Goal: Task Accomplishment & Management: Manage account settings

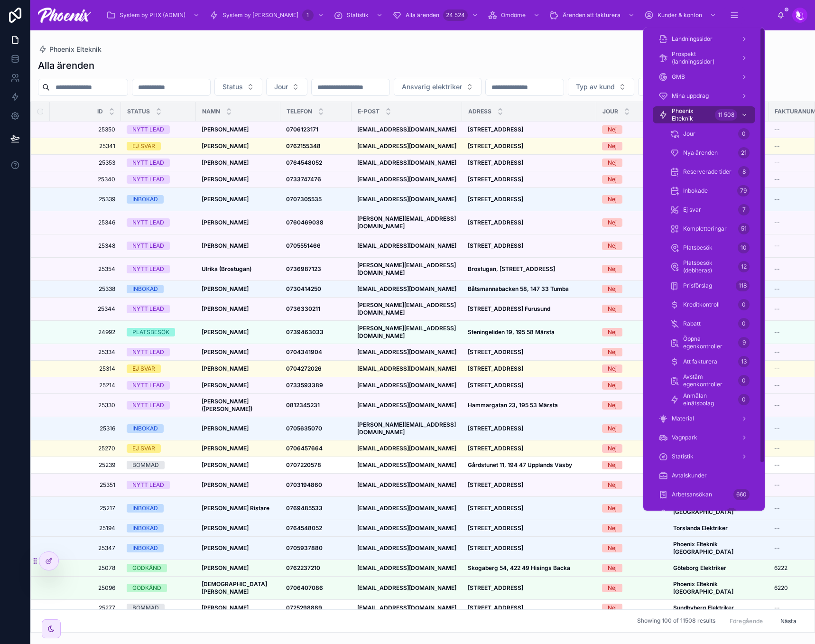
drag, startPoint x: 710, startPoint y: 108, endPoint x: 611, endPoint y: 139, distance: 103.7
click at [710, 108] on span "Phoenix Elteknik" at bounding box center [691, 114] width 39 height 15
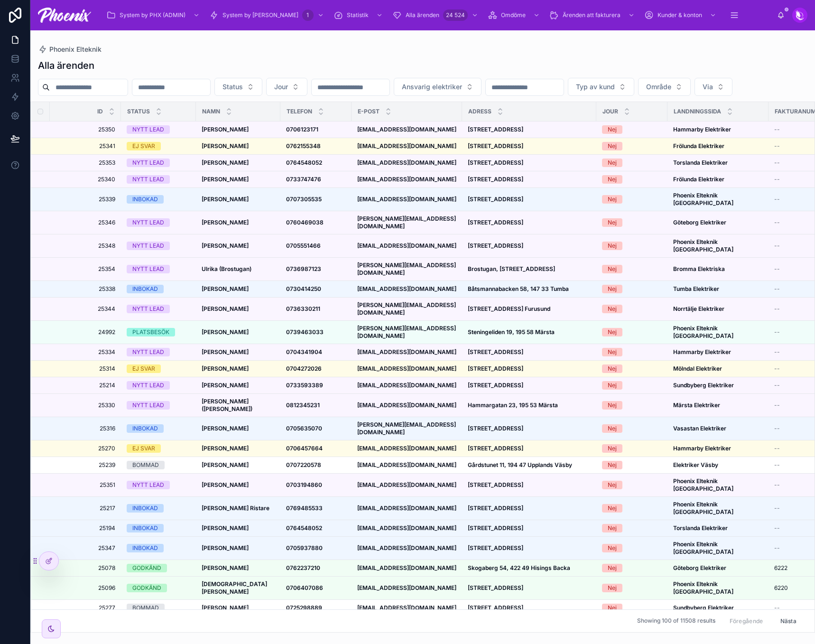
click at [104, 84] on input "text" at bounding box center [89, 87] width 78 height 13
paste input "**********"
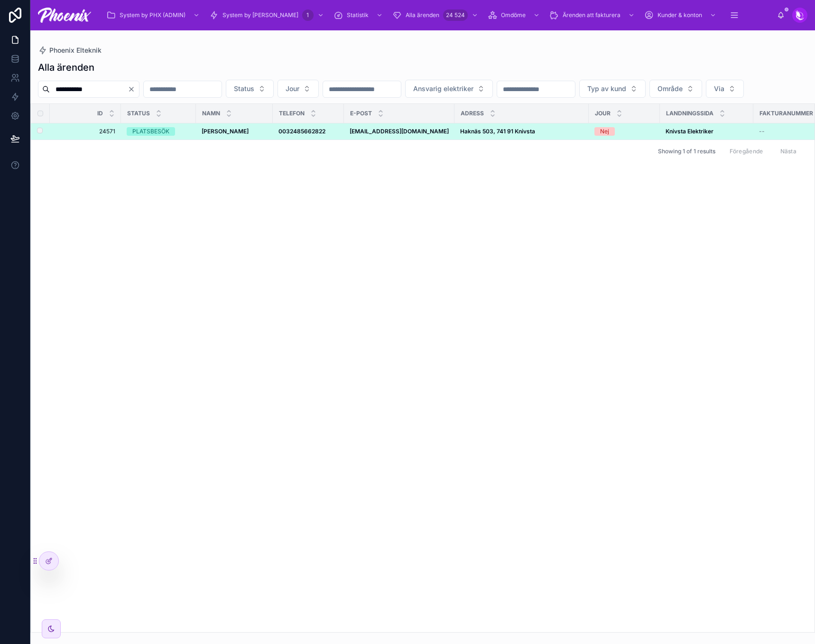
type input "**********"
click at [223, 140] on td "Yves Dupont Yves Dupont" at bounding box center [234, 131] width 77 height 17
click at [228, 135] on strong "Yves Dupont" at bounding box center [225, 131] width 47 height 7
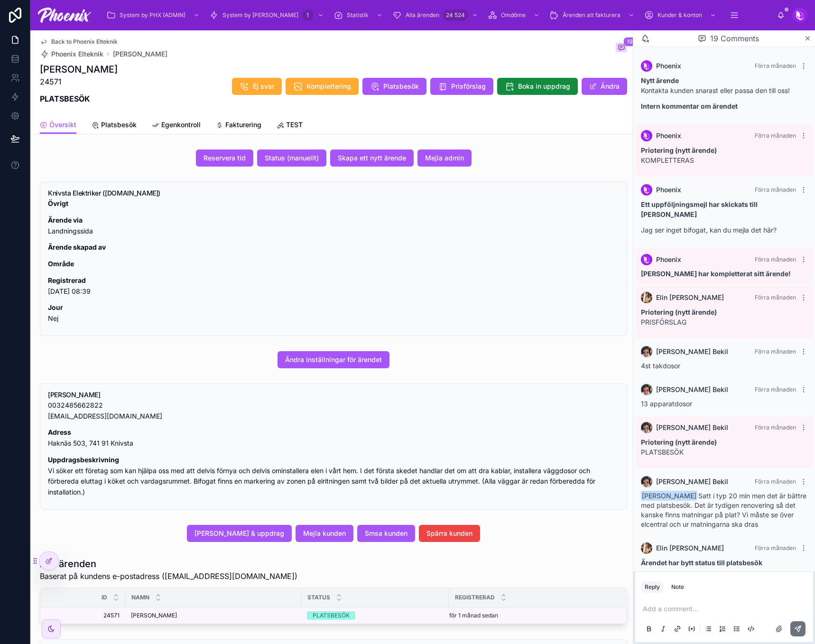
scroll to position [660, 0]
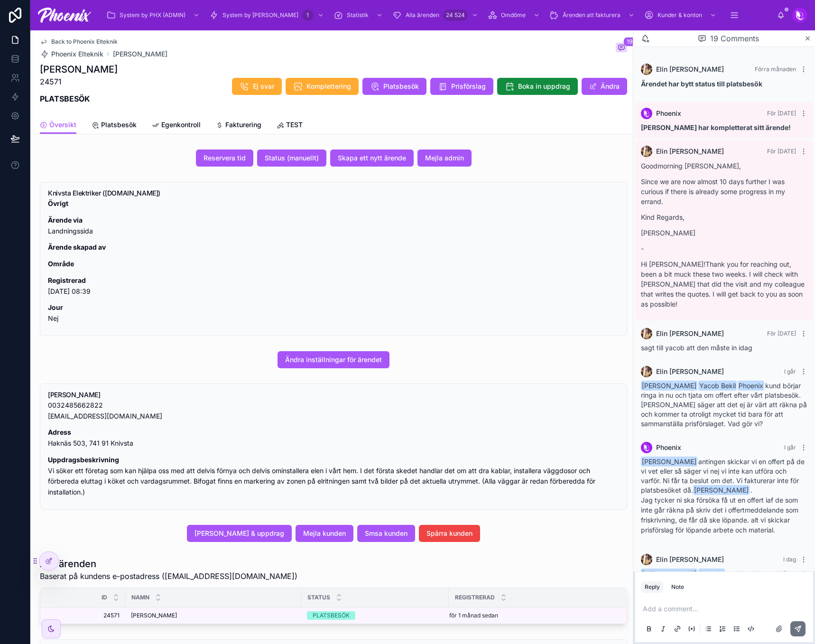
click at [694, 603] on div "Add a comment..." at bounding box center [724, 618] width 167 height 40
click at [687, 607] on p at bounding box center [726, 608] width 167 height 9
click at [801, 631] on icon at bounding box center [798, 629] width 8 height 8
click at [52, 53] on span "Phoenix Elteknik" at bounding box center [77, 53] width 52 height 9
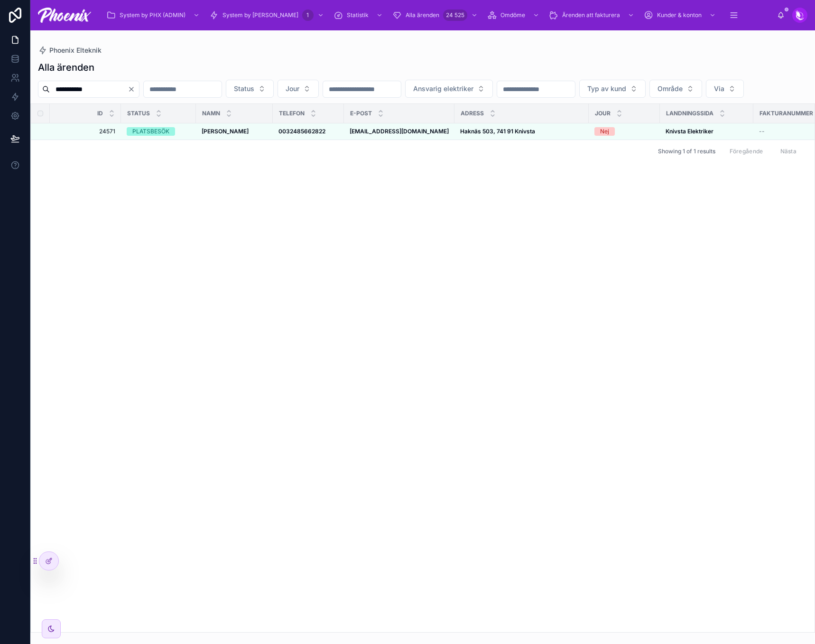
click at [87, 85] on input "**********" at bounding box center [89, 89] width 78 height 13
paste input "**********"
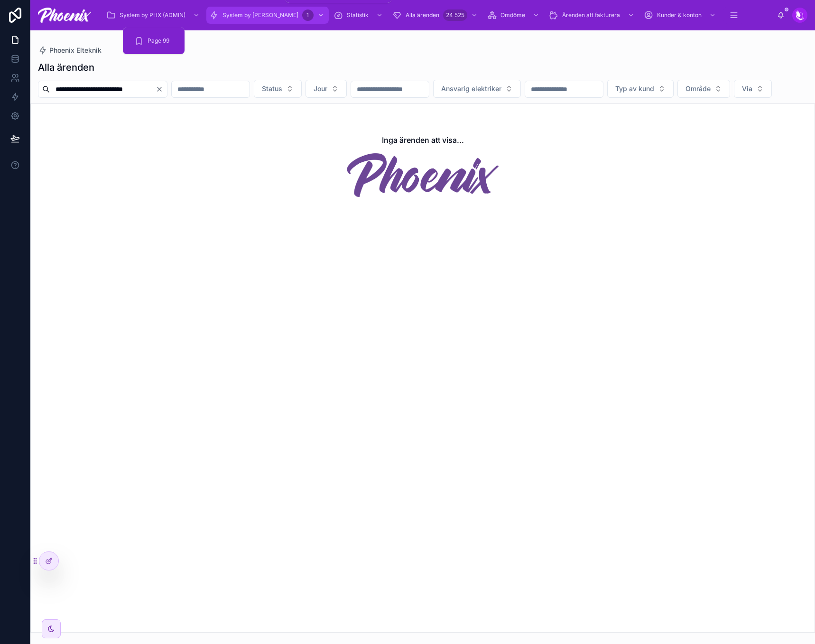
type input "**********"
click at [225, 10] on div "System by Phoenix 1" at bounding box center [267, 15] width 117 height 15
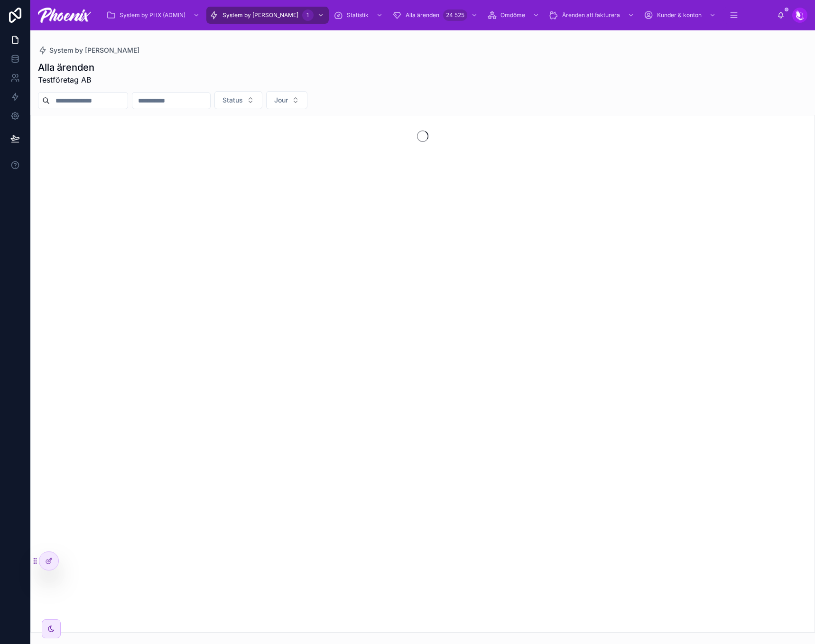
click at [120, 105] on input "text" at bounding box center [89, 100] width 78 height 13
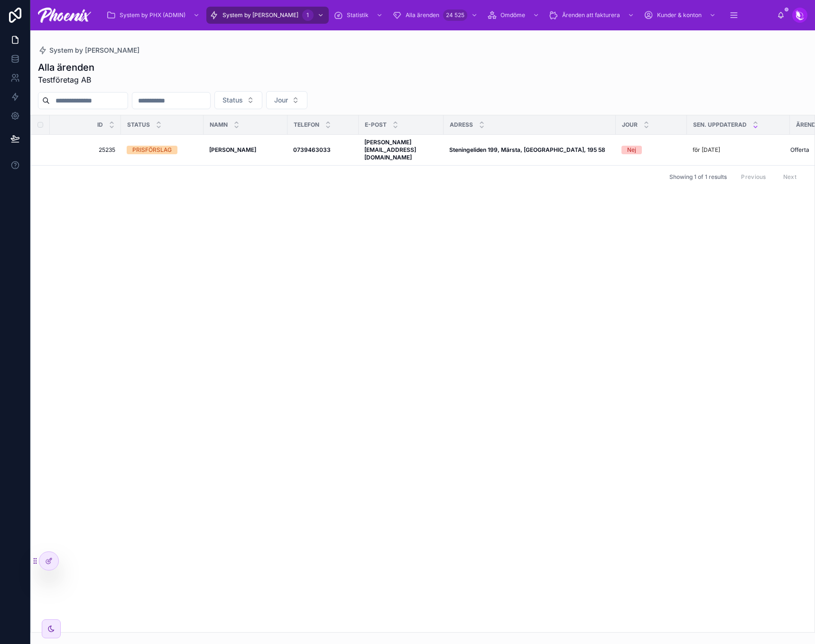
paste input "**********"
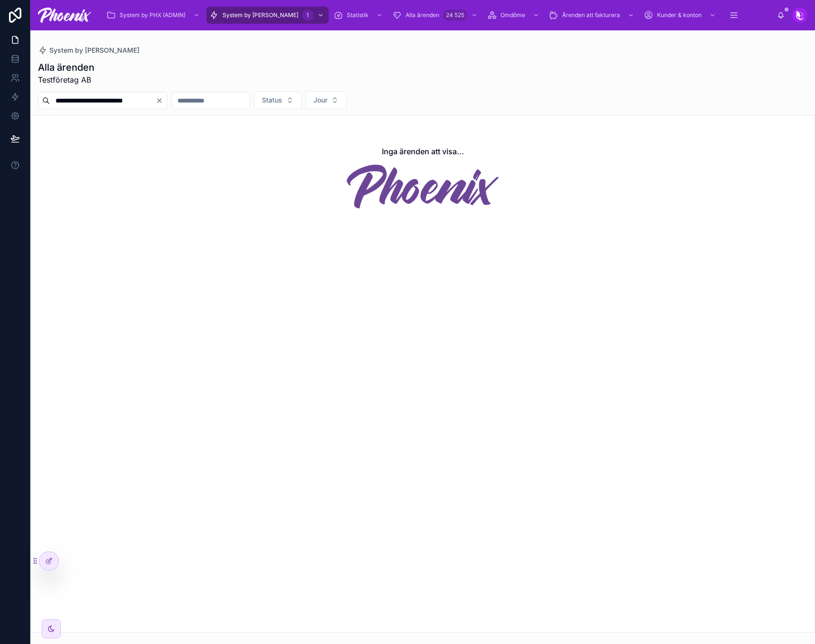
drag, startPoint x: 127, startPoint y: 97, endPoint x: 32, endPoint y: 101, distance: 95.0
click at [32, 102] on div "**********" at bounding box center [422, 100] width 785 height 18
type input "**********"
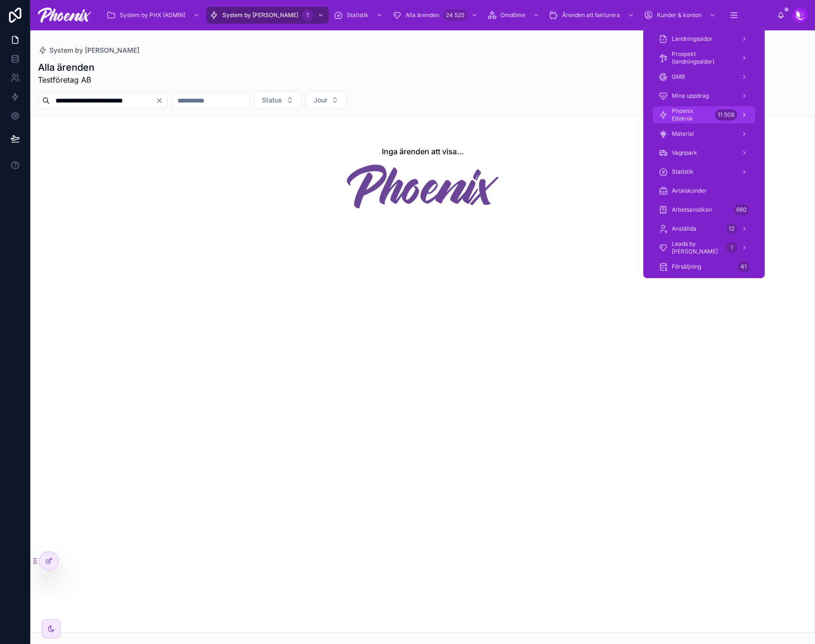
click at [710, 117] on span "Phoenix Elteknik" at bounding box center [691, 114] width 39 height 15
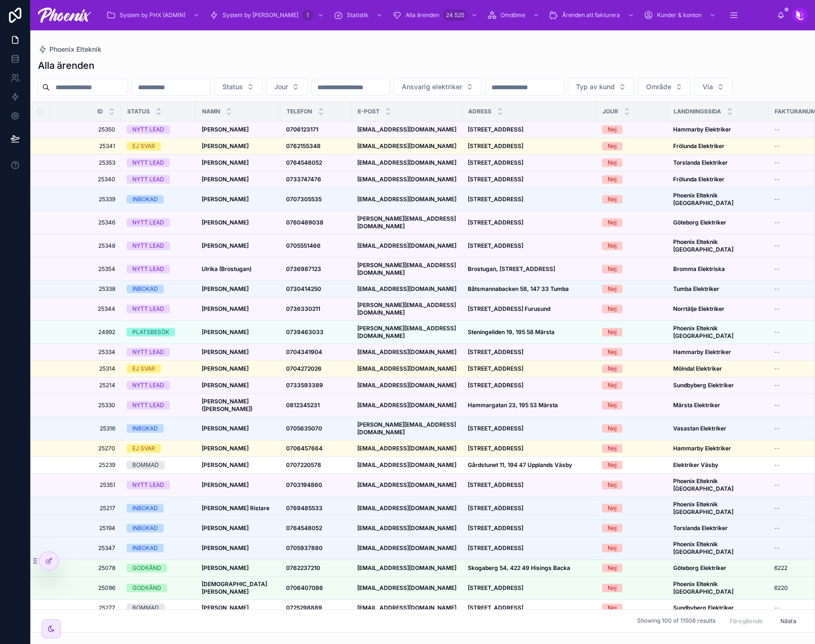
click at [420, 57] on div "Alla ärenden Status Jour Ansvarig elektriker Typ av kund Område Via Id Status N…" at bounding box center [422, 342] width 785 height 579
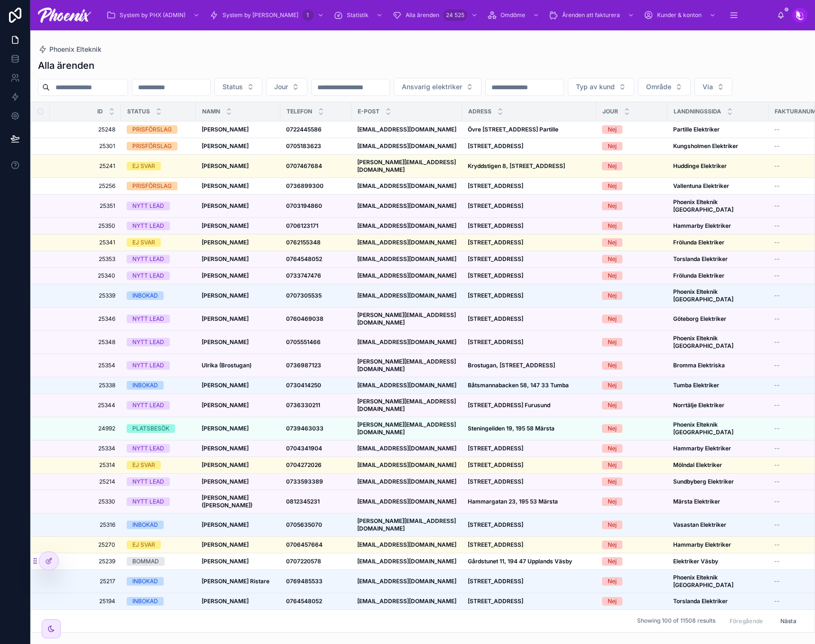
click at [241, 425] on strong "Andreas Sarker" at bounding box center [225, 428] width 47 height 7
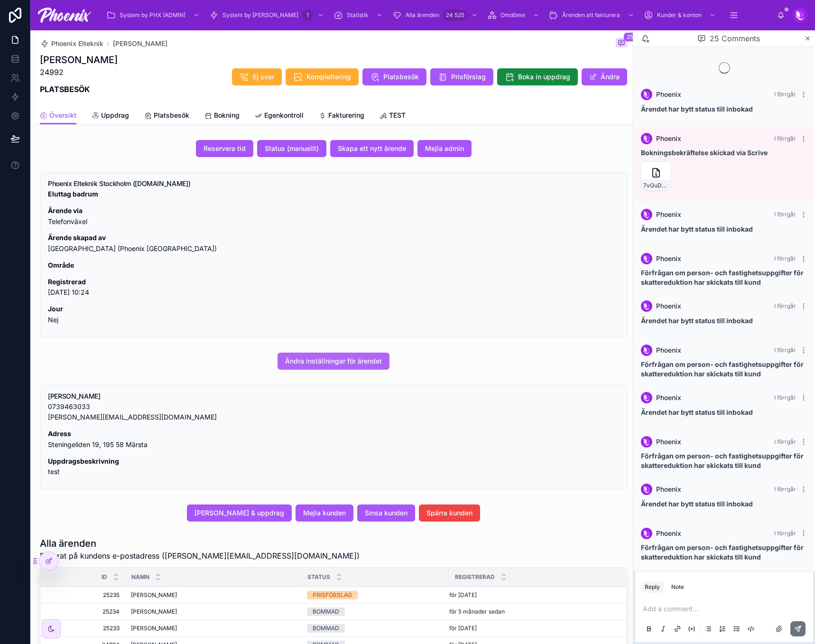
scroll to position [604, 0]
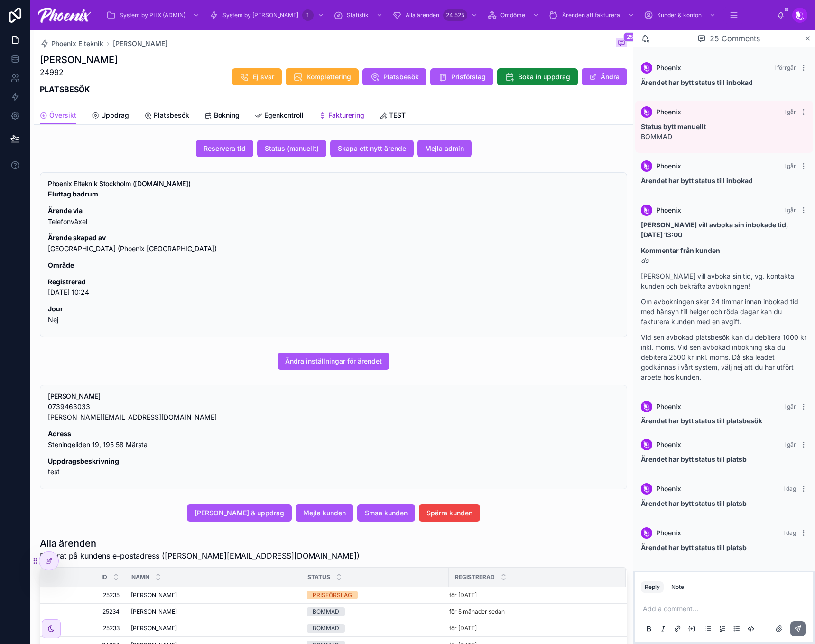
click at [336, 113] on span "Fakturering" at bounding box center [346, 115] width 36 height 9
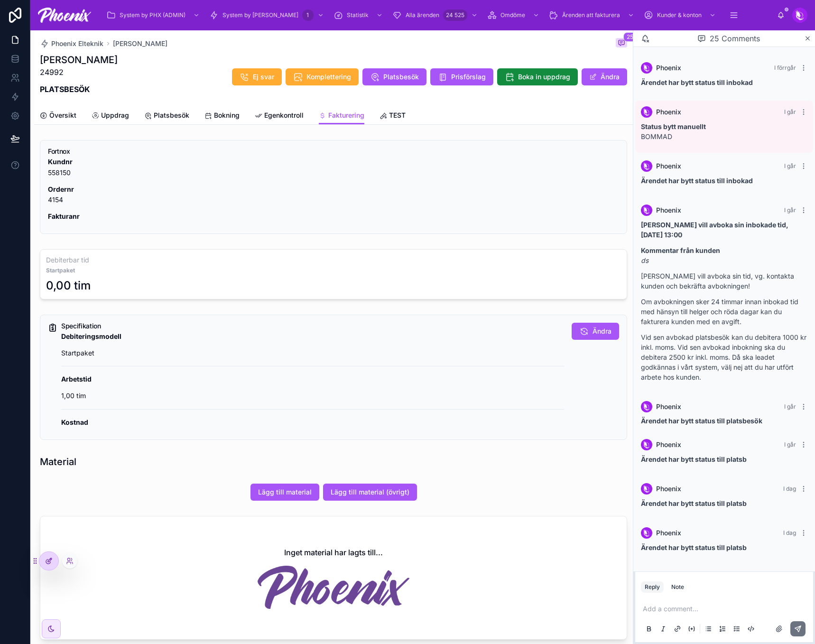
click at [51, 563] on icon at bounding box center [49, 561] width 8 height 8
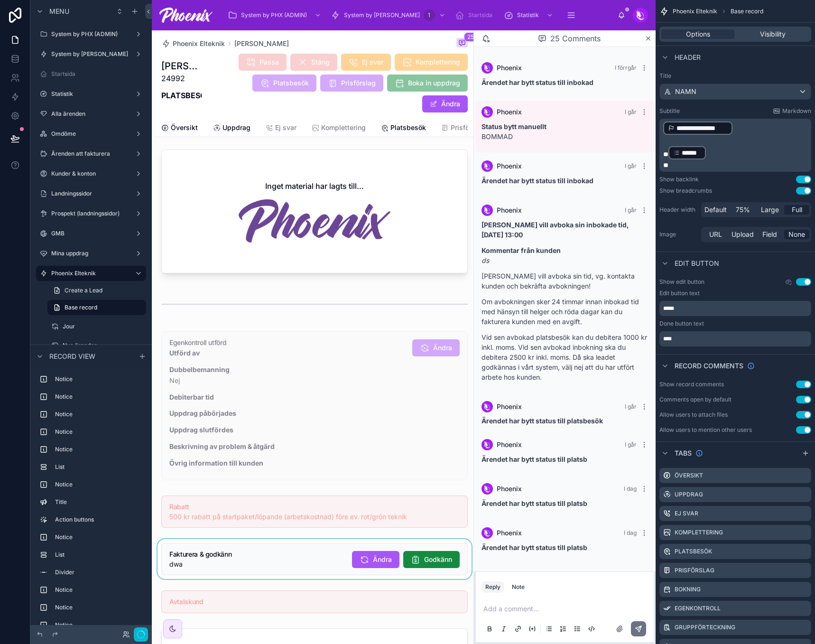
scroll to position [830, 0]
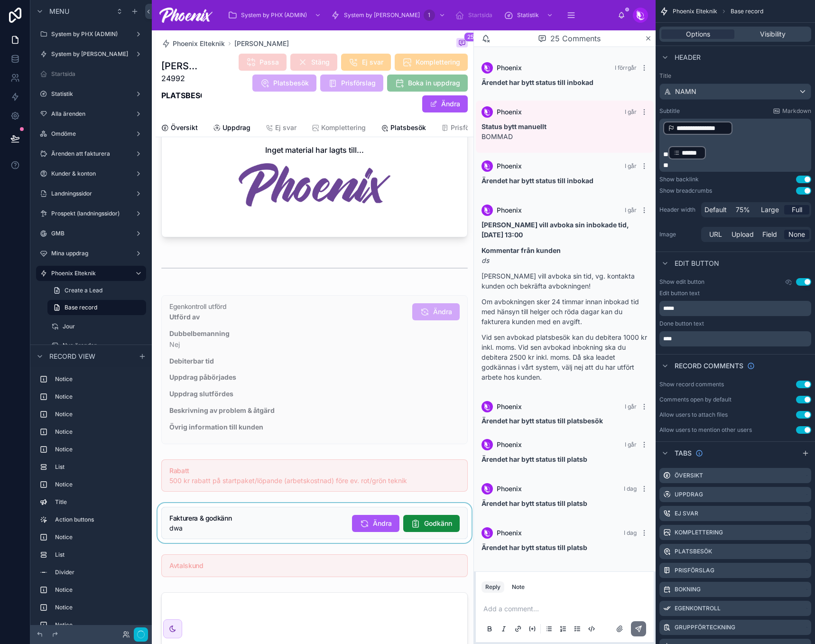
click at [294, 524] on div at bounding box center [315, 523] width 318 height 40
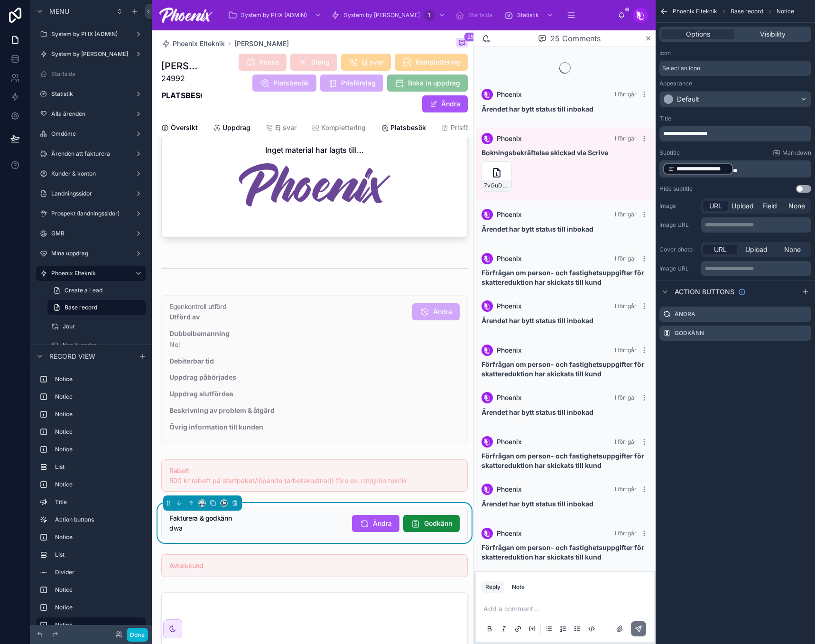
scroll to position [604, 0]
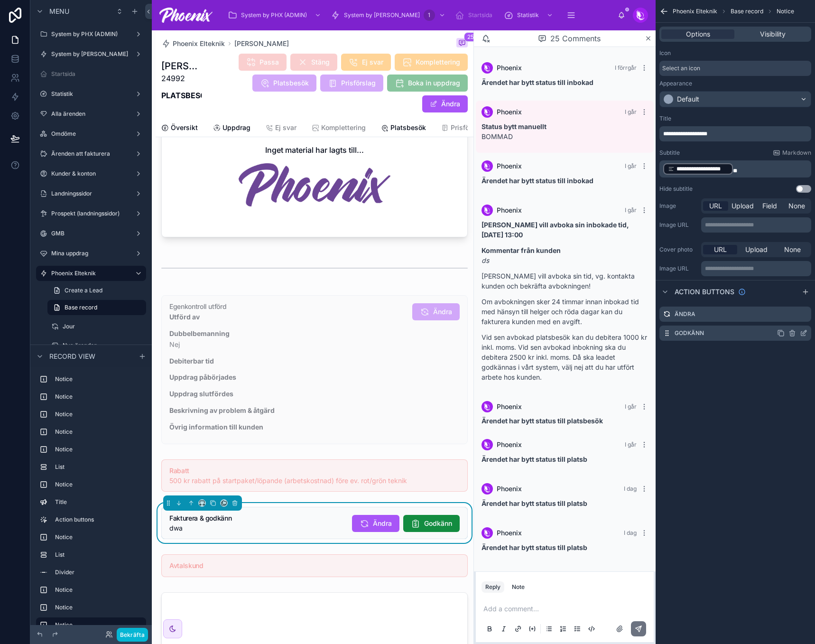
click at [803, 334] on icon "scrollable content" at bounding box center [805, 332] width 4 height 4
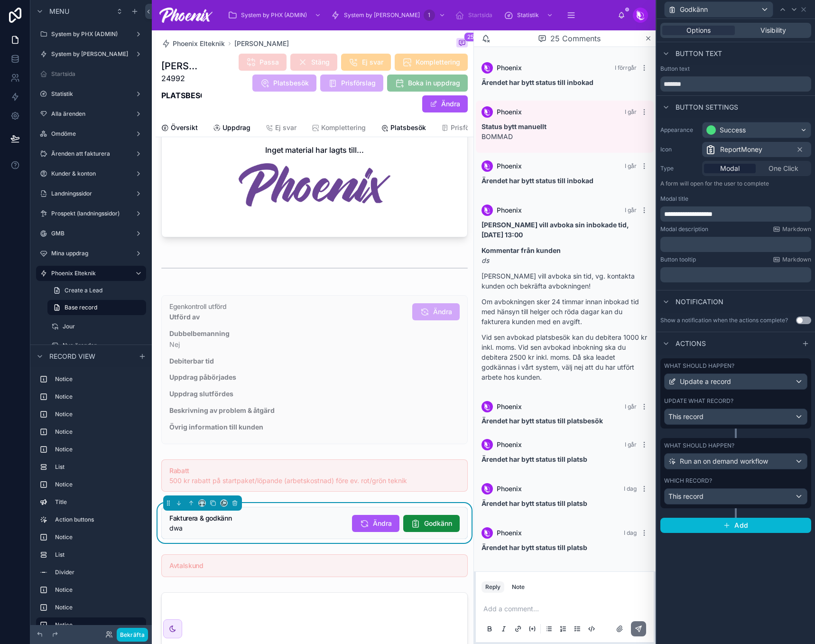
click at [753, 407] on div "Update what record? This record" at bounding box center [735, 411] width 143 height 28
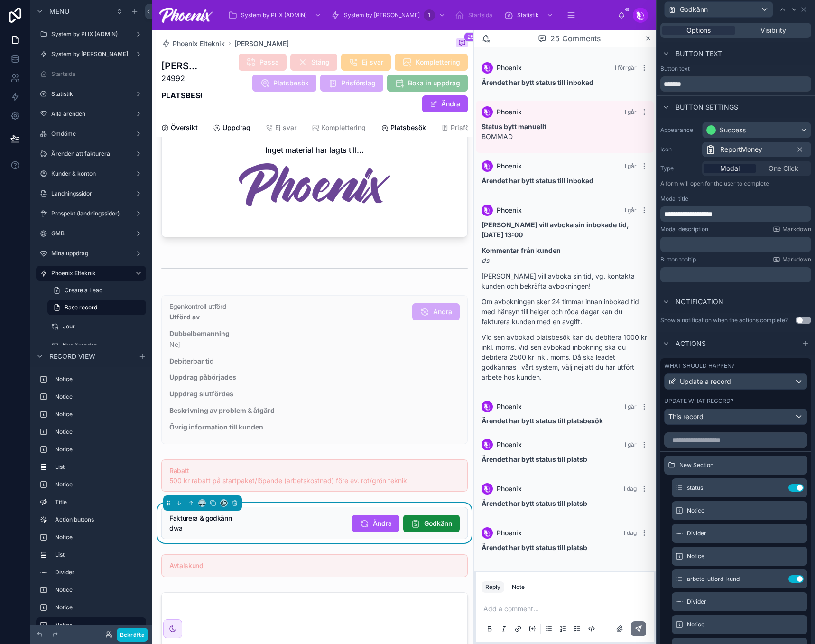
click at [753, 405] on div "Update what record?" at bounding box center [735, 401] width 143 height 8
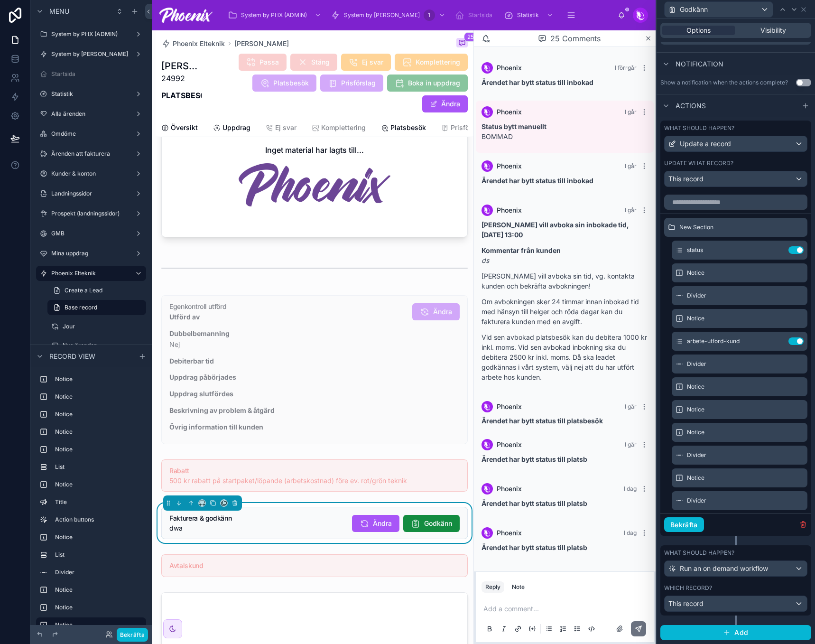
click at [730, 593] on div "Which record? This record" at bounding box center [735, 598] width 143 height 28
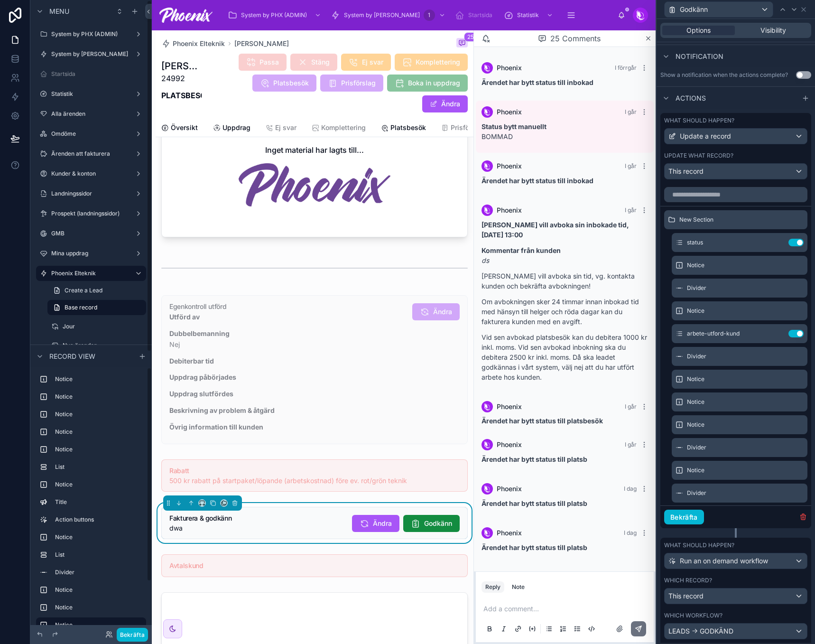
click at [139, 643] on div "Bekräfta" at bounding box center [90, 634] width 121 height 19
click at [139, 638] on button "Bekräfta" at bounding box center [132, 635] width 31 height 14
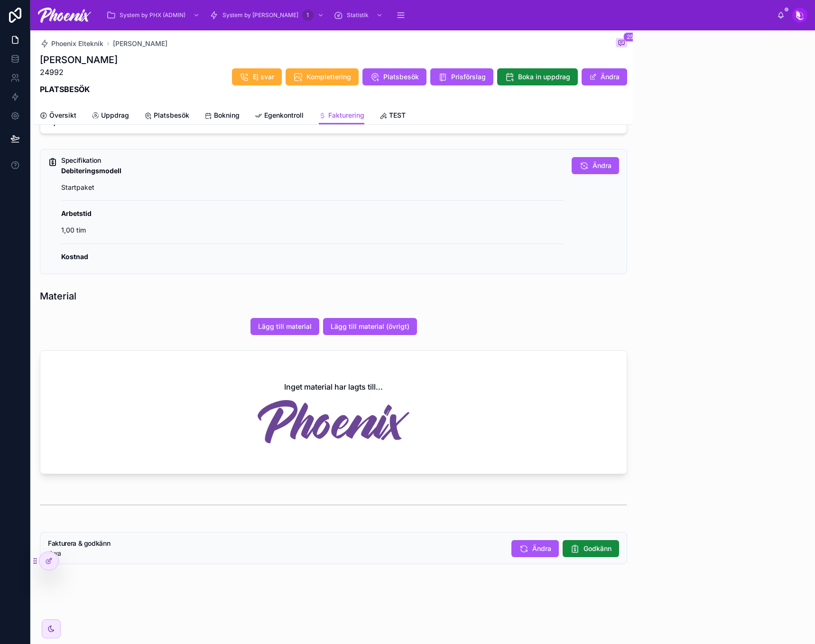
scroll to position [604, 0]
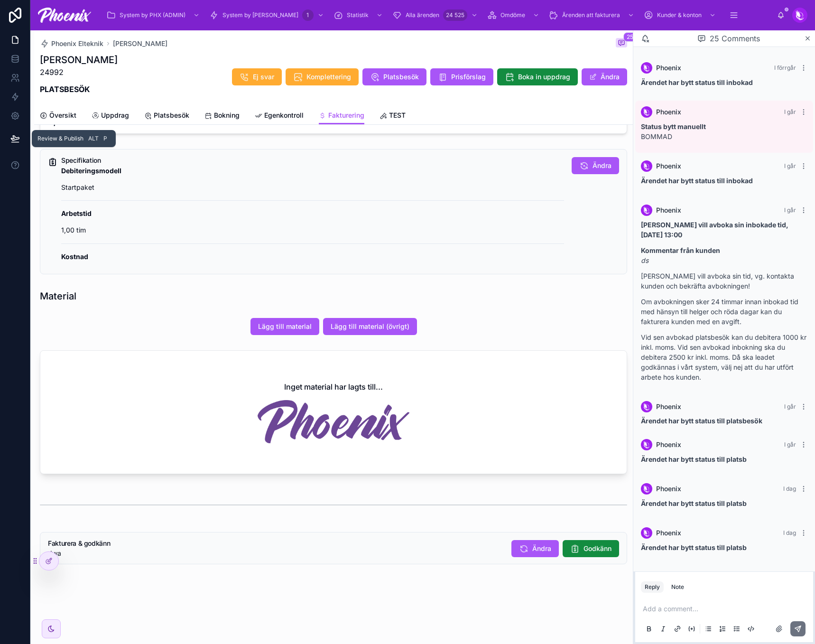
click at [19, 141] on icon at bounding box center [14, 138] width 9 height 9
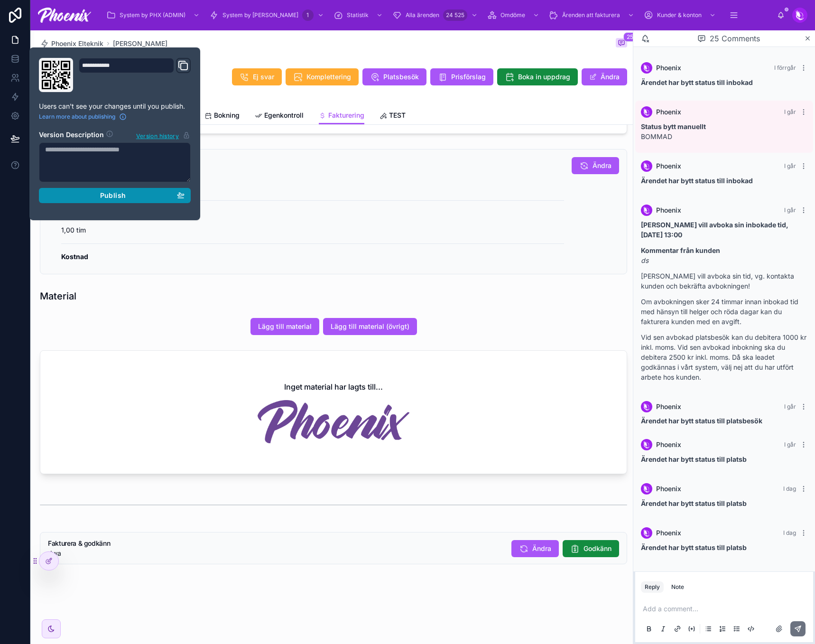
click at [186, 195] on button "Publish" at bounding box center [115, 195] width 152 height 15
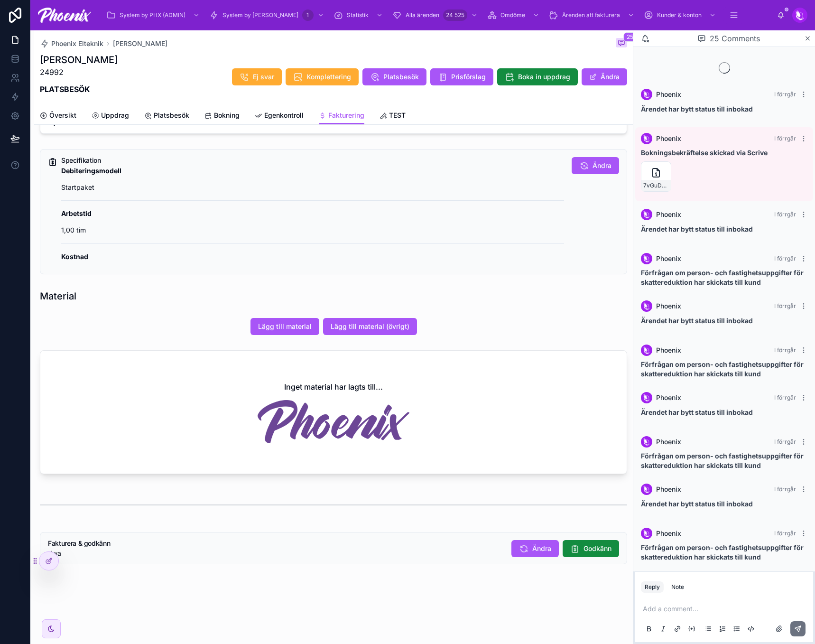
scroll to position [604, 0]
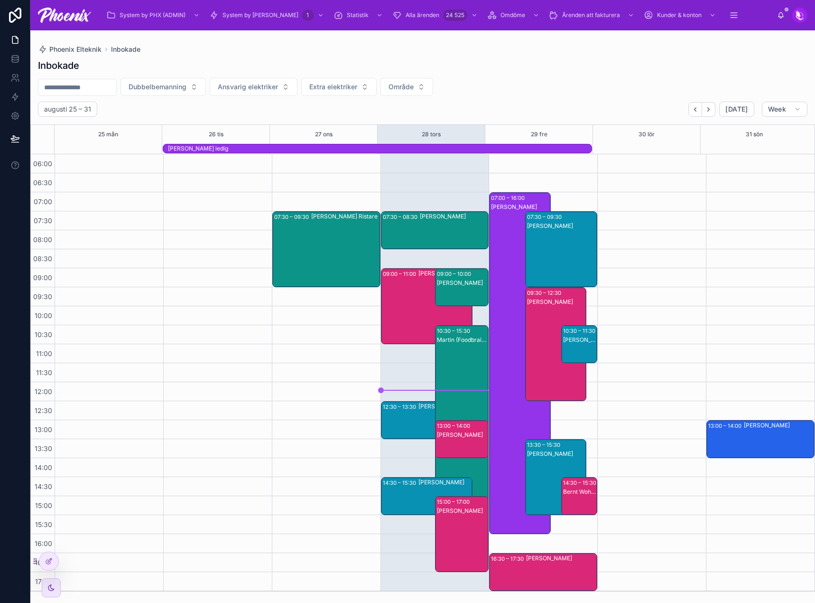
click at [760, 453] on div "Andreas Sarker" at bounding box center [779, 439] width 70 height 36
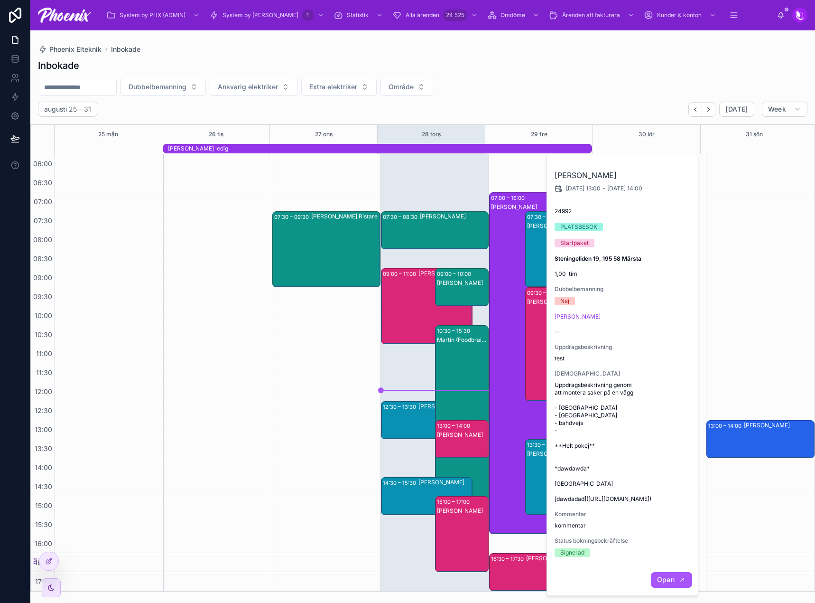
click at [665, 585] on button "Open" at bounding box center [671, 580] width 41 height 16
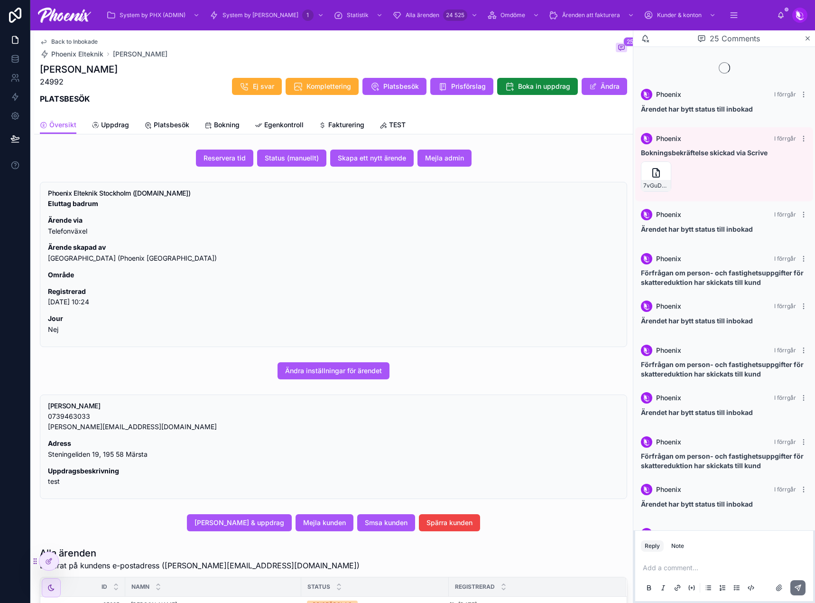
scroll to position [646, 0]
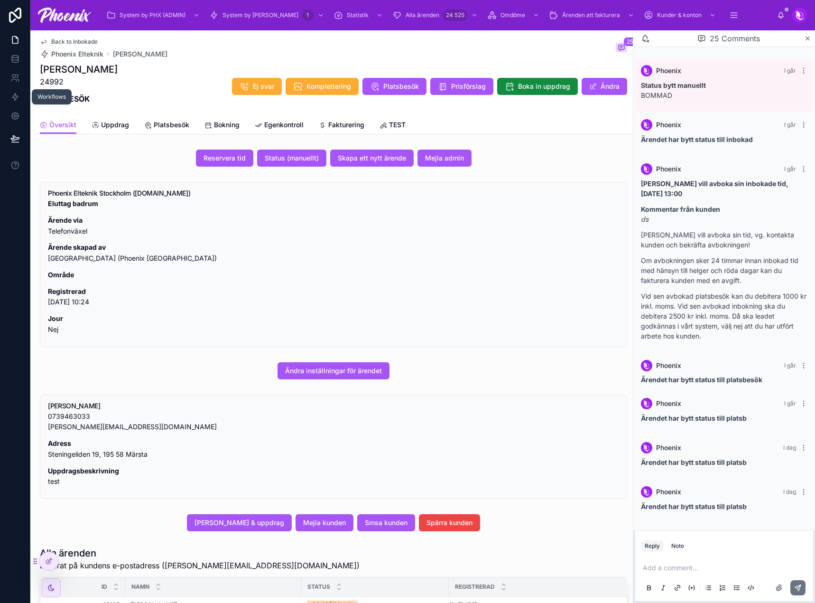
drag, startPoint x: 17, startPoint y: 92, endPoint x: 61, endPoint y: 90, distance: 44.1
click at [17, 92] on link at bounding box center [15, 96] width 30 height 19
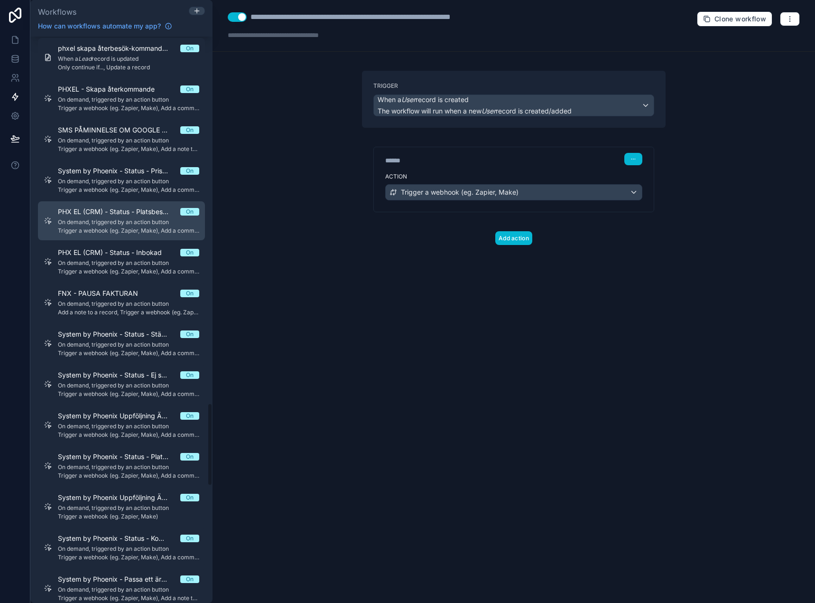
scroll to position [2325, 0]
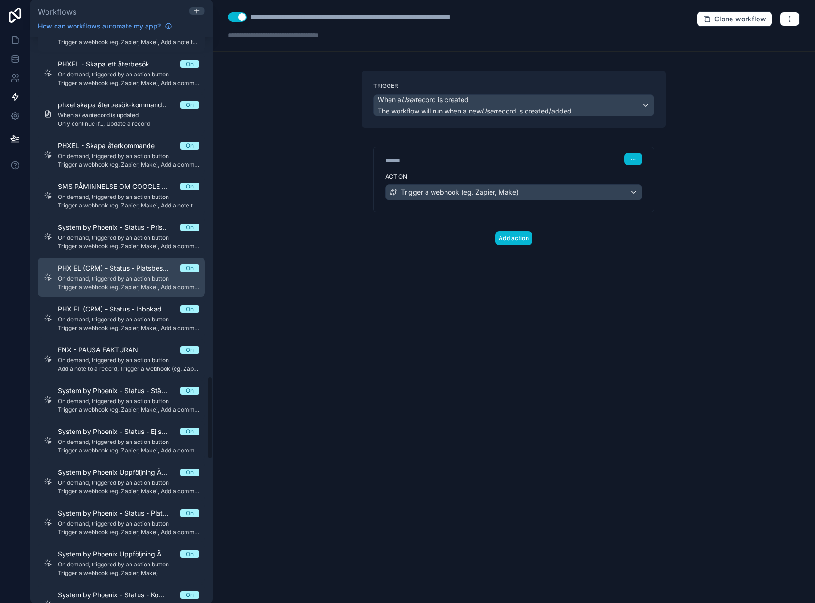
click at [139, 268] on span "PHX EL (CRM) - Status - Platsbesök" at bounding box center [119, 267] width 122 height 9
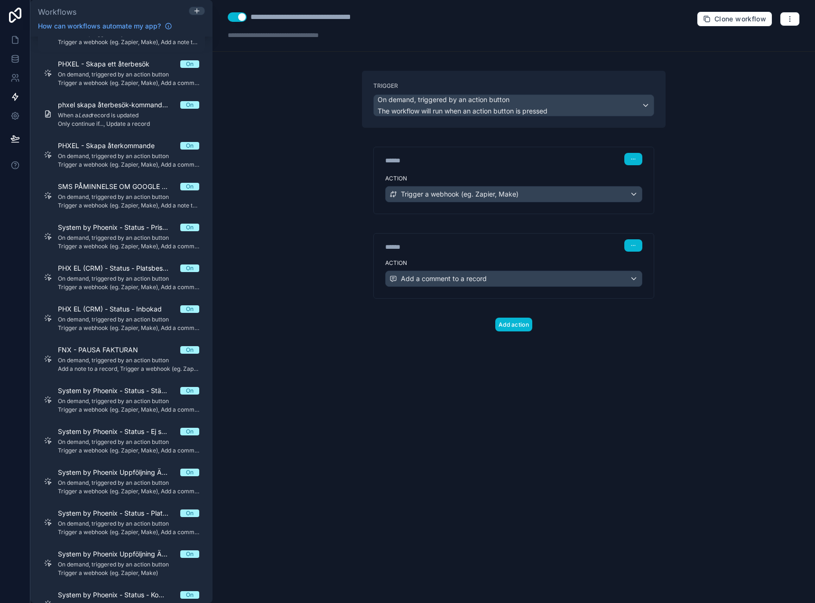
click at [309, 19] on div "**********" at bounding box center [320, 16] width 139 height 11
copy div "**********"
click at [731, 21] on span "Clone workflow" at bounding box center [741, 19] width 52 height 9
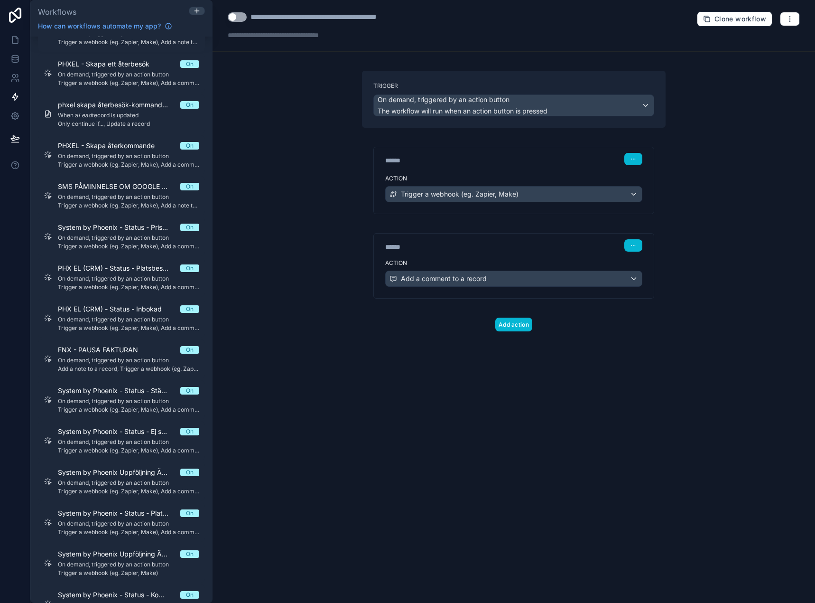
click at [321, 18] on div "**********" at bounding box center [336, 16] width 171 height 11
type div "**********"
click at [321, 18] on div "**********" at bounding box center [336, 16] width 171 height 11
click at [364, 15] on div "**********" at bounding box center [320, 16] width 139 height 11
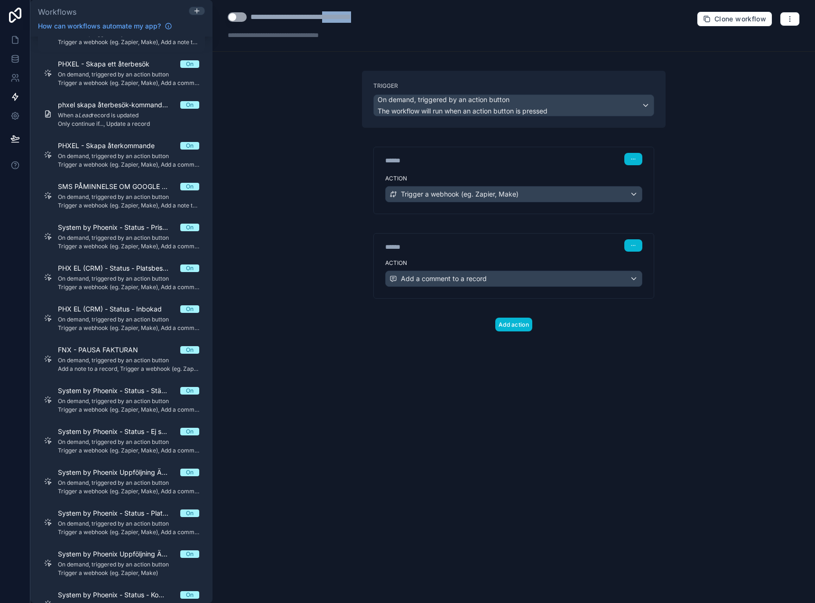
click at [364, 15] on div "**********" at bounding box center [320, 16] width 139 height 11
click at [230, 16] on button "Use setting" at bounding box center [237, 16] width 19 height 9
drag, startPoint x: 496, startPoint y: 154, endPoint x: 535, endPoint y: 159, distance: 39.3
click at [496, 154] on div "****** Step 1" at bounding box center [513, 159] width 257 height 12
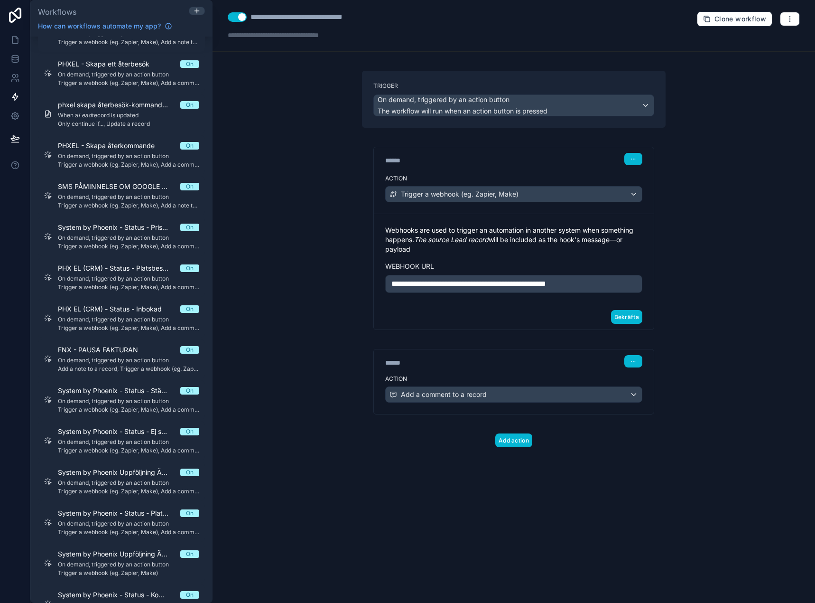
click at [481, 281] on span "**********" at bounding box center [468, 283] width 155 height 7
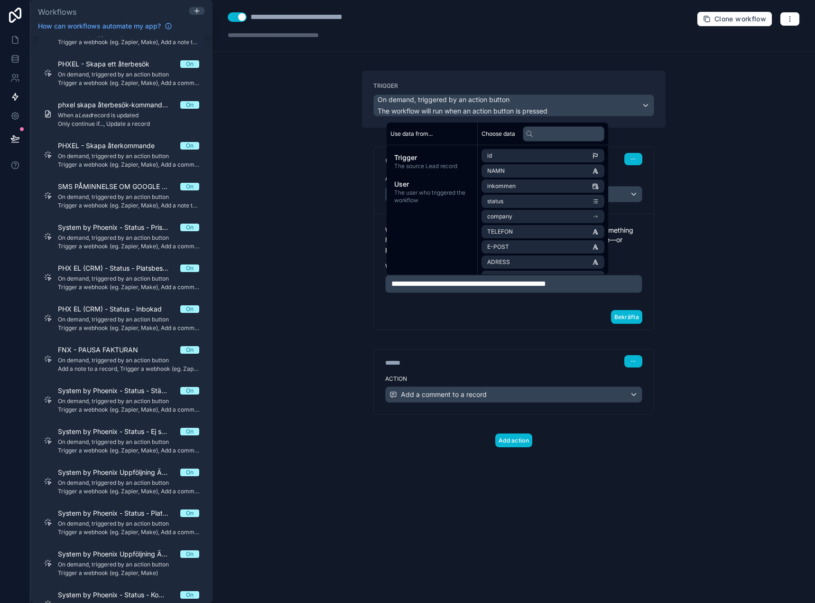
click at [708, 283] on div "**********" at bounding box center [514, 301] width 603 height 603
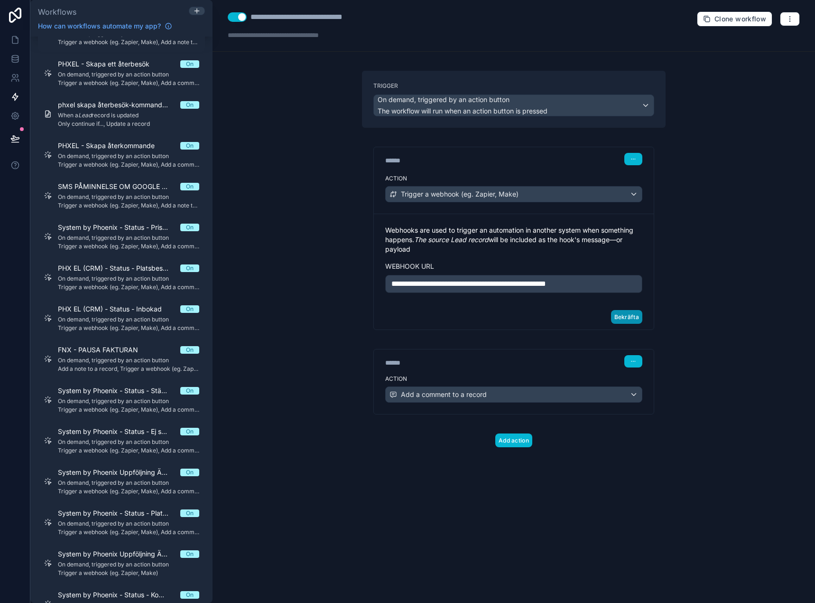
click at [627, 321] on button "Bekräfta" at bounding box center [626, 317] width 31 height 14
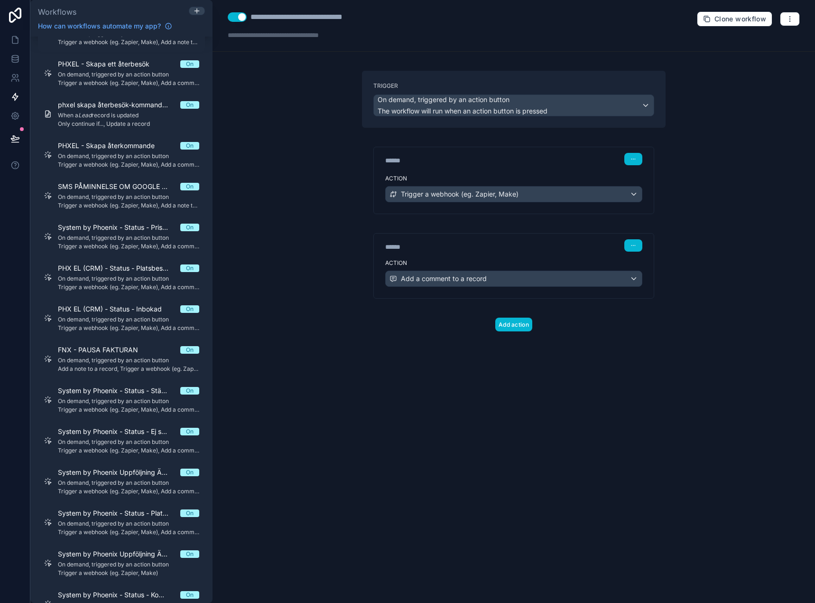
click at [535, 252] on div "****** Step 2" at bounding box center [514, 244] width 280 height 22
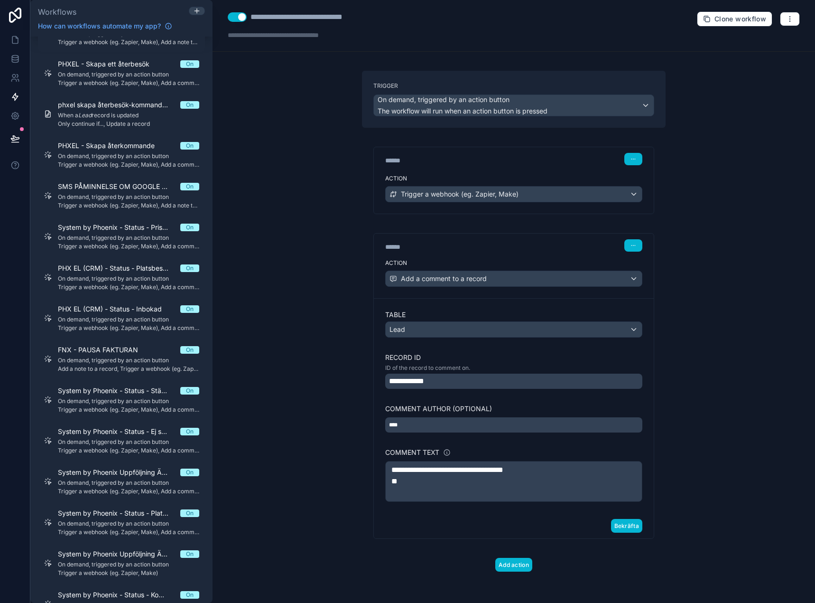
click at [503, 467] on span "**********" at bounding box center [447, 469] width 112 height 7
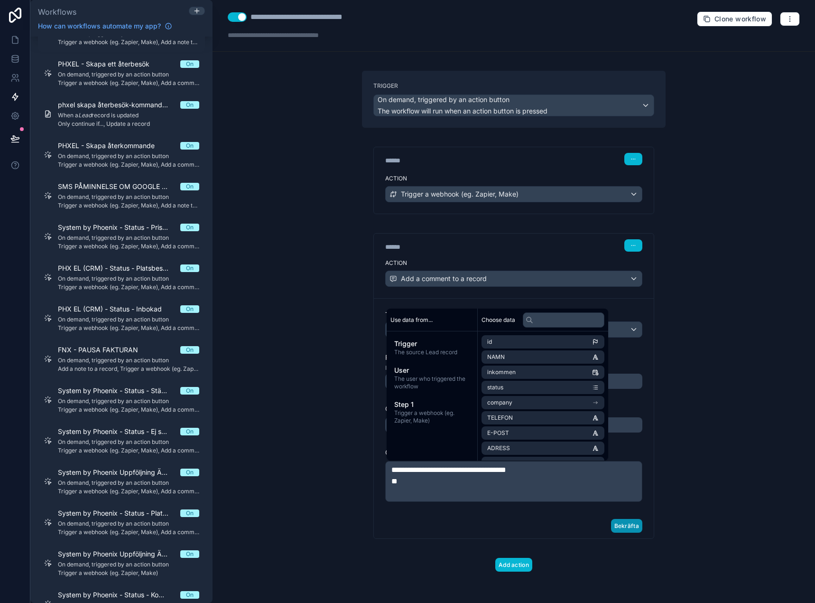
click at [634, 526] on button "Bekräfta" at bounding box center [626, 526] width 31 height 14
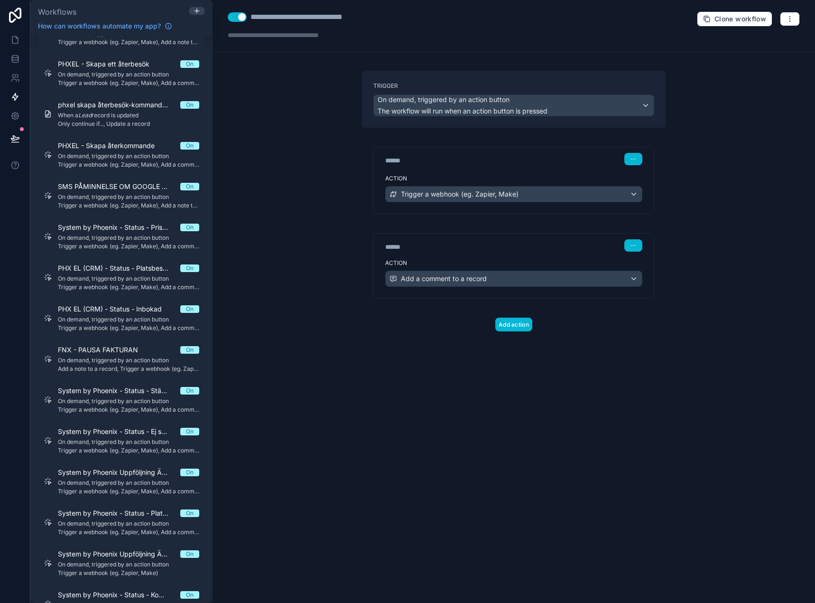
click at [713, 424] on div "**********" at bounding box center [514, 301] width 603 height 603
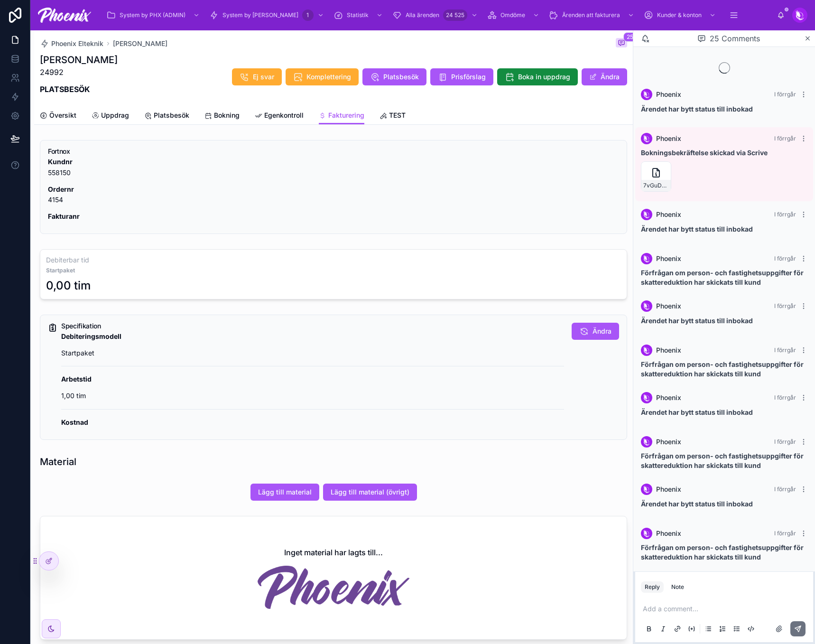
scroll to position [604, 0]
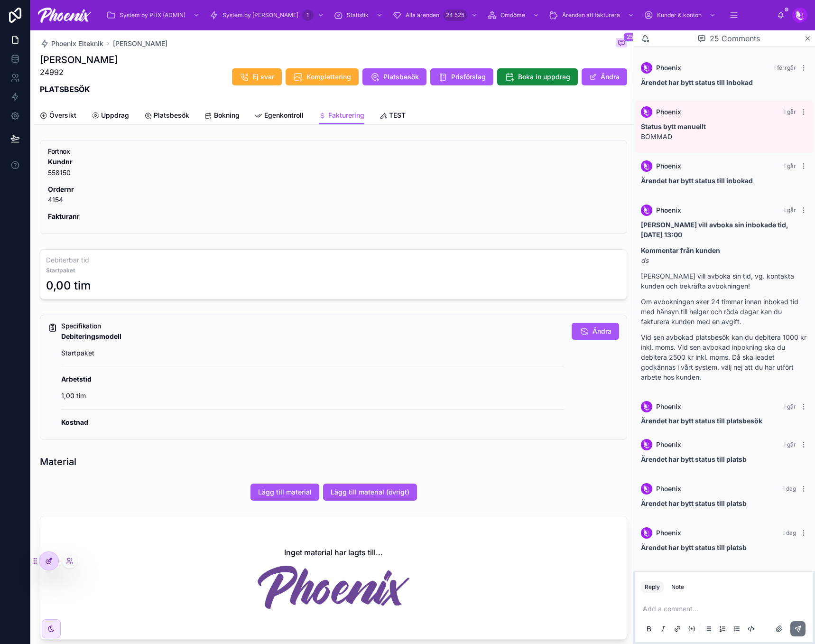
click at [44, 569] on div at bounding box center [48, 561] width 19 height 18
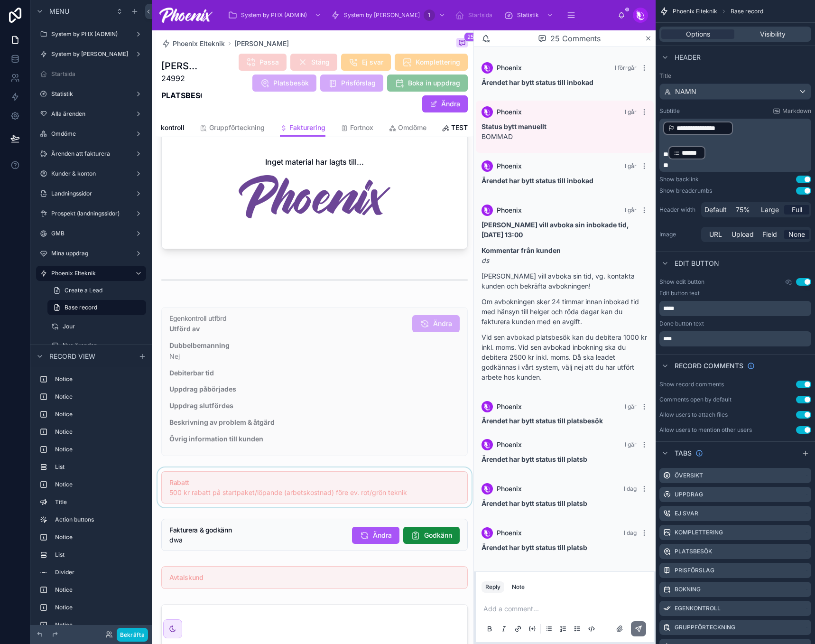
scroll to position [1044, 0]
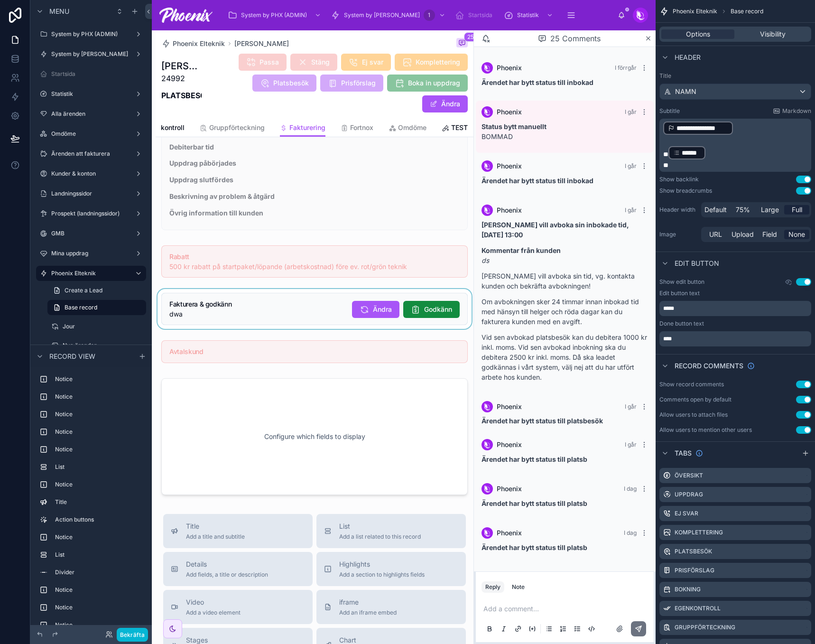
click at [419, 313] on div at bounding box center [315, 309] width 318 height 40
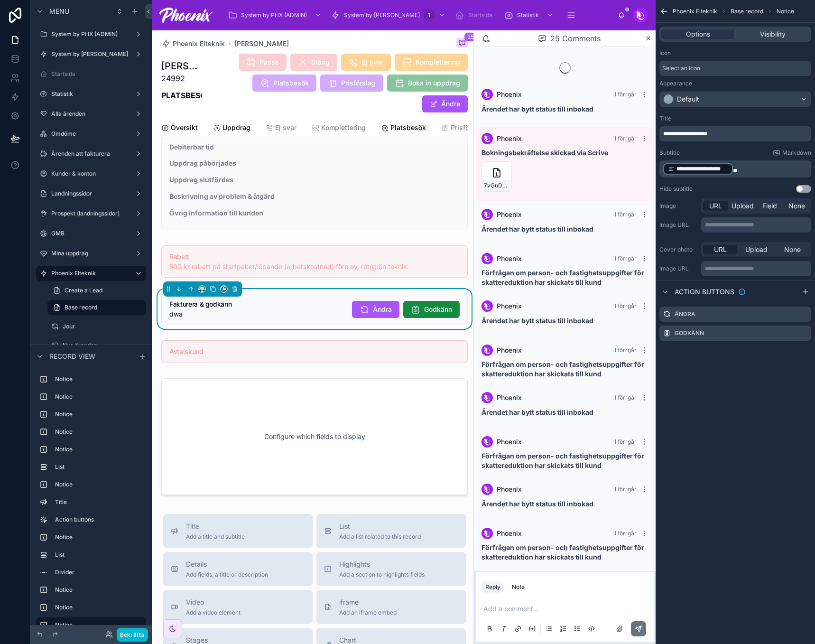
scroll to position [604, 0]
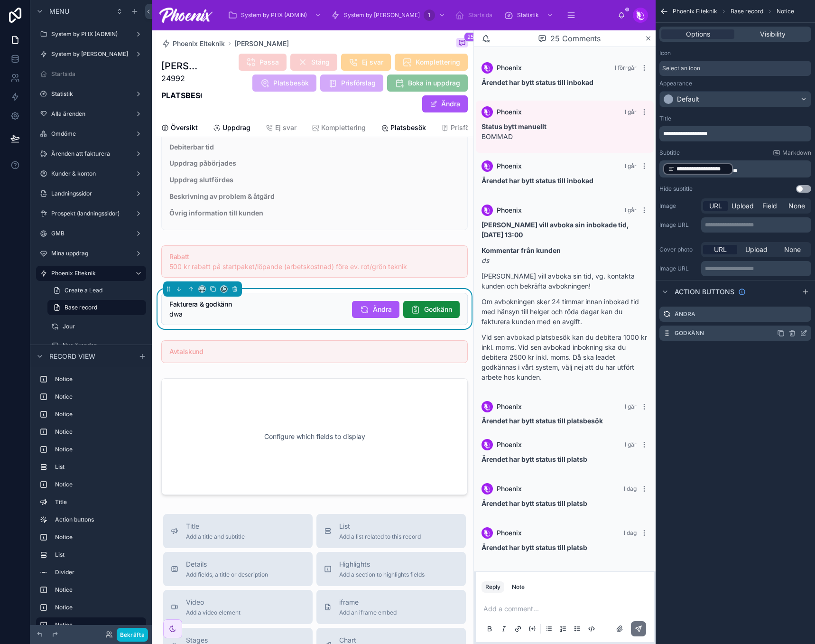
click at [803, 334] on icon "scrollable content" at bounding box center [804, 333] width 8 height 8
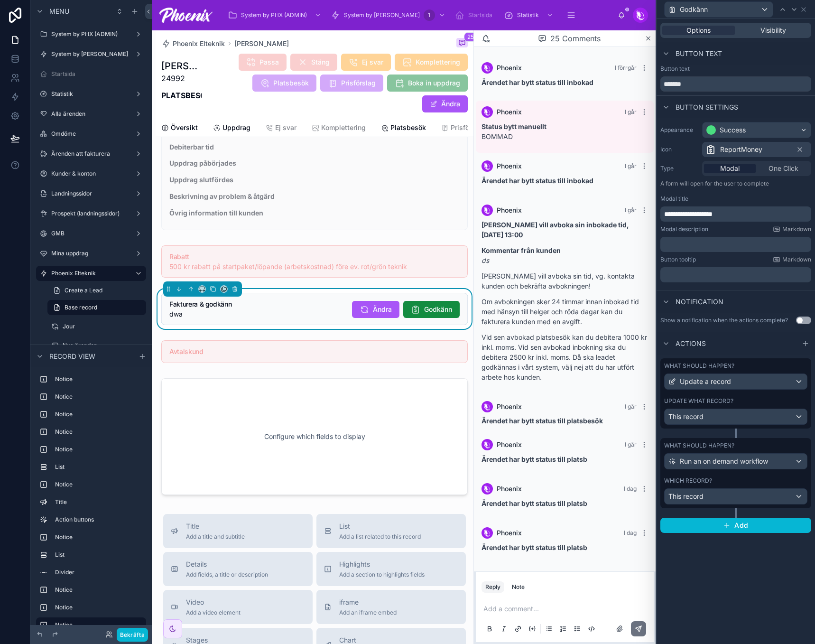
click at [764, 478] on div "Which record?" at bounding box center [735, 481] width 143 height 8
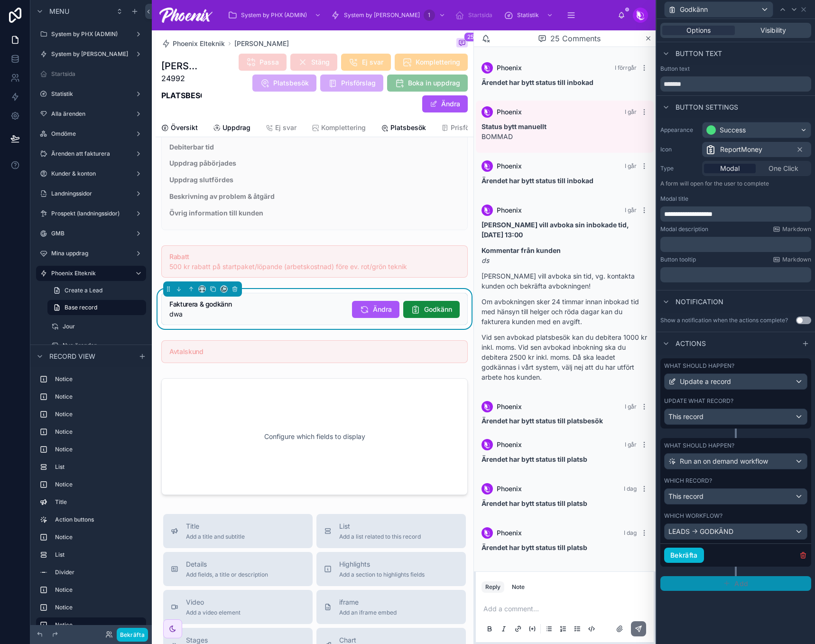
click at [728, 583] on icon "button" at bounding box center [727, 583] width 4 height 0
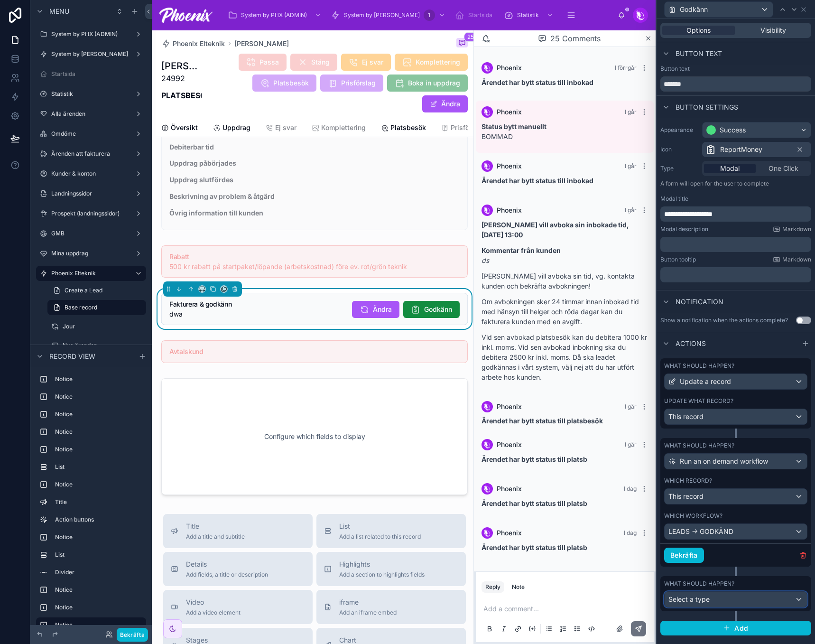
click at [738, 604] on div "Select a type" at bounding box center [736, 599] width 142 height 15
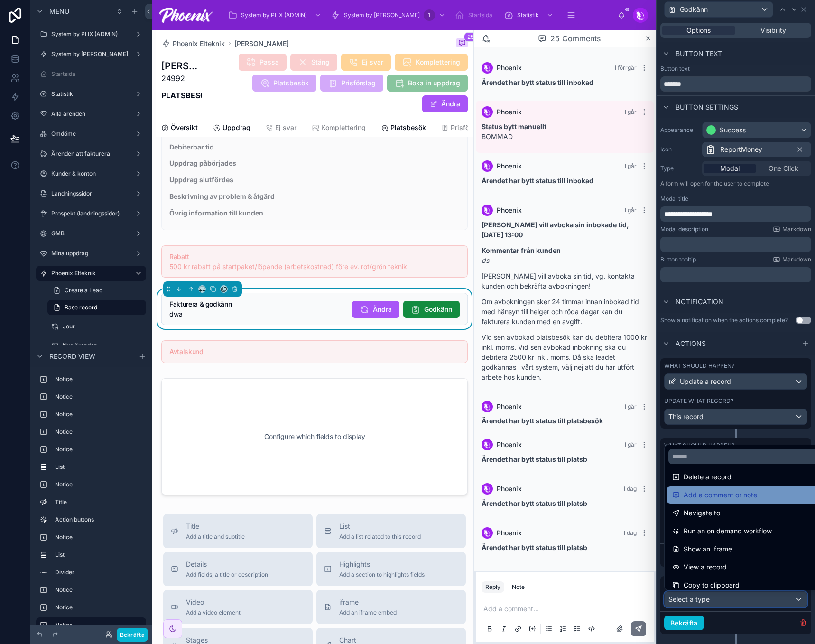
scroll to position [67, 0]
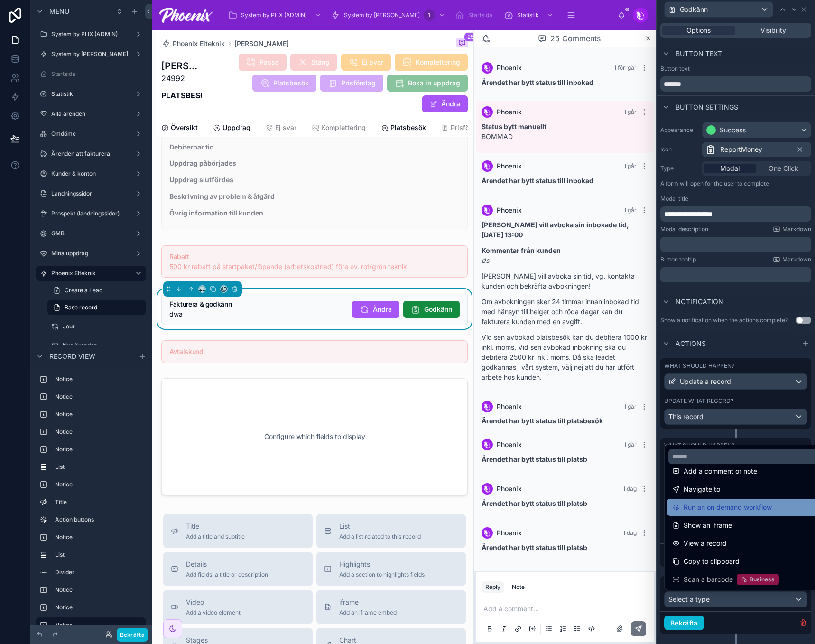
click at [771, 514] on div "Run an on demand workflow" at bounding box center [747, 507] width 160 height 17
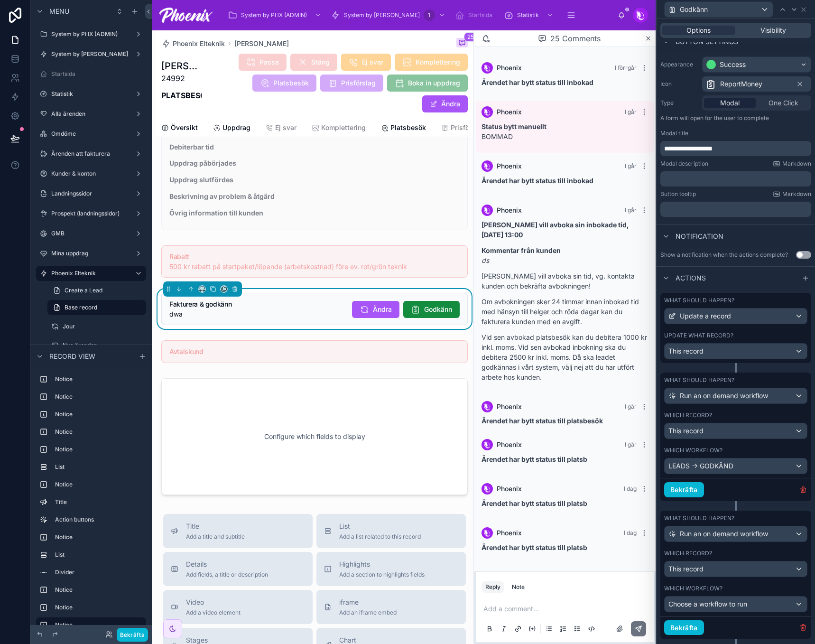
scroll to position [89, 0]
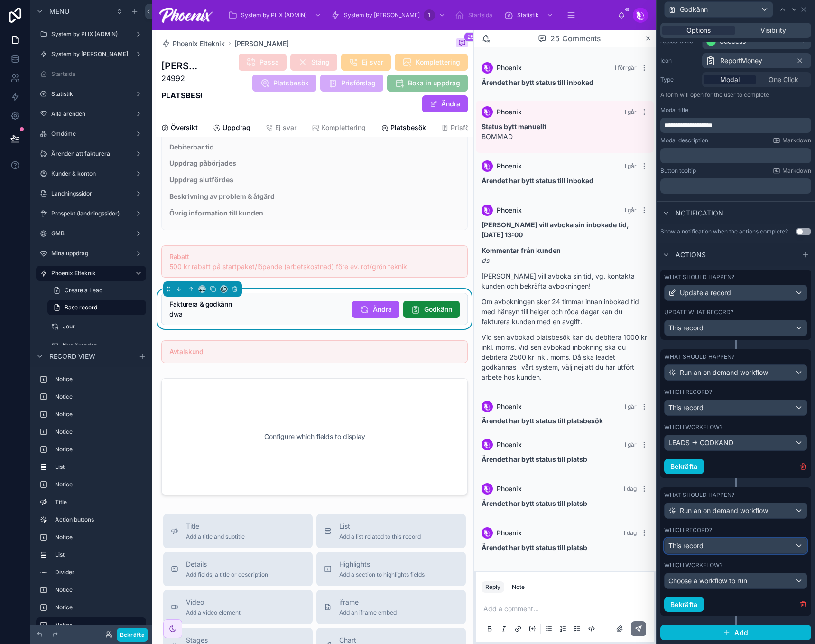
drag, startPoint x: 729, startPoint y: 548, endPoint x: 733, endPoint y: 570, distance: 21.6
click at [733, 570] on div "What should happen? Run an on demand workflow Which record? This record Which w…" at bounding box center [735, 551] width 151 height 129
click at [729, 584] on span "Choose a workflow to run" at bounding box center [707, 580] width 79 height 8
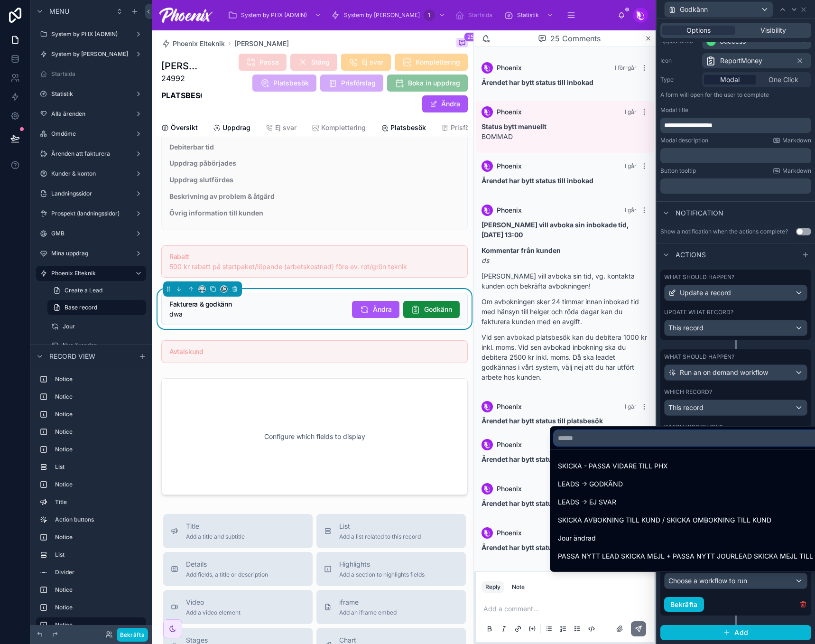
click at [632, 433] on input "text" at bounding box center [686, 437] width 265 height 15
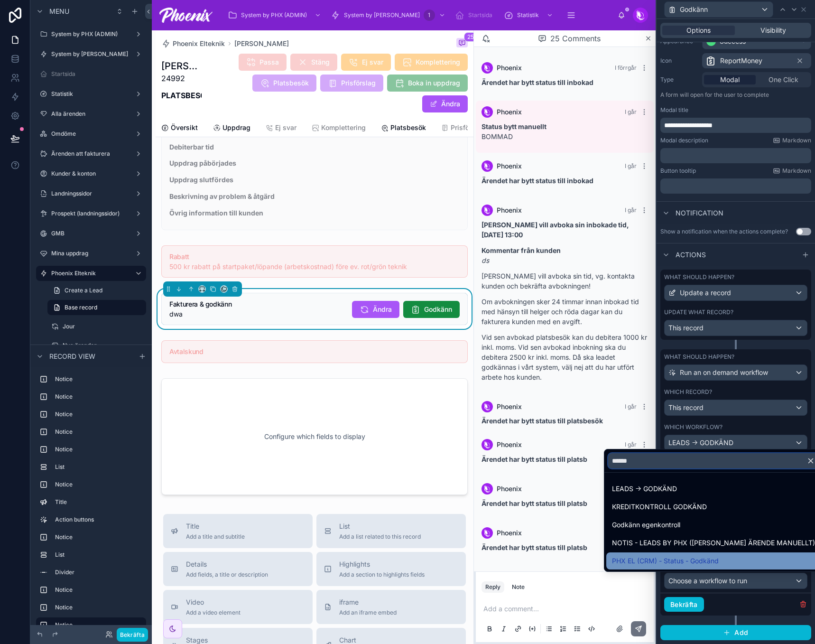
type input "******"
click at [657, 561] on span "PHX EL (CRM) - Status - Godkänd" at bounding box center [665, 560] width 107 height 11
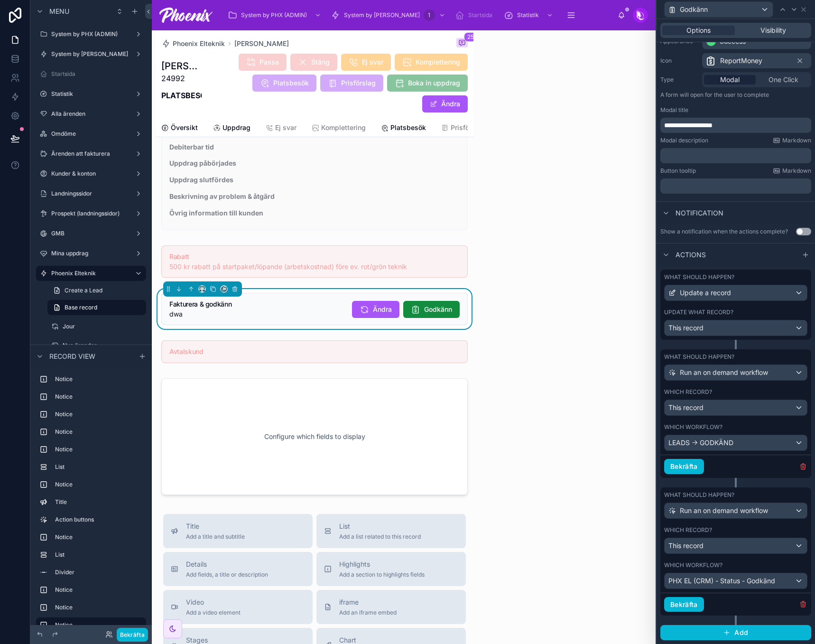
scroll to position [604, 0]
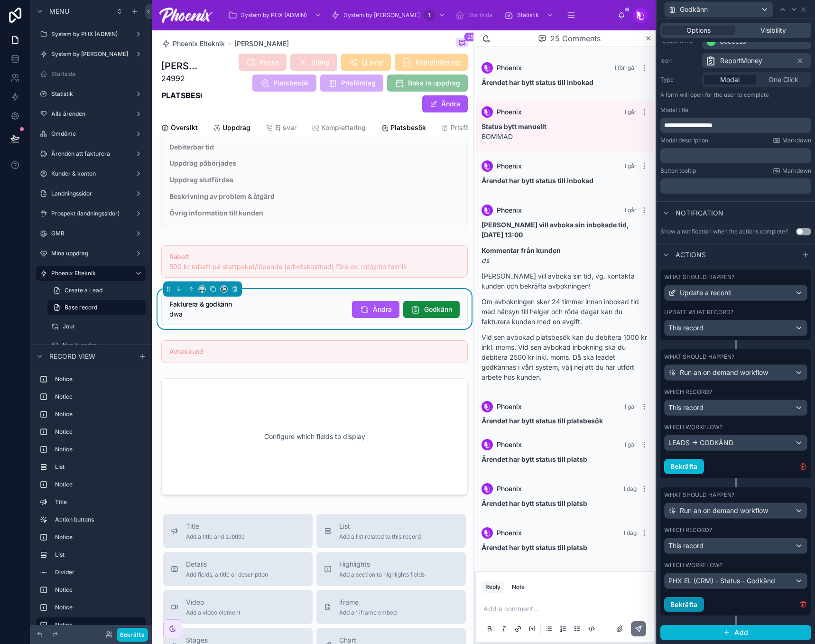
click at [696, 605] on button "Bekräfta" at bounding box center [684, 604] width 40 height 15
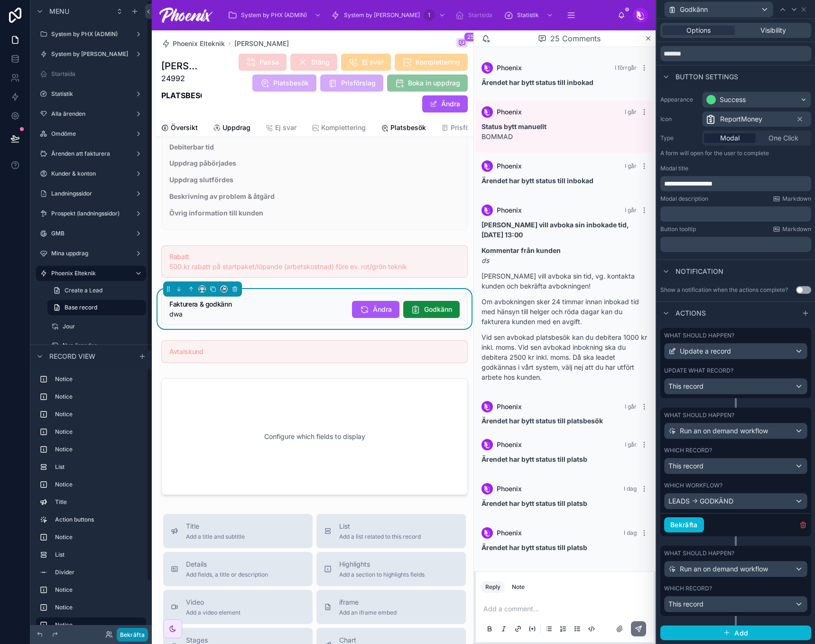
click at [137, 632] on button "Bekräfta" at bounding box center [132, 635] width 31 height 14
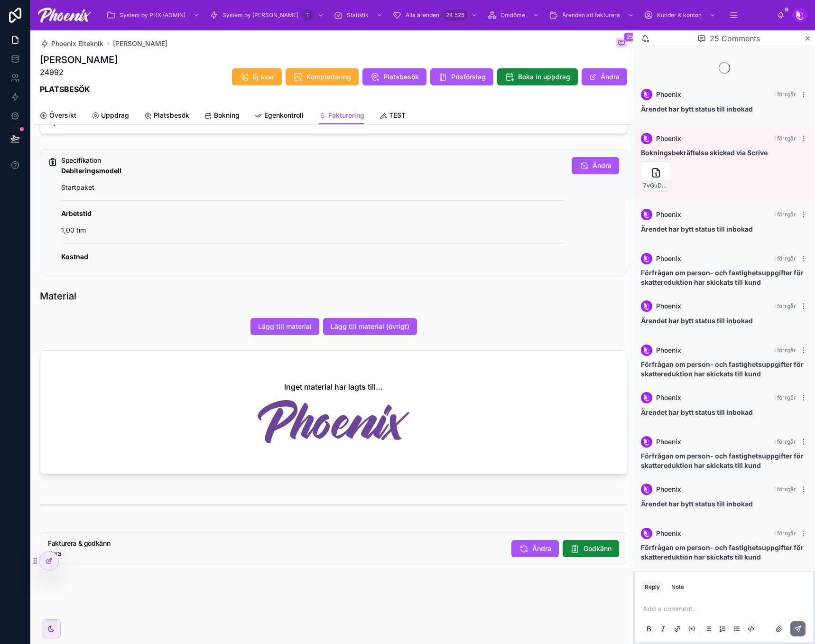
scroll to position [604, 0]
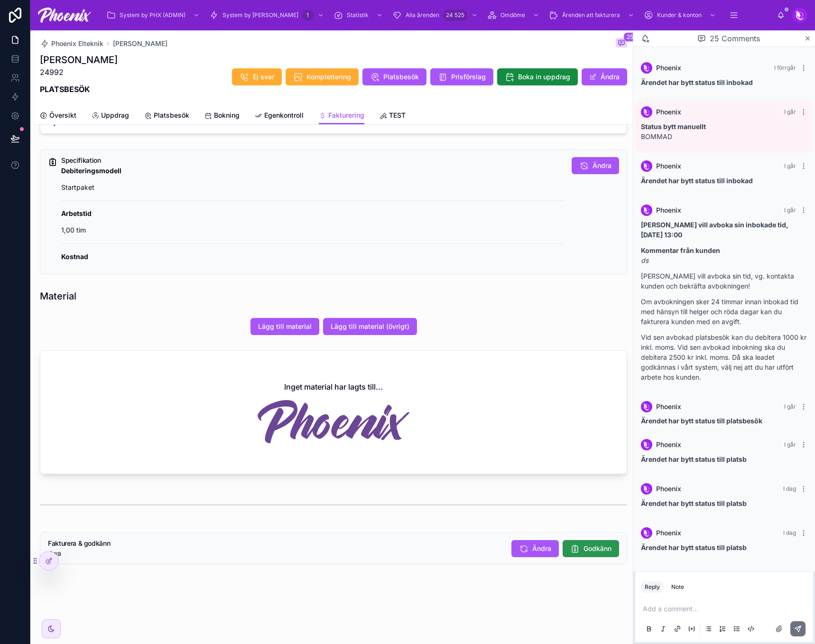
click at [583, 540] on button "Godkänn" at bounding box center [591, 548] width 56 height 17
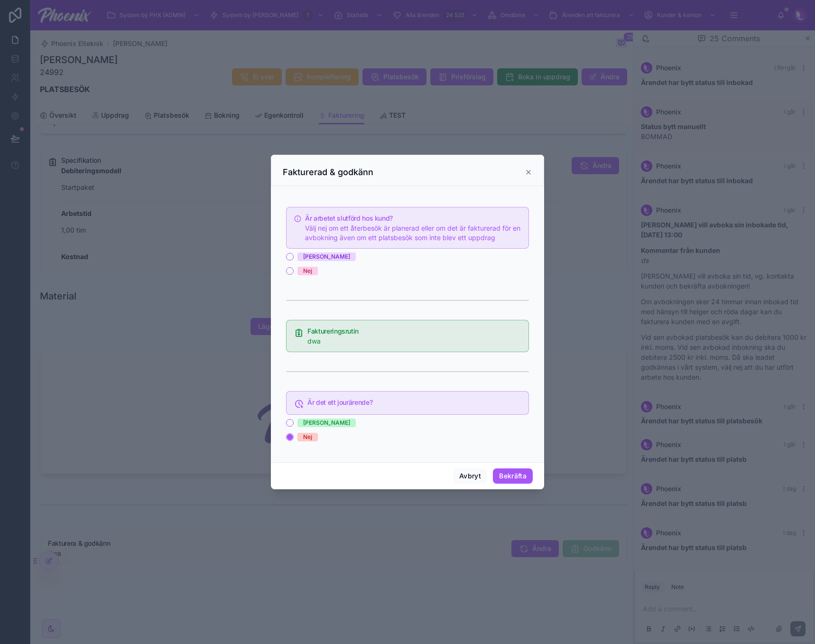
click at [311, 260] on span "Ja" at bounding box center [326, 256] width 58 height 9
click at [294, 260] on button "Ja" at bounding box center [290, 257] width 8 height 8
click at [513, 473] on button "Bekräfta" at bounding box center [513, 475] width 40 height 15
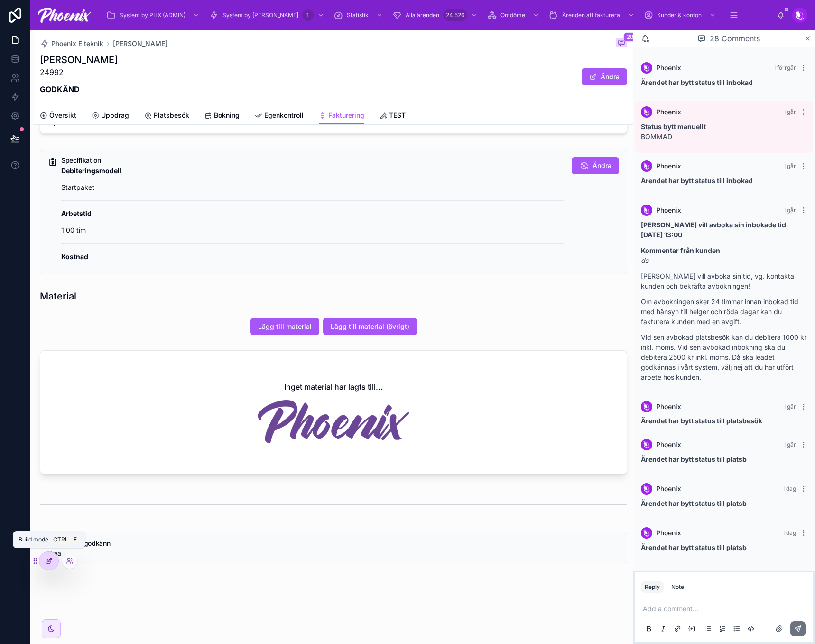
click at [44, 562] on div at bounding box center [48, 561] width 19 height 18
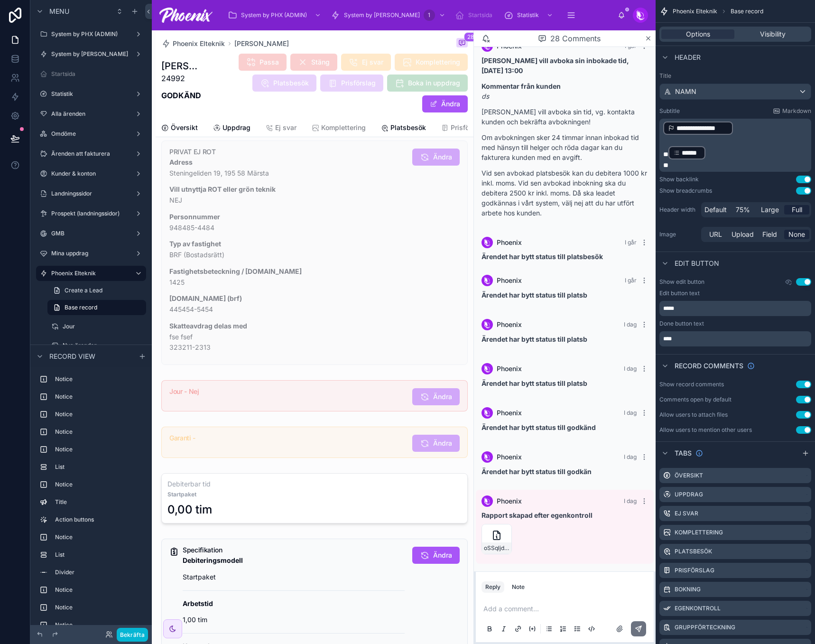
click at [400, 108] on div "Passa Stäng Ej svar Komplettering Platsbesök Prisförslag Boka in uppdrag Ändra" at bounding box center [335, 83] width 266 height 60
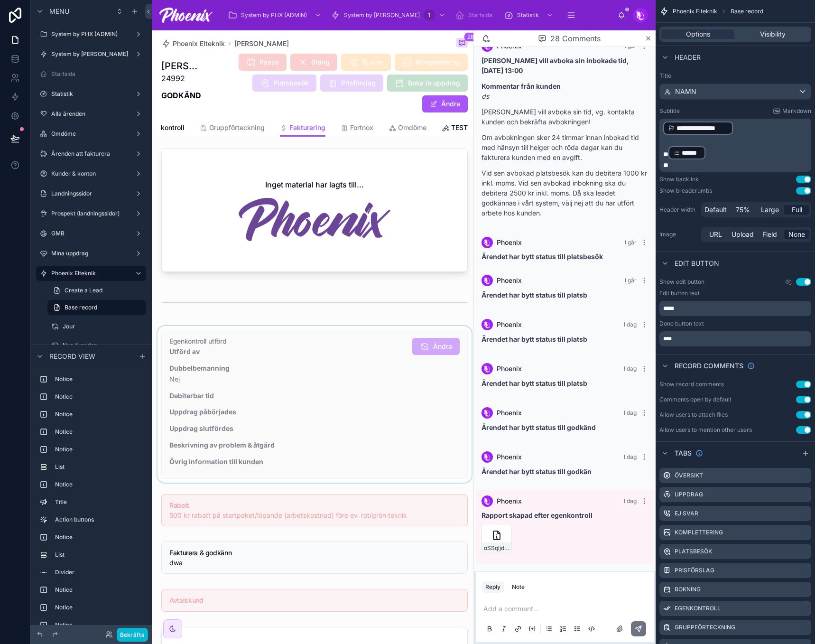
scroll to position [773, 0]
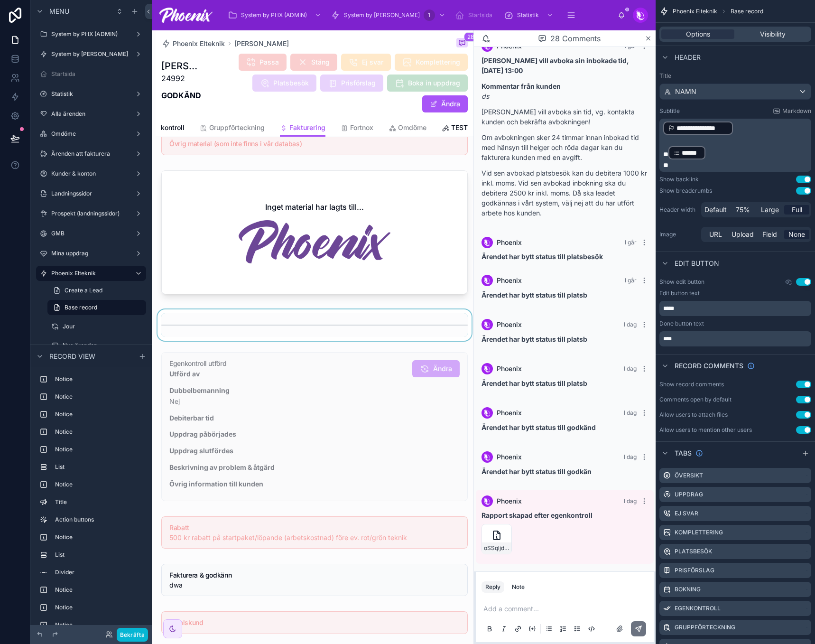
click at [416, 338] on div at bounding box center [315, 324] width 318 height 31
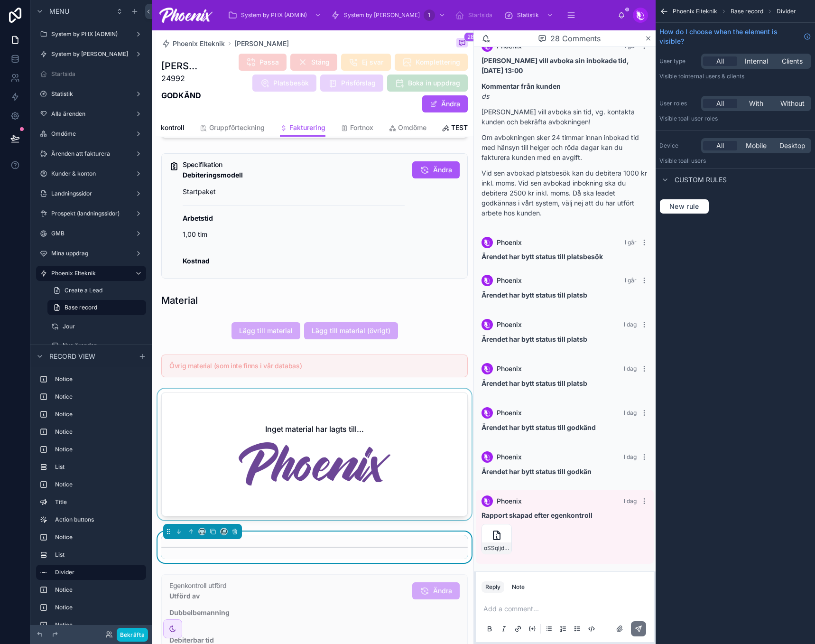
scroll to position [536, 0]
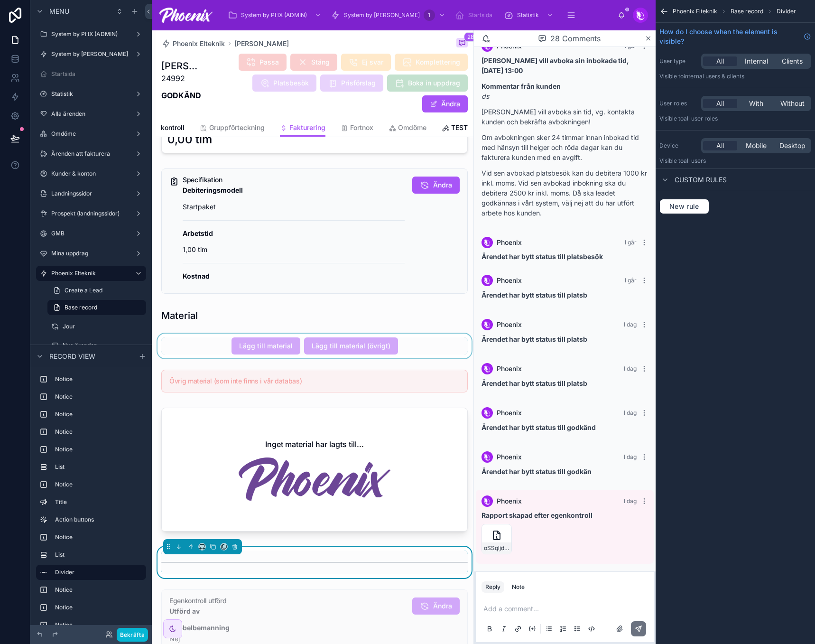
click at [416, 353] on div at bounding box center [315, 346] width 318 height 25
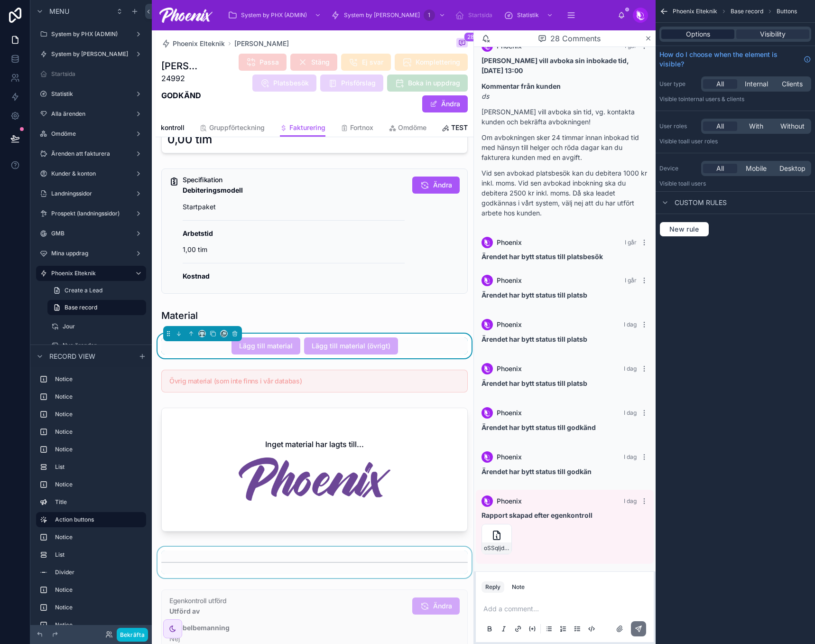
click at [706, 33] on span "Options" at bounding box center [698, 33] width 24 height 9
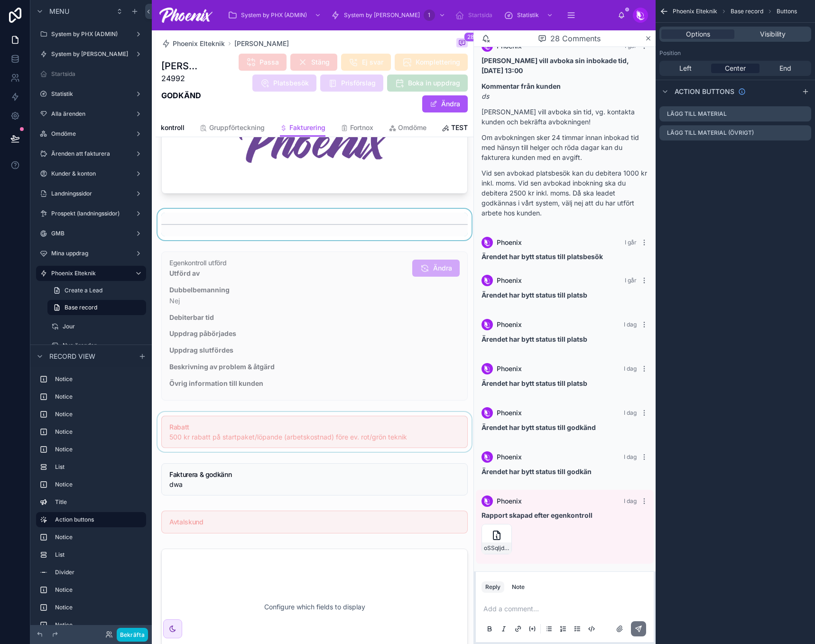
scroll to position [807, 0]
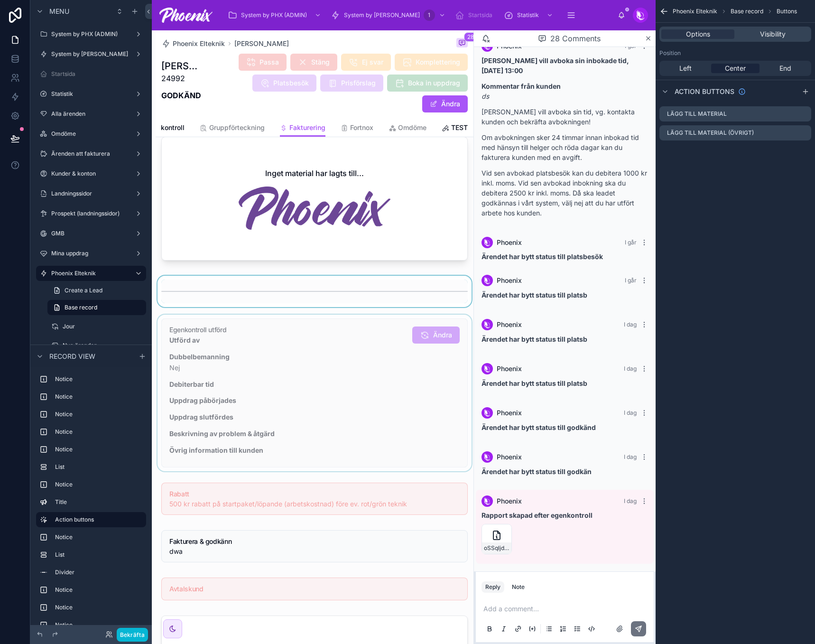
click at [379, 338] on div at bounding box center [315, 393] width 318 height 157
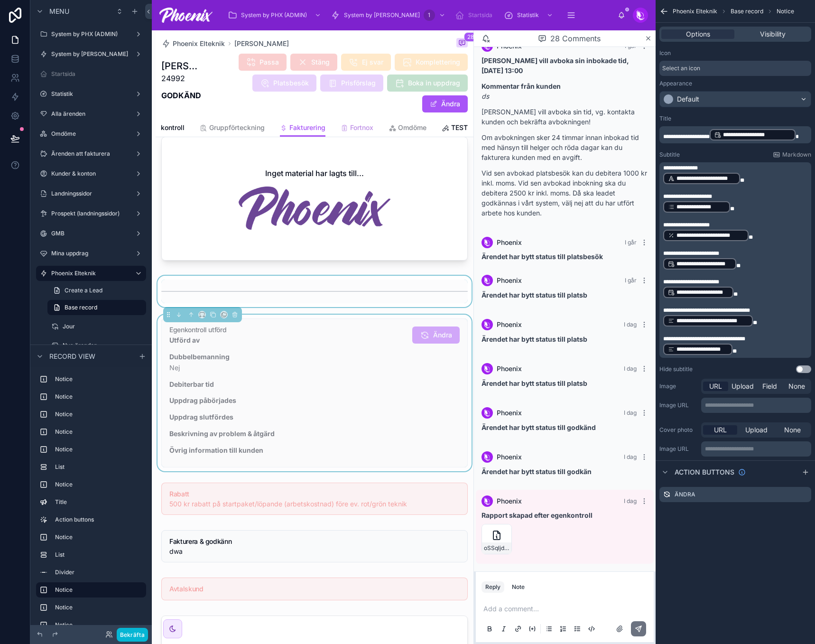
click at [355, 132] on span "Fortnox" at bounding box center [361, 127] width 23 height 9
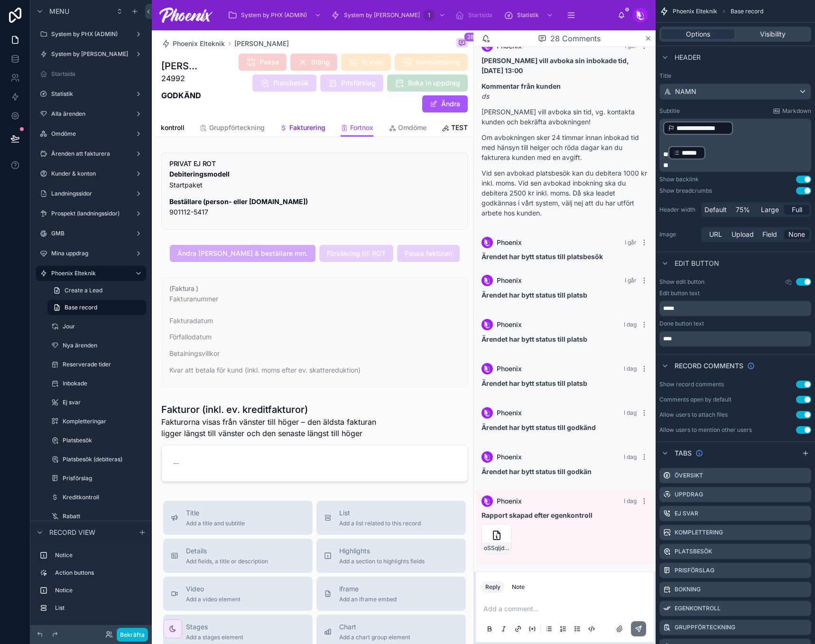
click at [303, 130] on span "Fakturering" at bounding box center [307, 127] width 36 height 9
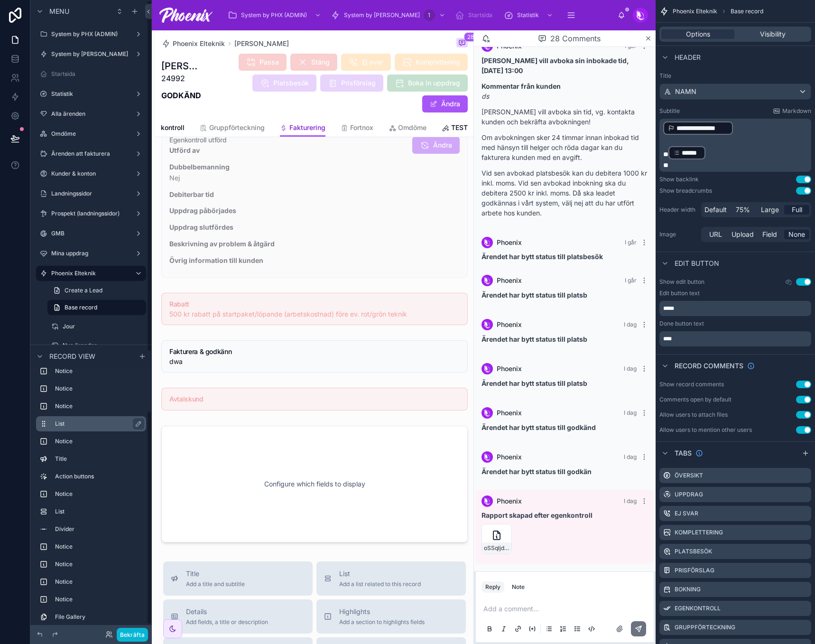
scroll to position [52, 0]
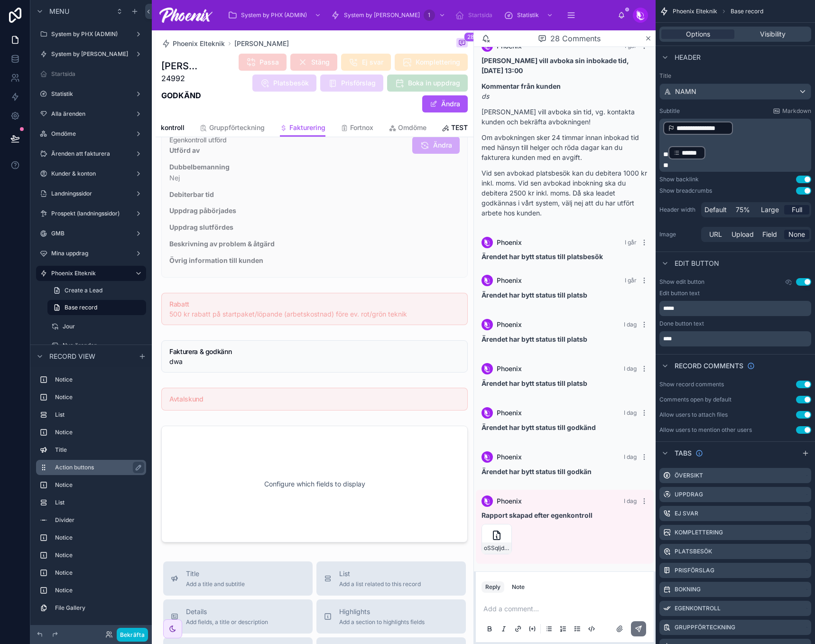
click at [98, 465] on label "Action buttons" at bounding box center [97, 468] width 84 height 8
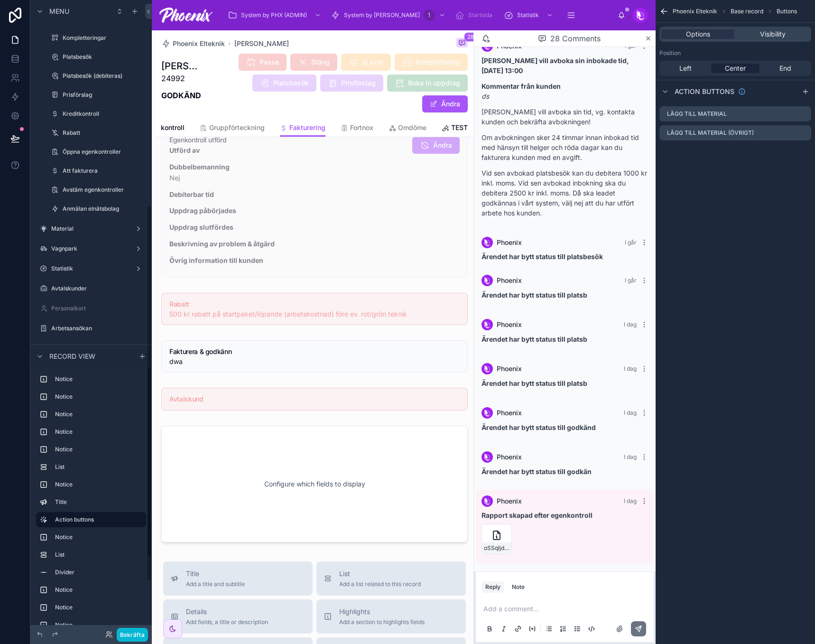
scroll to position [362, 0]
click at [127, 636] on button "Bekräfta" at bounding box center [132, 635] width 31 height 14
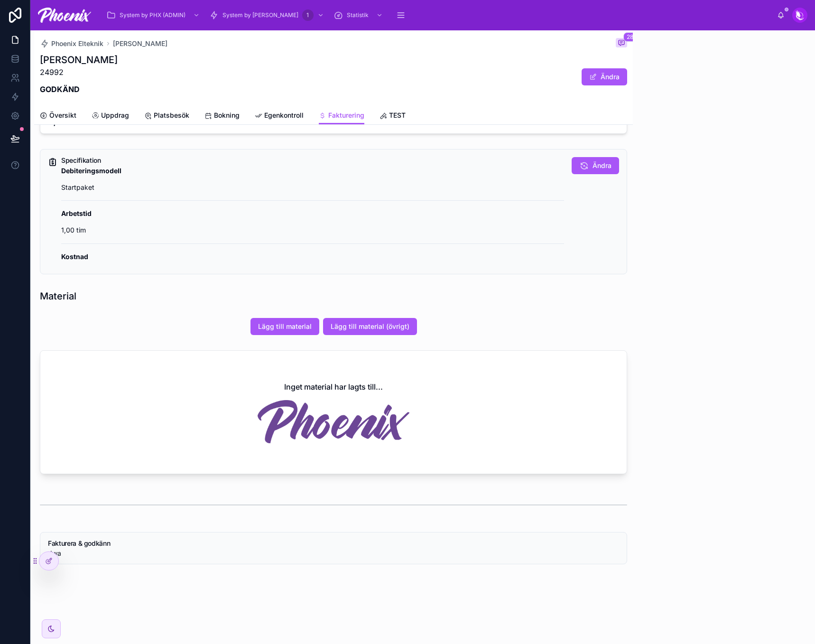
scroll to position [604, 0]
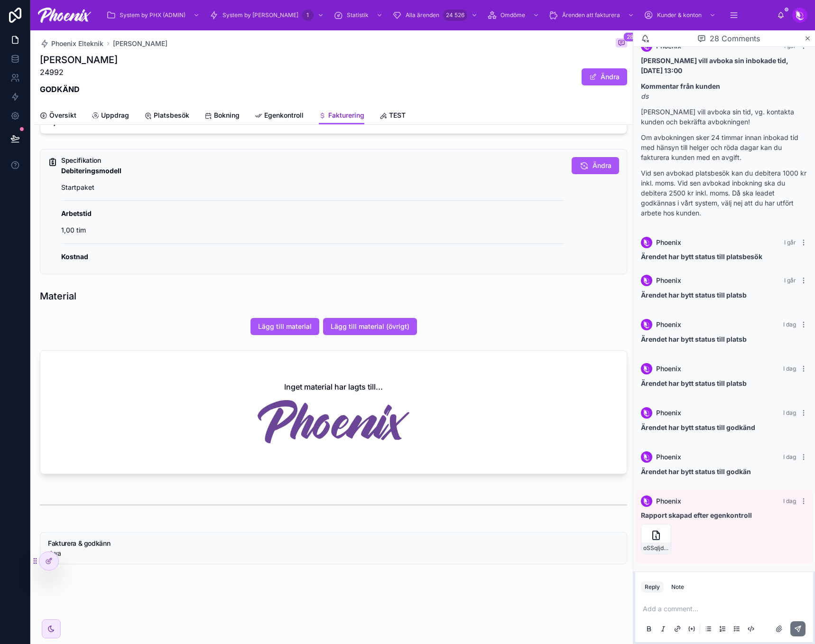
click at [334, 117] on span "Fakturering" at bounding box center [346, 115] width 36 height 9
click at [48, 566] on div at bounding box center [48, 561] width 19 height 18
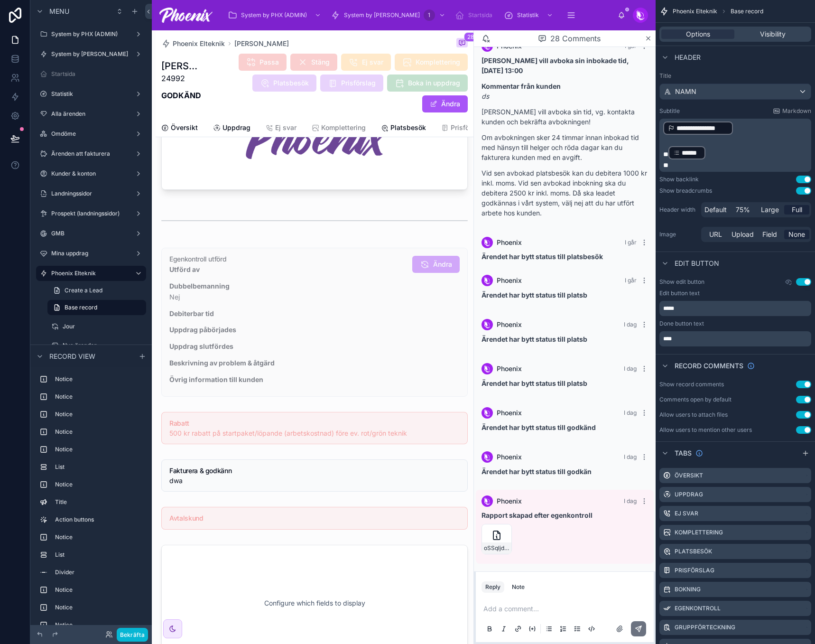
scroll to position [1162, 0]
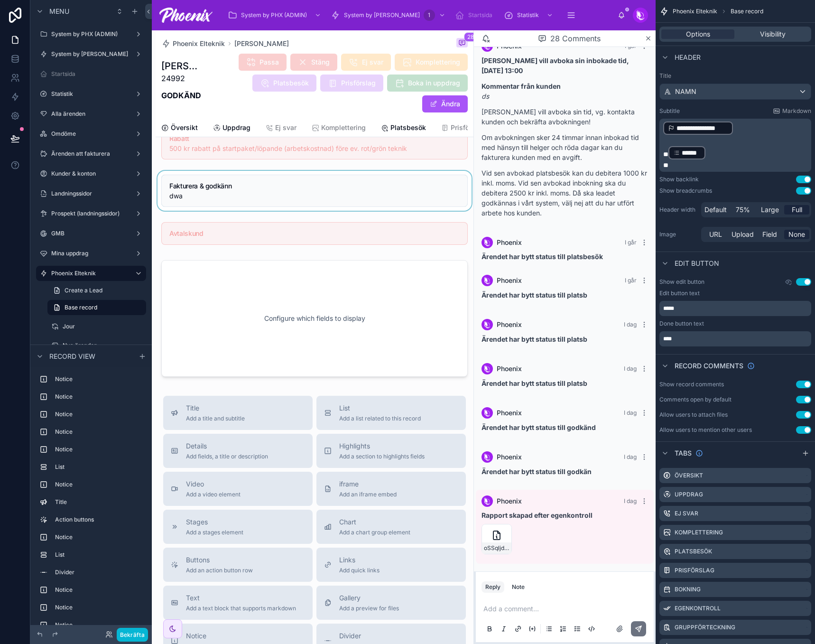
click at [230, 197] on div at bounding box center [315, 191] width 318 height 40
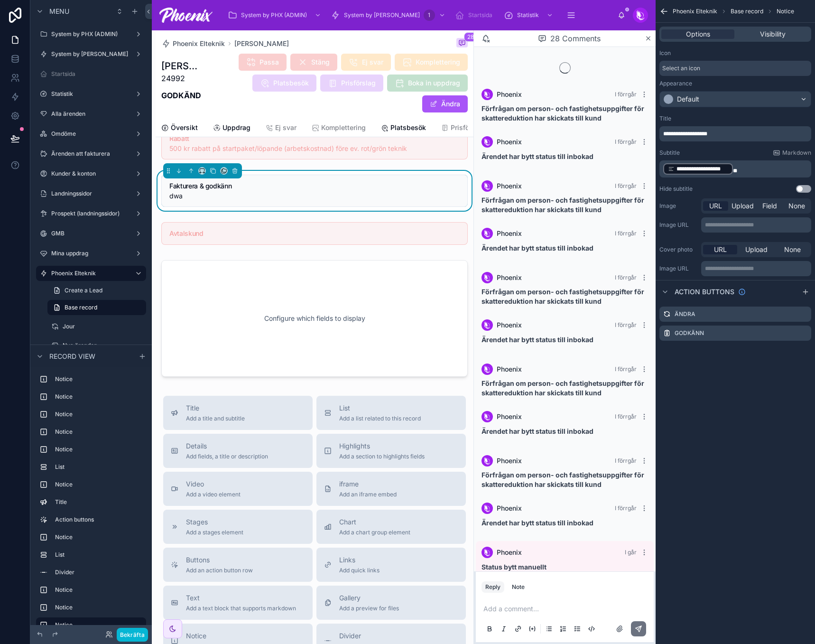
scroll to position [604, 0]
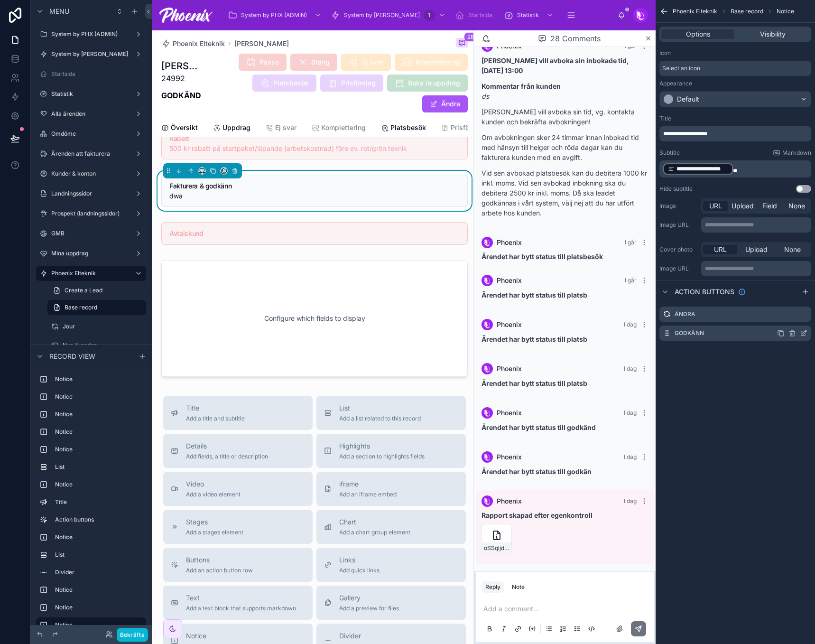
click at [802, 335] on icon "scrollable content" at bounding box center [803, 334] width 4 height 4
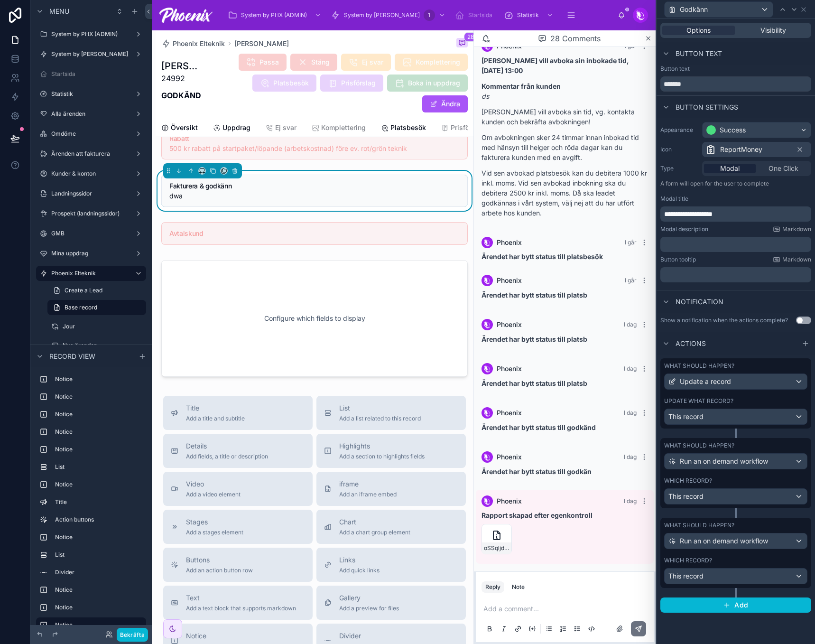
click at [722, 556] on div "What should happen? Run an on demand workflow Which record? This record" at bounding box center [735, 553] width 151 height 70
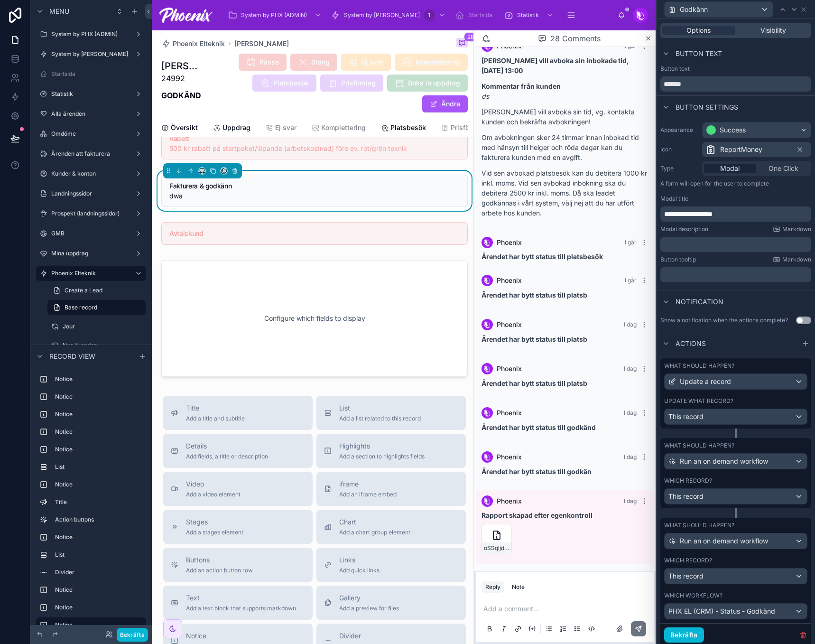
click at [741, 479] on div "Which record?" at bounding box center [735, 481] width 143 height 8
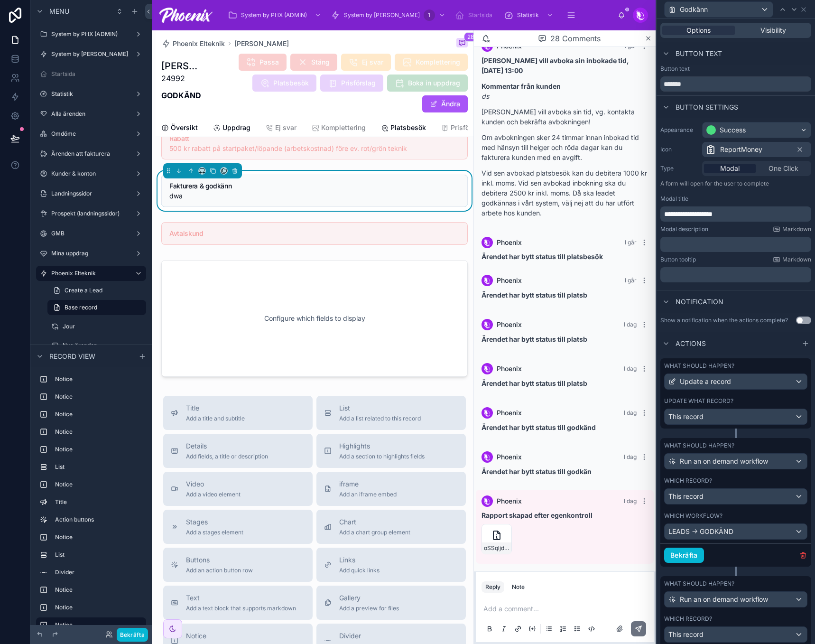
click at [733, 399] on div "Update what record?" at bounding box center [735, 401] width 143 height 8
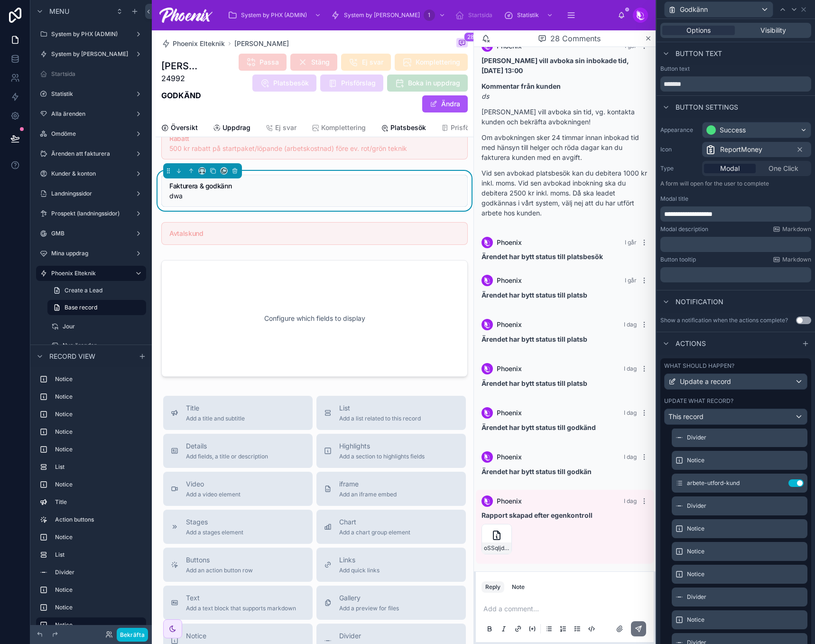
scroll to position [0, 0]
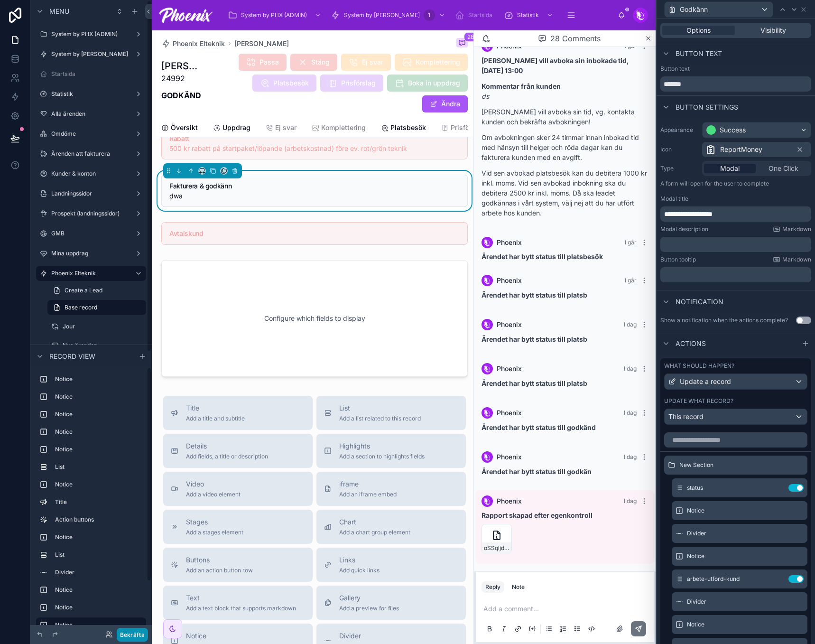
click at [140, 632] on button "Bekräfta" at bounding box center [132, 635] width 31 height 14
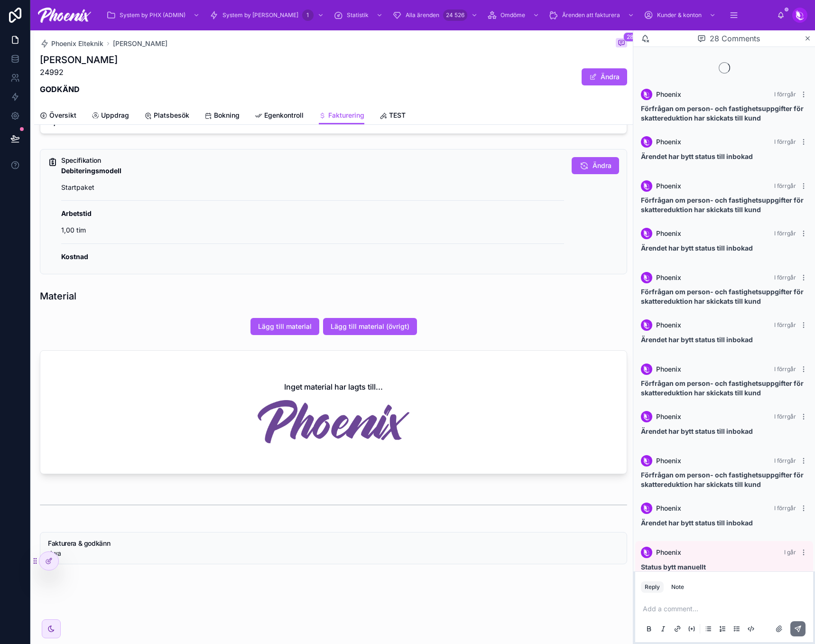
scroll to position [604, 0]
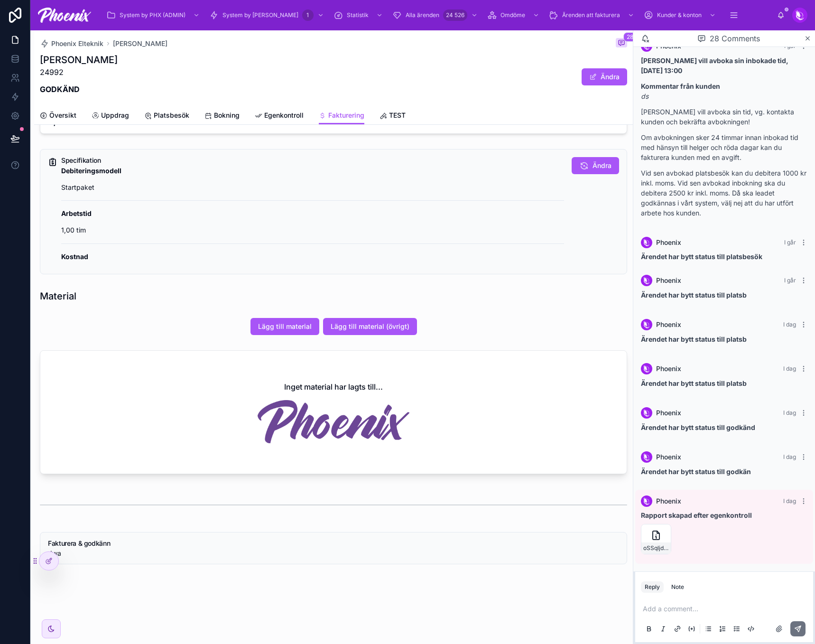
click at [56, 73] on p "24992" at bounding box center [79, 71] width 78 height 11
copy p "24992"
click at [46, 554] on div at bounding box center [48, 561] width 19 height 18
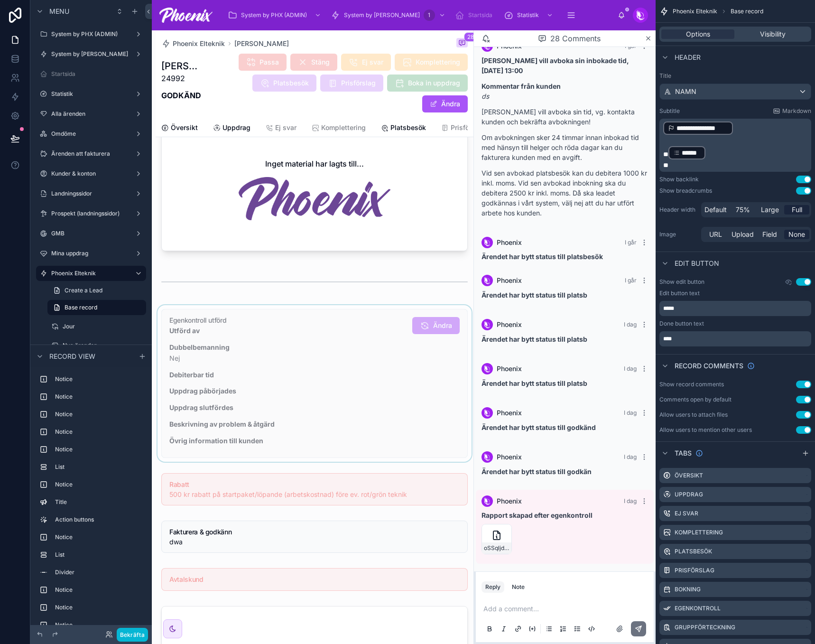
scroll to position [877, 0]
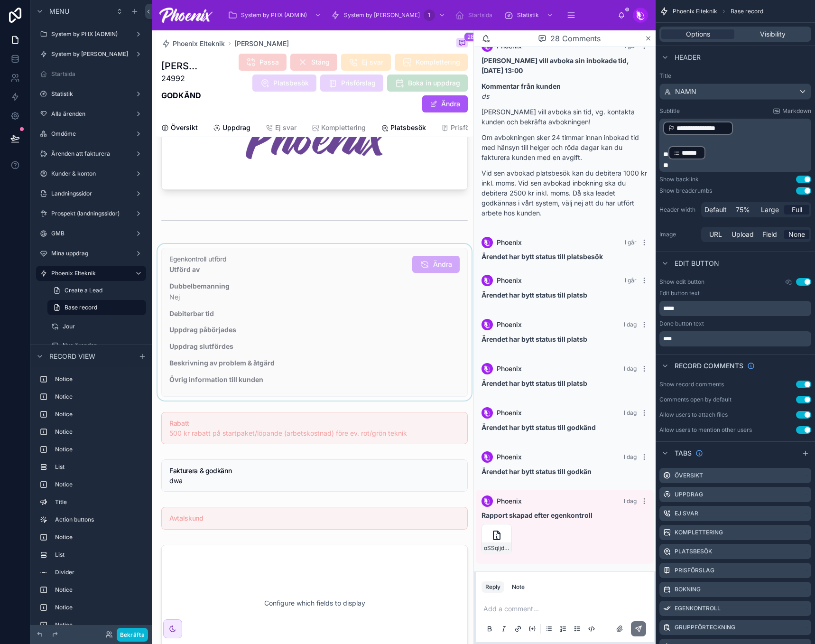
click at [370, 344] on div at bounding box center [315, 322] width 318 height 157
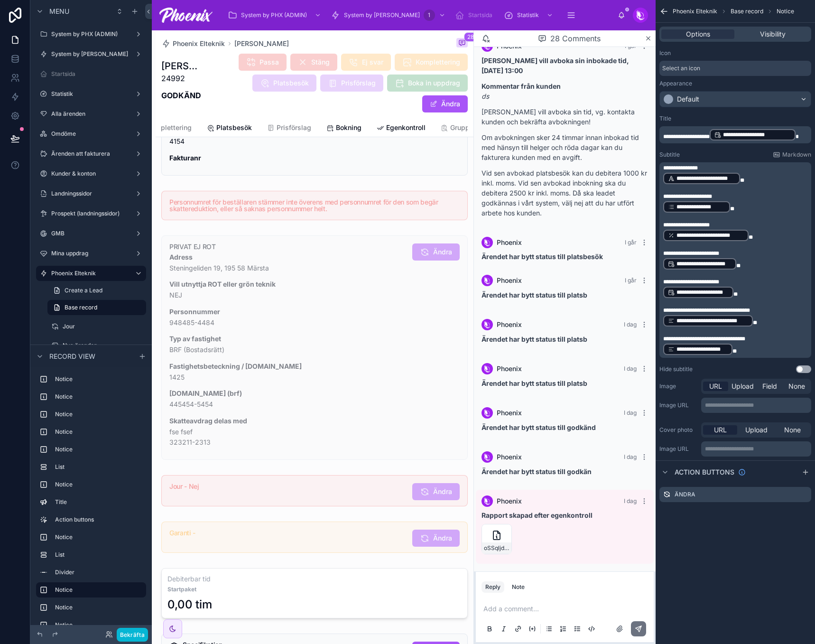
scroll to position [0, 177]
click at [374, 129] on icon at bounding box center [377, 128] width 8 height 8
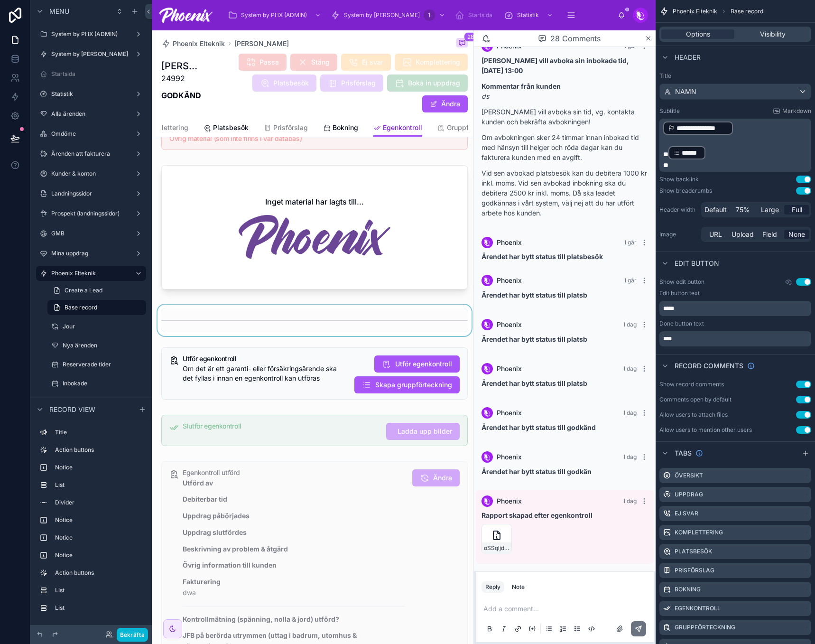
scroll to position [118, 0]
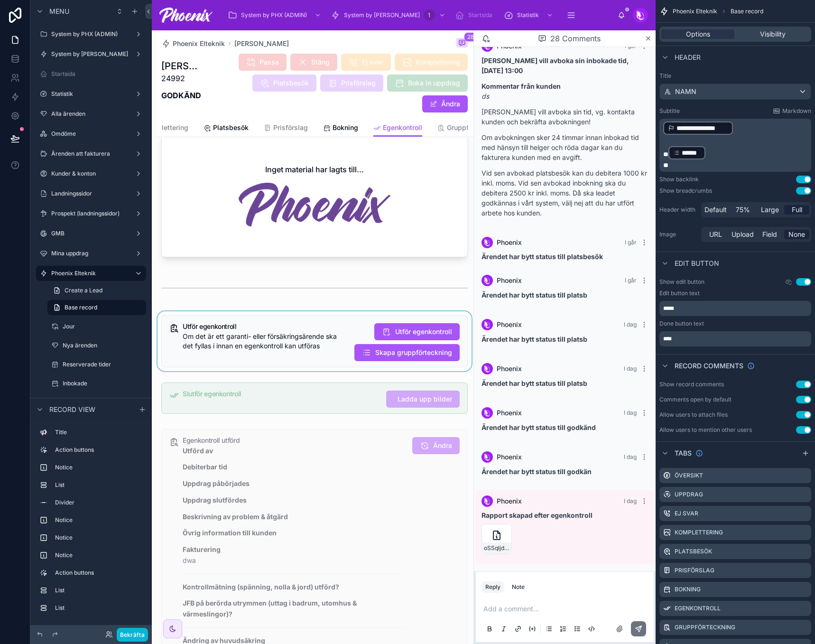
click at [299, 355] on div at bounding box center [315, 341] width 318 height 60
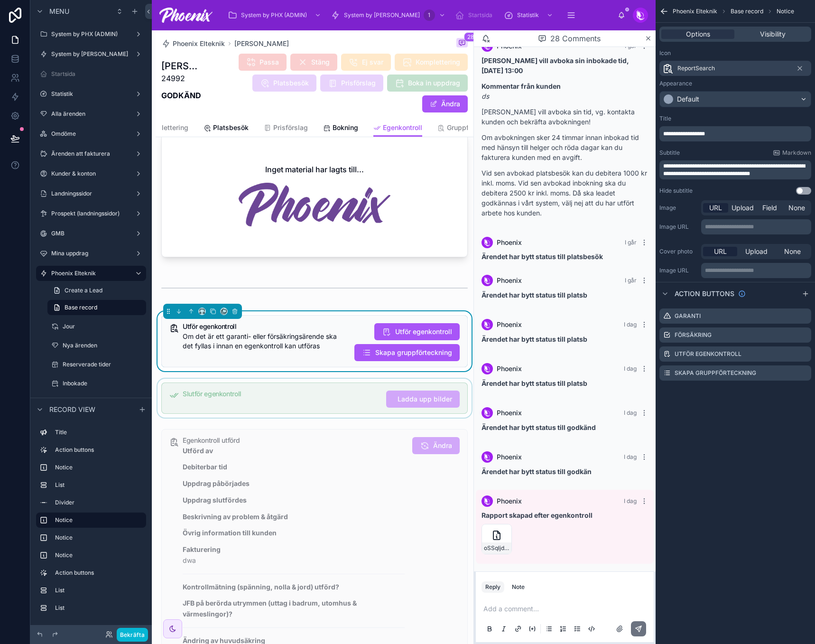
click at [292, 391] on div at bounding box center [315, 398] width 318 height 39
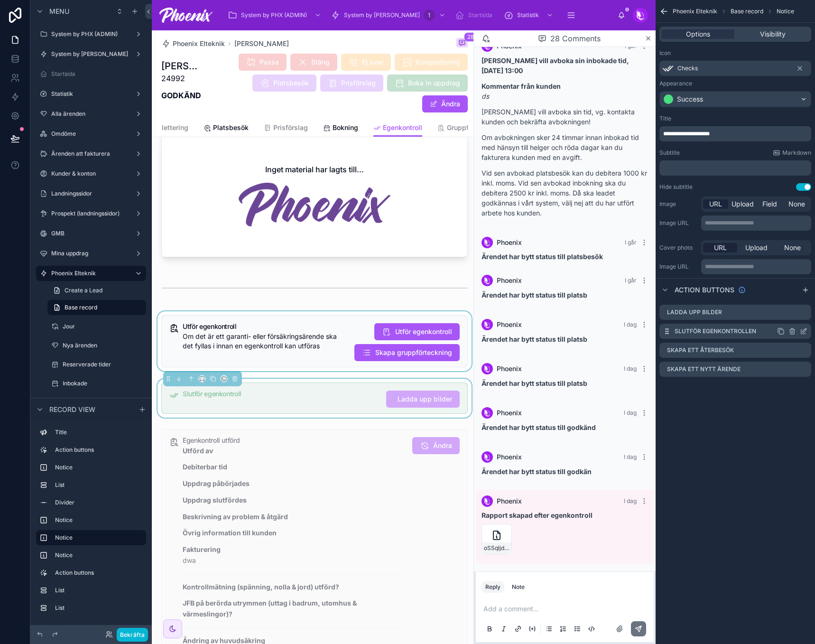
click at [807, 332] on icon "scrollable content" at bounding box center [804, 331] width 8 height 8
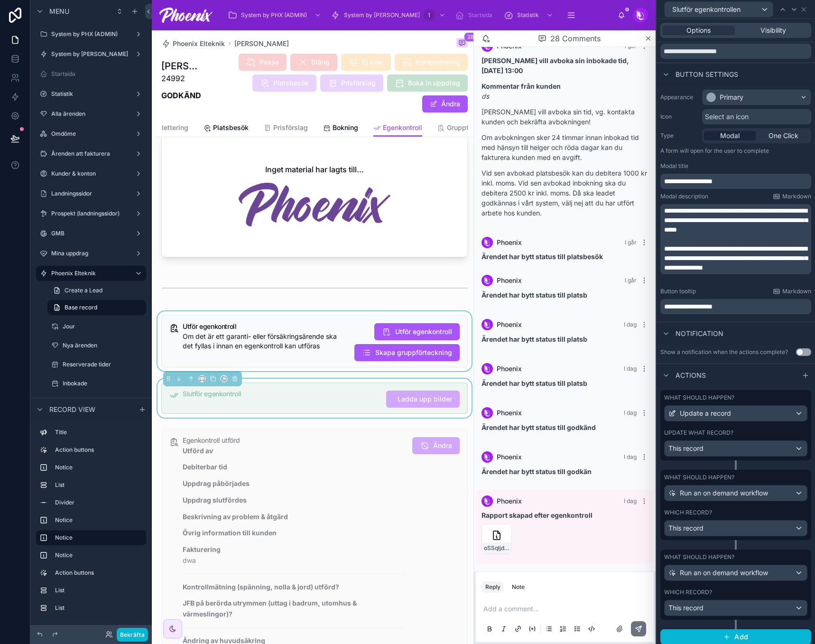
scroll to position [37, 0]
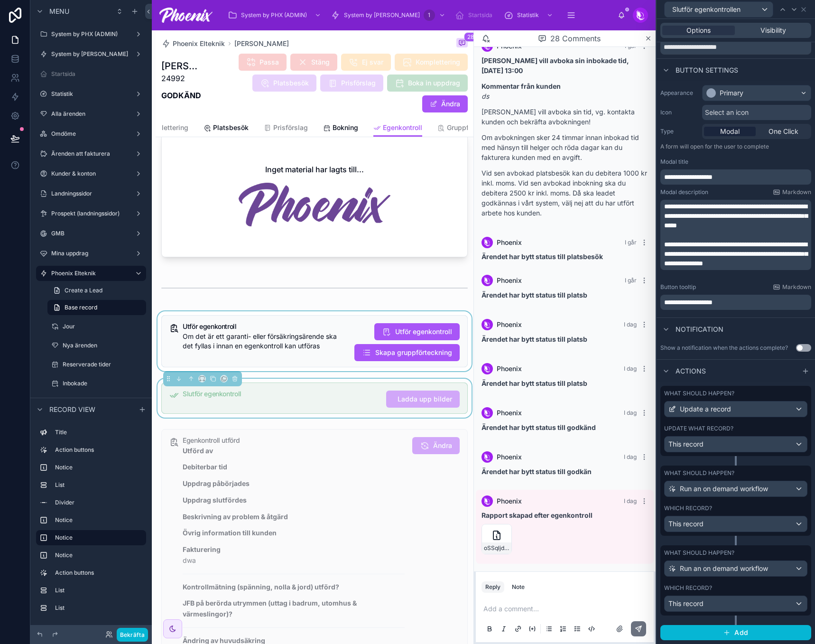
click at [729, 585] on div "Which record?" at bounding box center [735, 588] width 143 height 8
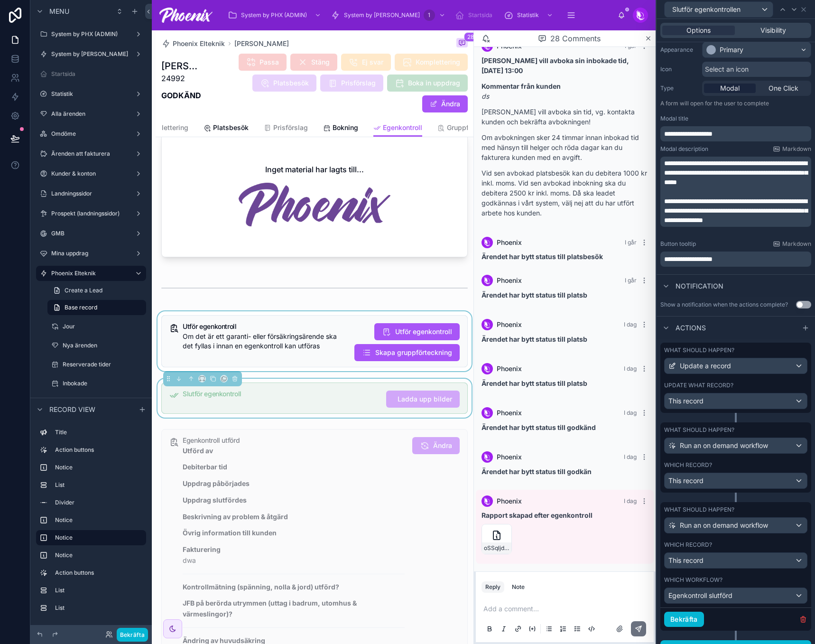
scroll to position [95, 0]
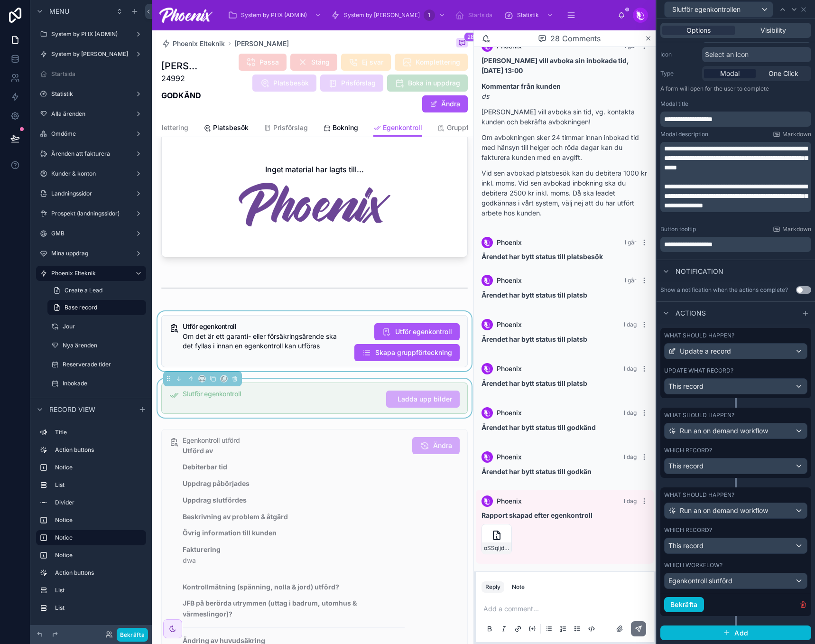
click at [736, 447] on div "Which record?" at bounding box center [735, 450] width 143 height 8
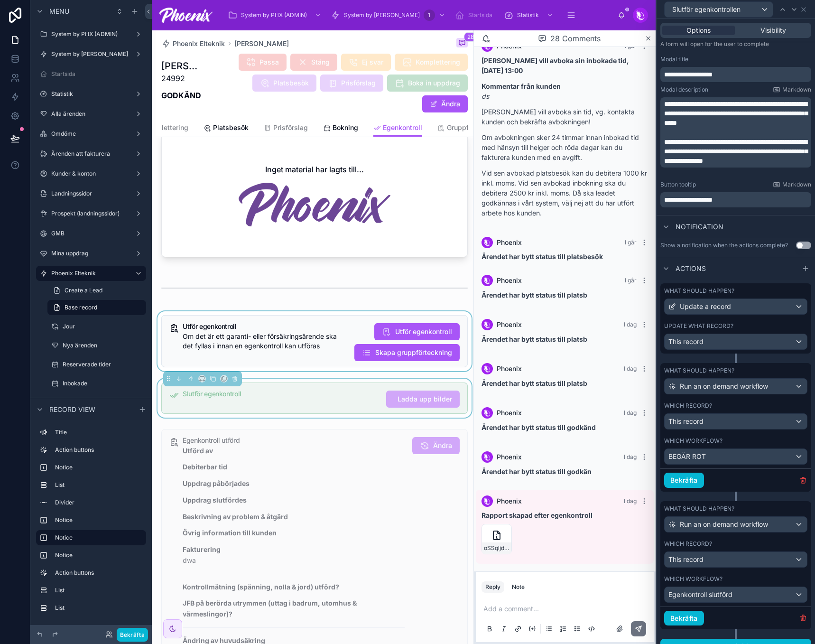
scroll to position [153, 0]
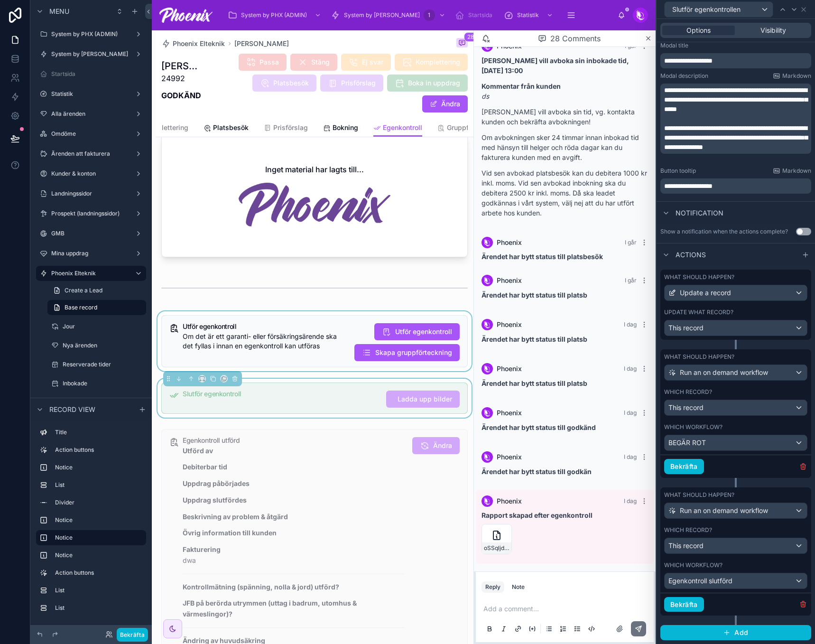
click at [724, 315] on label "Update what record?" at bounding box center [698, 312] width 69 height 8
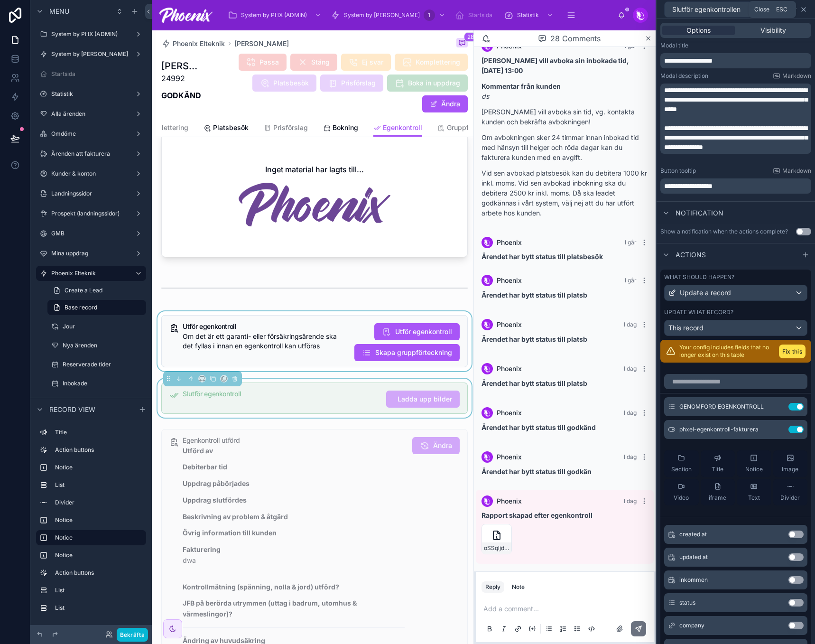
click at [807, 6] on icon at bounding box center [804, 10] width 8 height 8
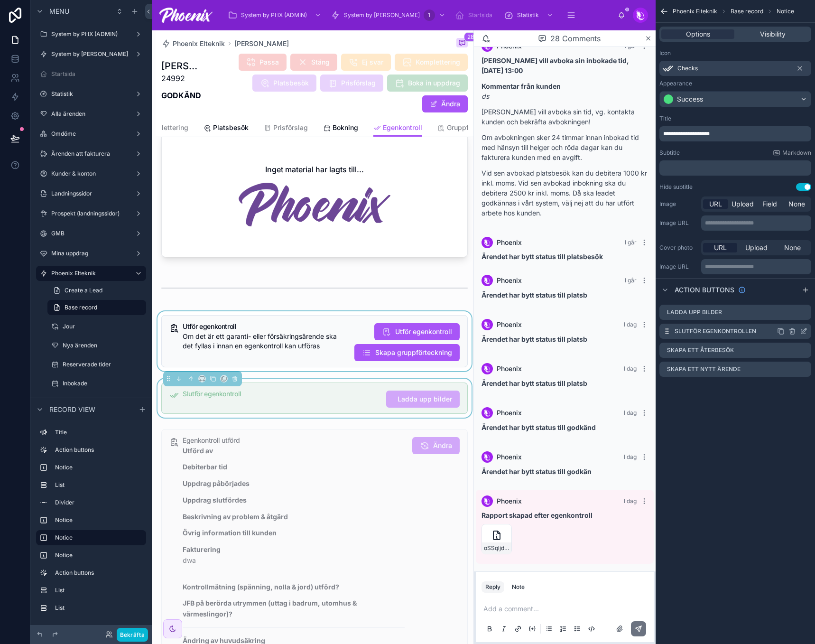
click at [802, 332] on icon "scrollable content" at bounding box center [804, 331] width 8 height 8
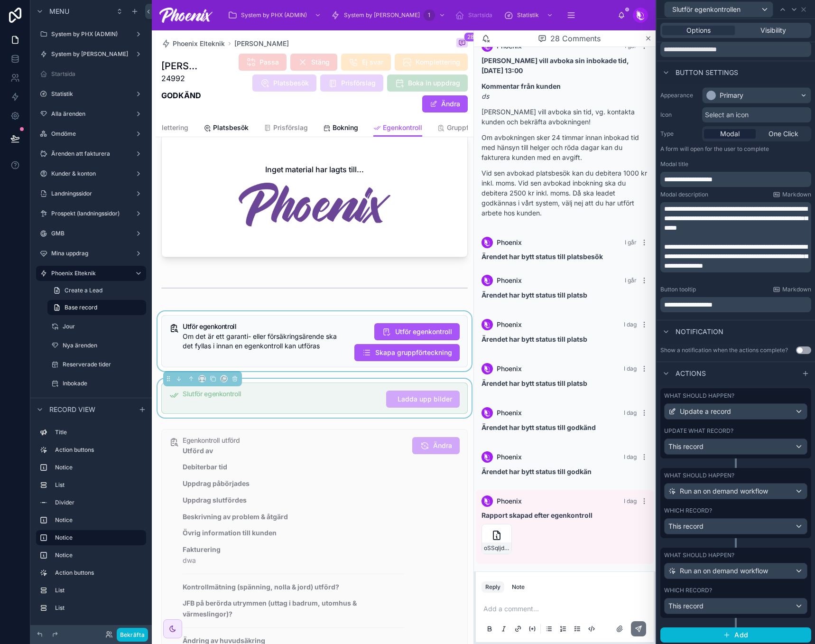
scroll to position [37, 0]
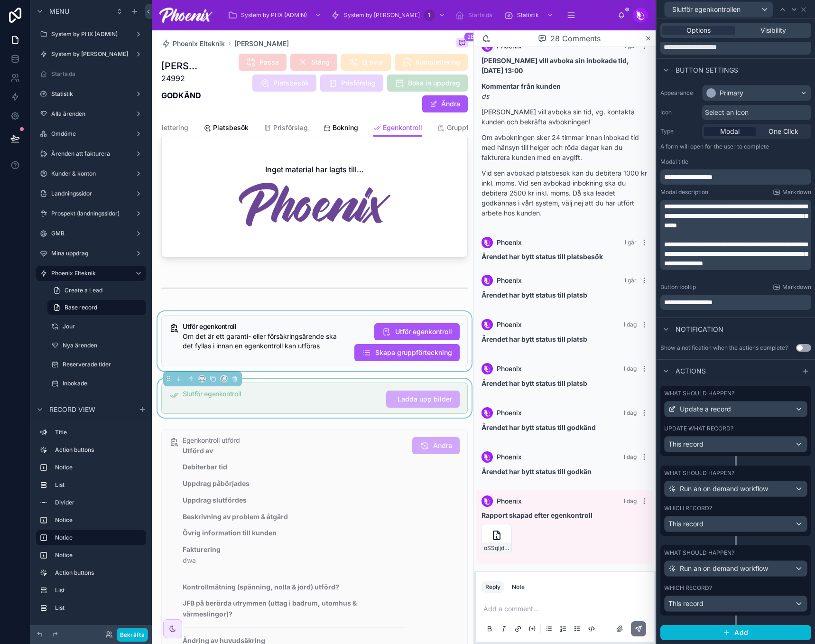
click at [748, 585] on div "Which record?" at bounding box center [735, 588] width 143 height 8
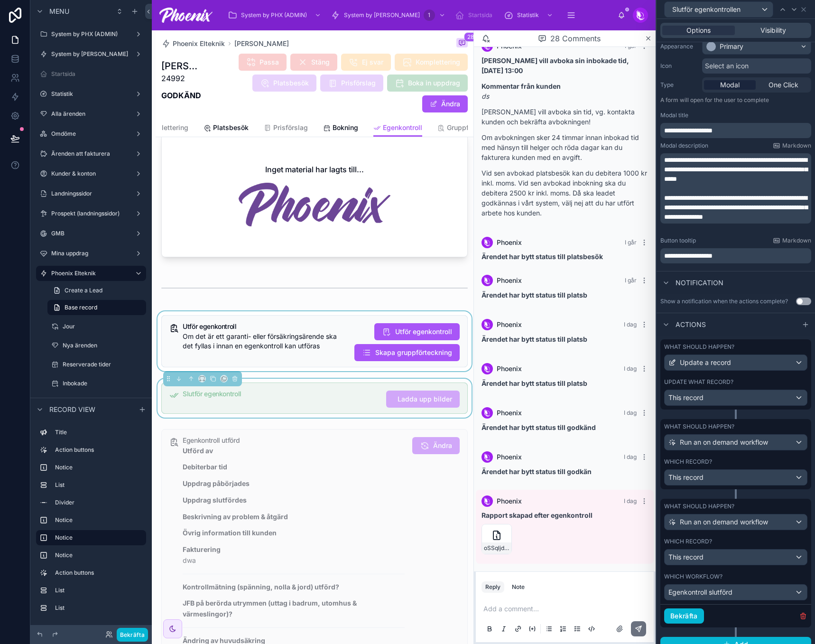
scroll to position [95, 0]
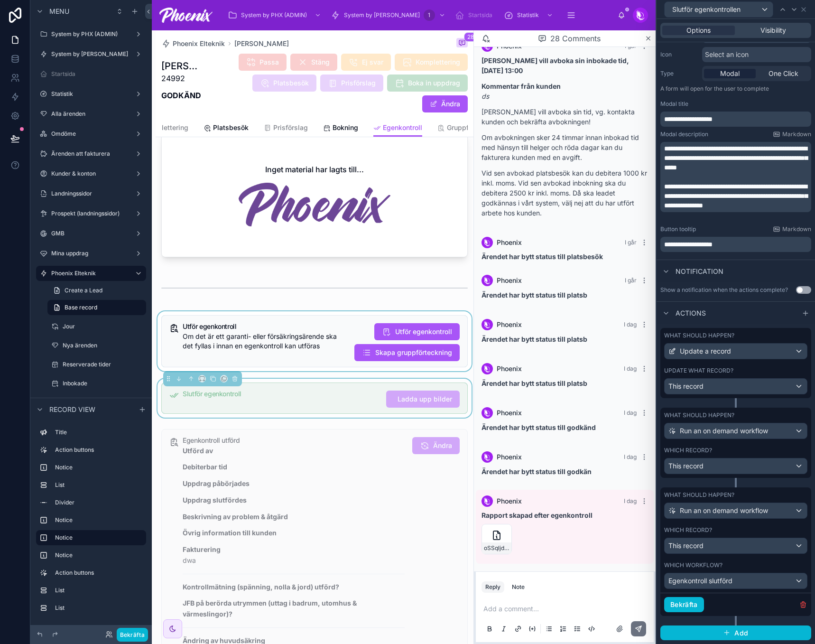
click at [754, 448] on div "Which record?" at bounding box center [735, 450] width 143 height 8
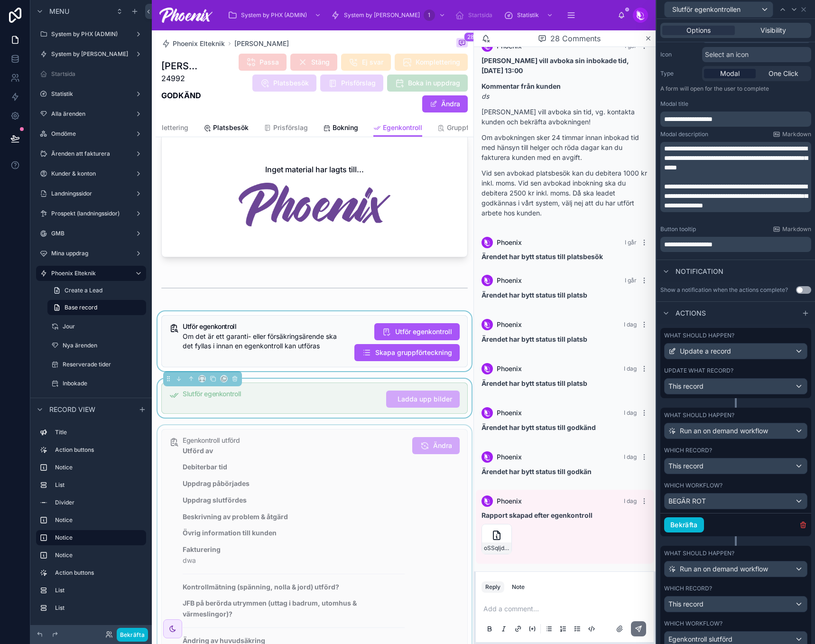
click at [339, 464] on div at bounding box center [315, 649] width 318 height 448
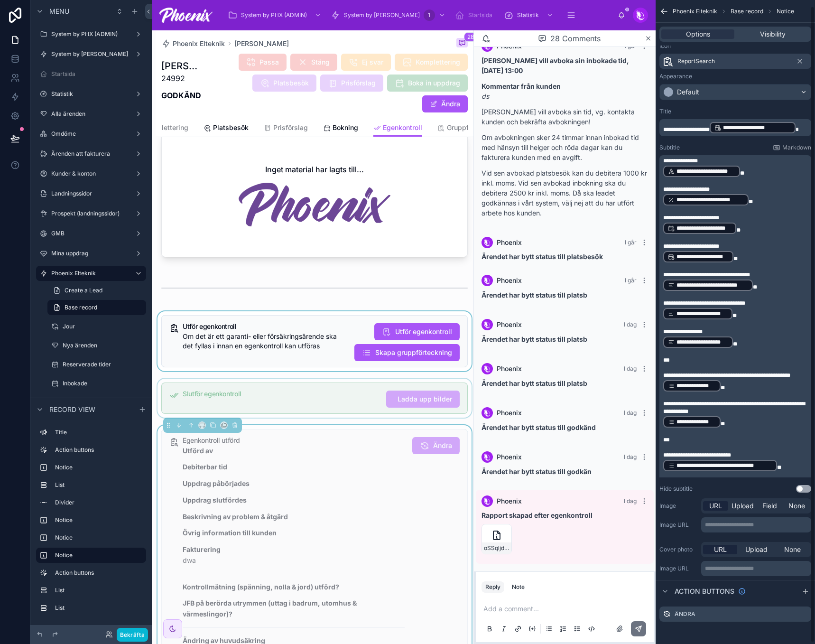
scroll to position [8, 0]
click at [801, 615] on icon "scrollable content" at bounding box center [803, 614] width 4 height 4
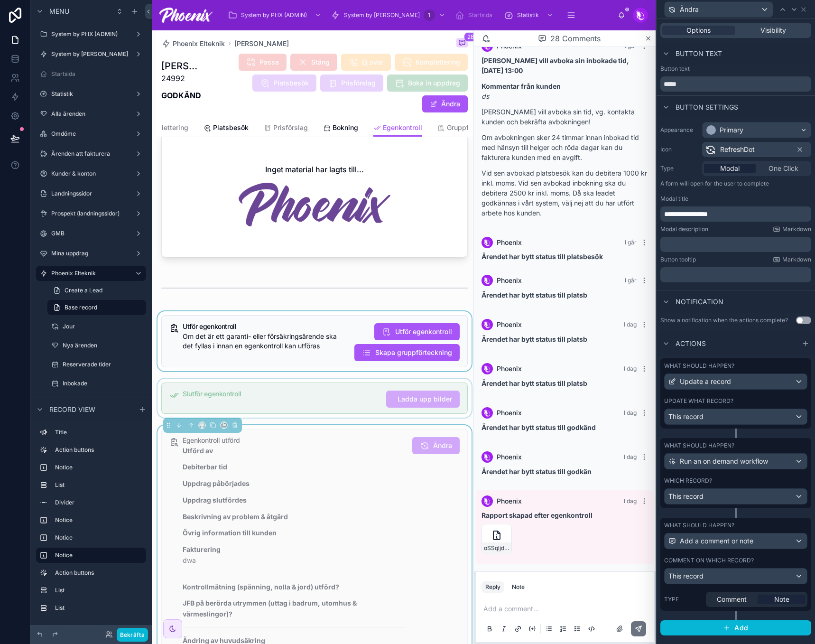
click at [753, 482] on div "Which record?" at bounding box center [735, 481] width 143 height 8
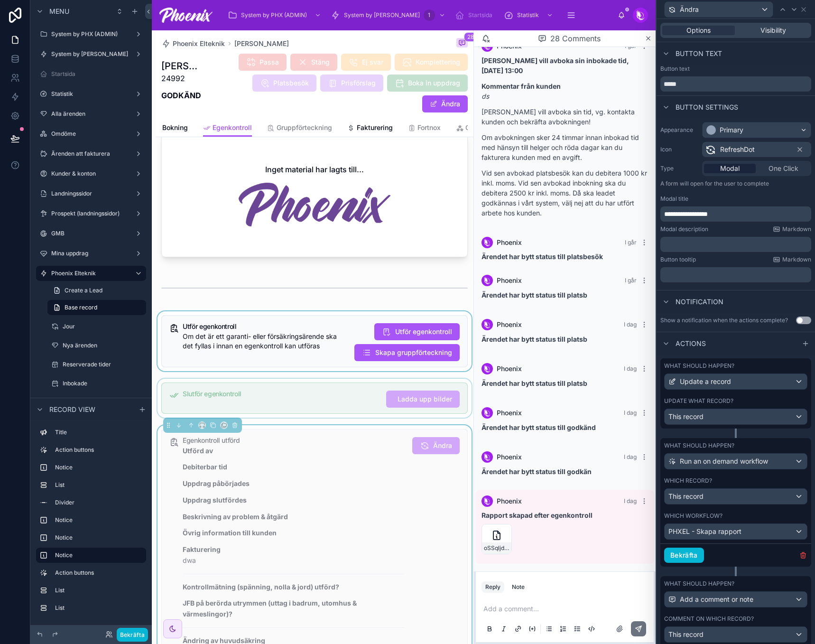
scroll to position [0, 334]
click at [647, 36] on icon at bounding box center [648, 39] width 7 height 8
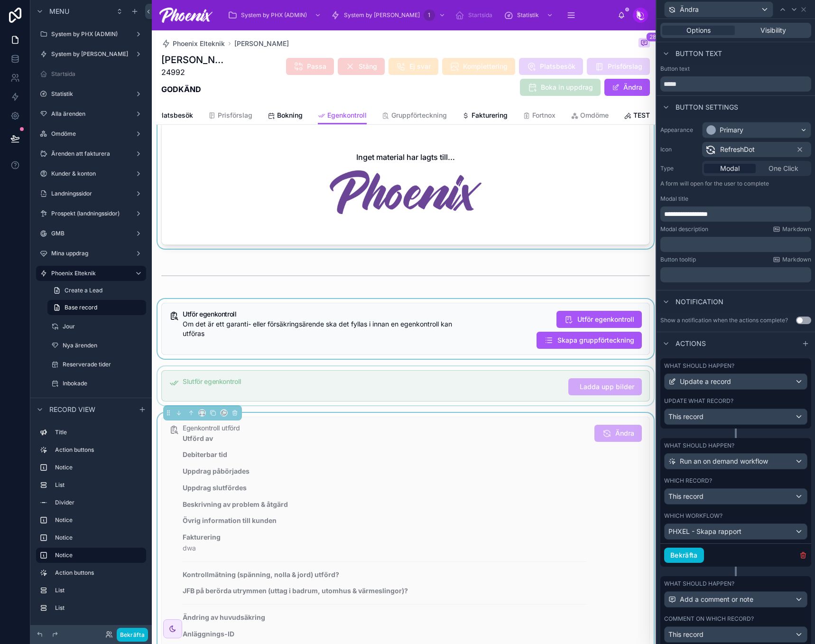
scroll to position [106, 0]
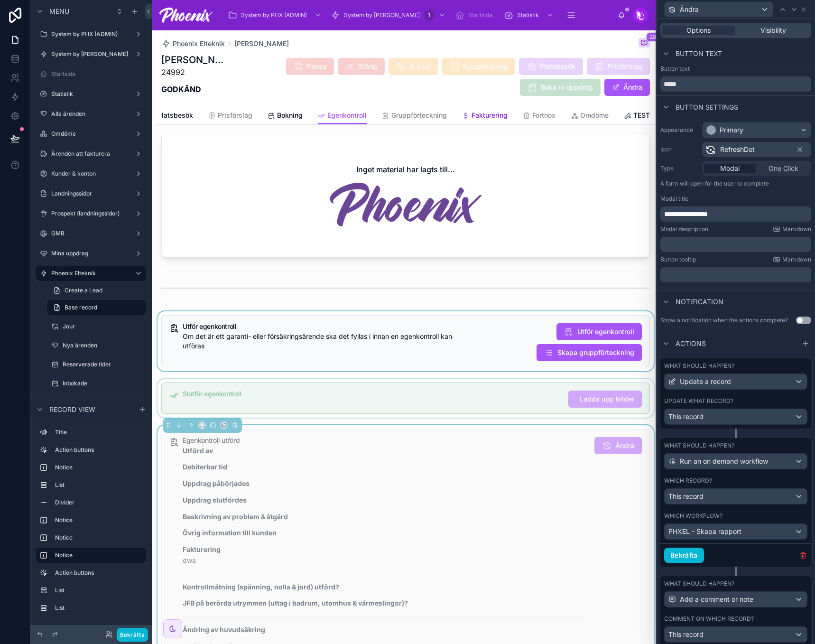
click at [475, 118] on span "Fakturering" at bounding box center [490, 115] width 36 height 9
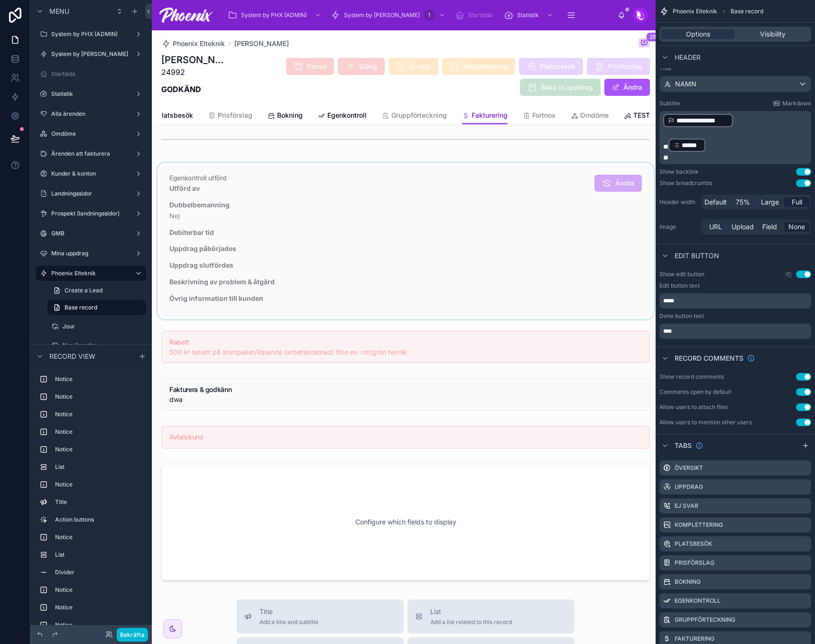
scroll to position [912, 0]
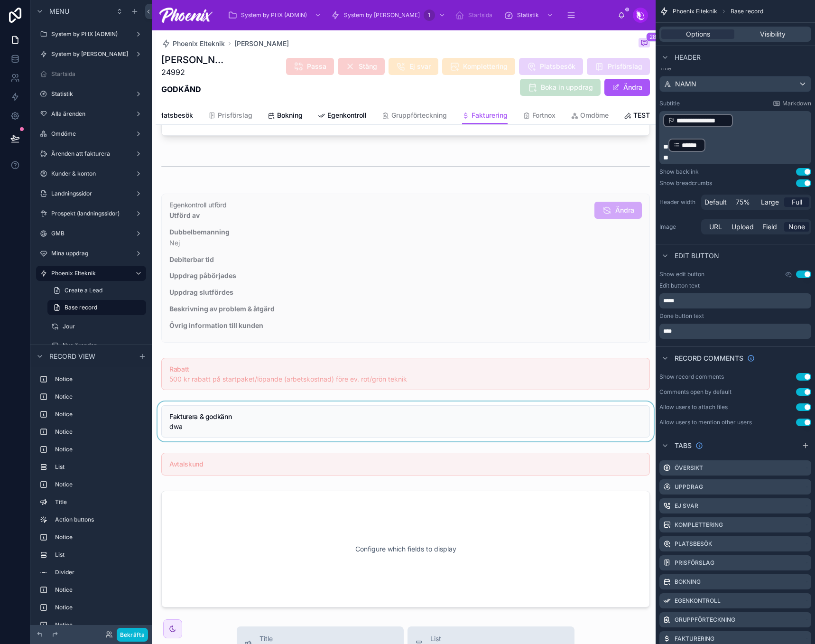
drag, startPoint x: 396, startPoint y: 413, endPoint x: 386, endPoint y: 413, distance: 10.0
click at [395, 413] on div at bounding box center [406, 421] width 500 height 40
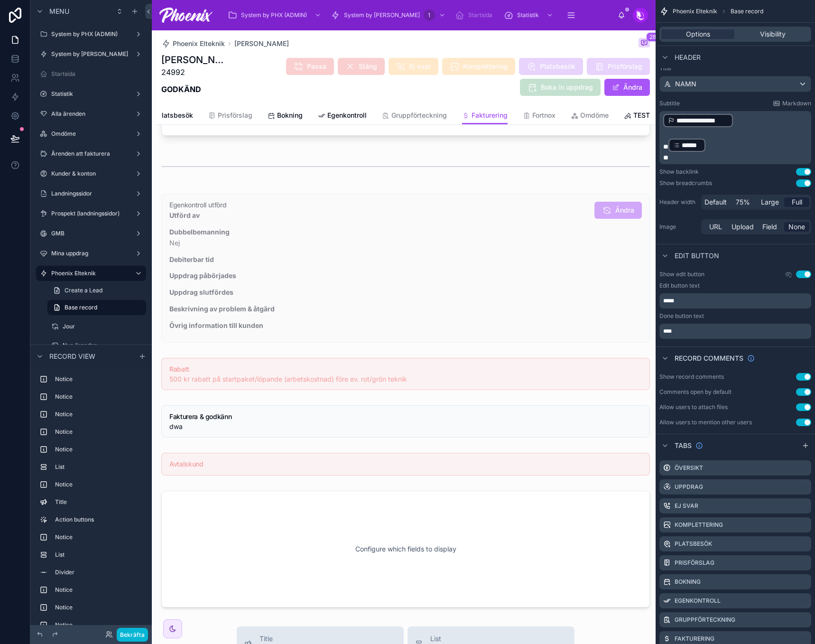
scroll to position [0, 0]
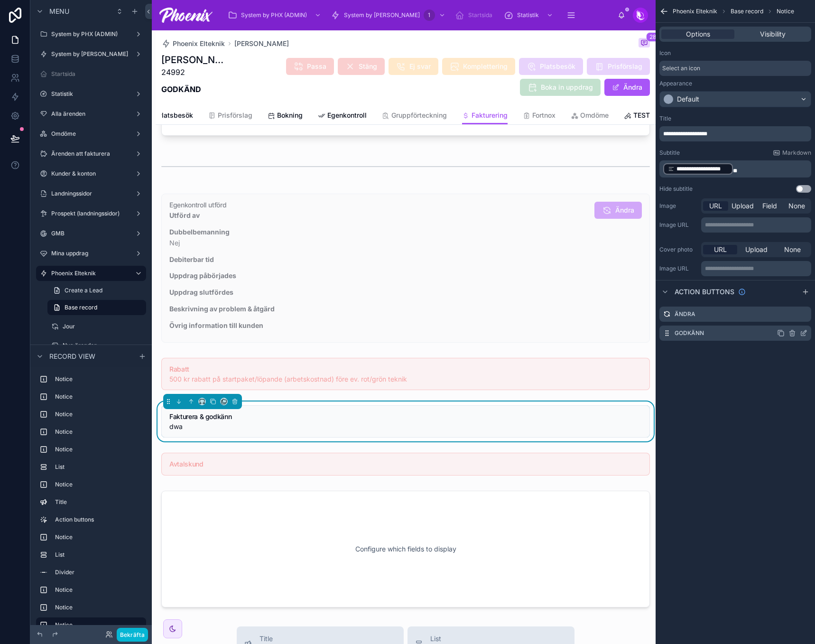
click at [806, 330] on icon "scrollable content" at bounding box center [805, 332] width 4 height 4
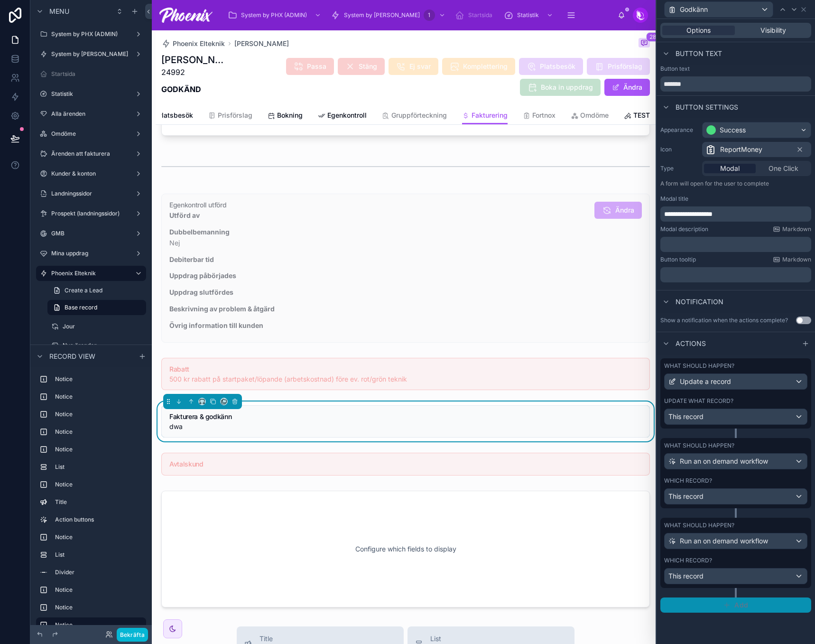
drag, startPoint x: 752, startPoint y: 594, endPoint x: 750, endPoint y: 601, distance: 7.5
click at [751, 597] on div "What should happen? Update a record Update what record? This record What should…" at bounding box center [736, 485] width 158 height 262
click at [750, 601] on button "Add" at bounding box center [735, 604] width 151 height 15
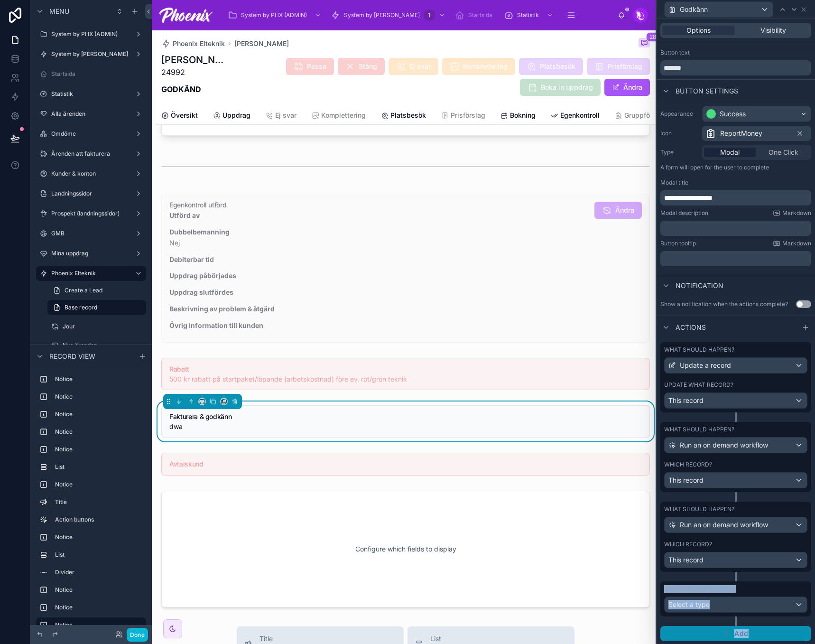
scroll to position [17, 0]
click at [749, 603] on div "Select a type" at bounding box center [736, 603] width 142 height 15
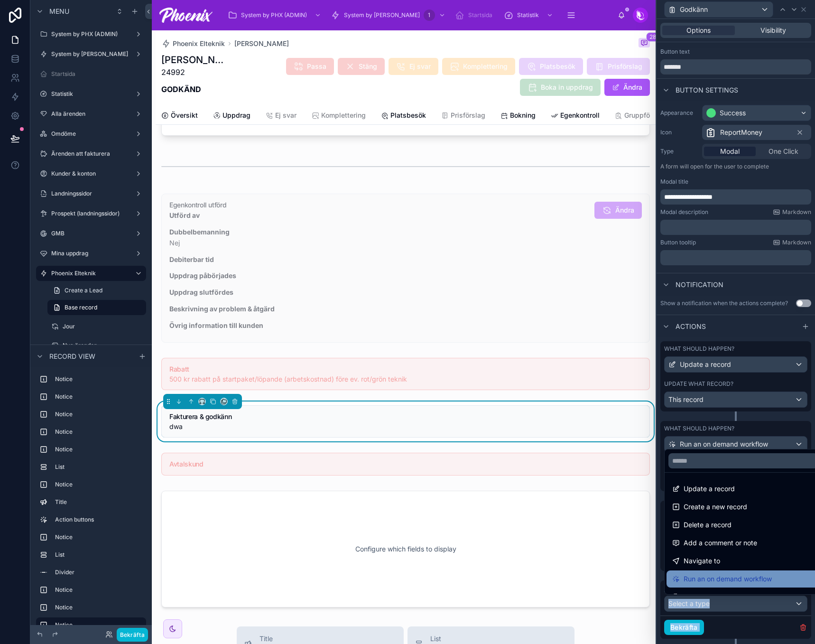
click at [741, 575] on span "Run an on demand workflow" at bounding box center [728, 578] width 88 height 11
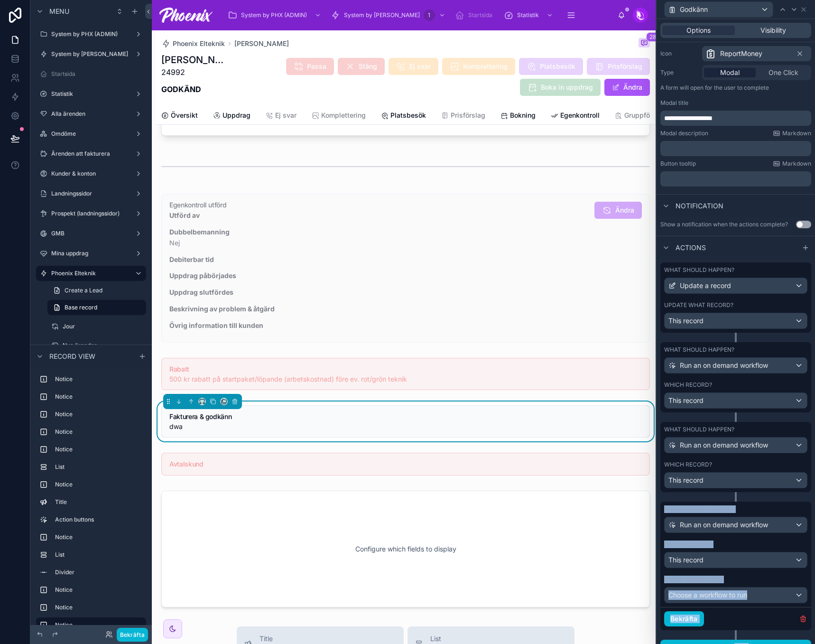
scroll to position [110, 0]
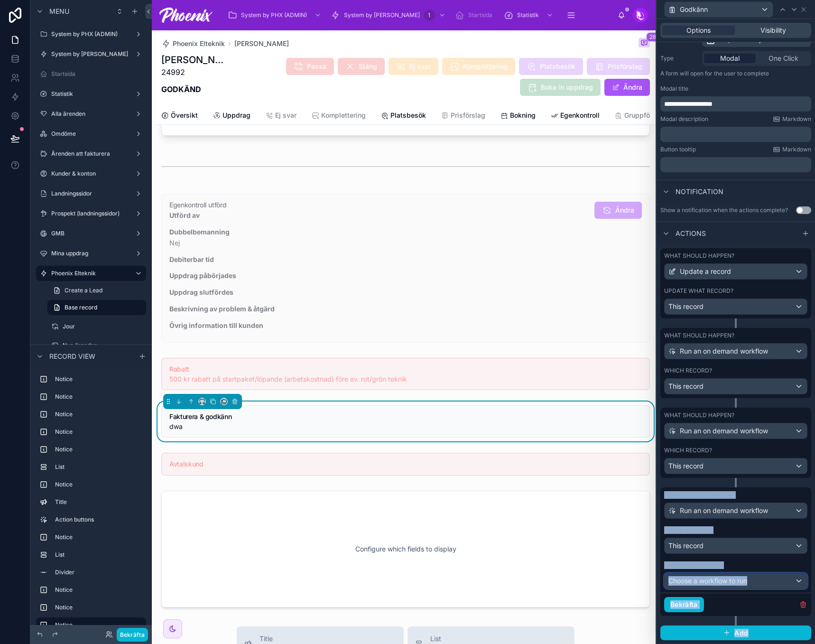
click at [725, 584] on span "Choose a workflow to run" at bounding box center [707, 580] width 79 height 8
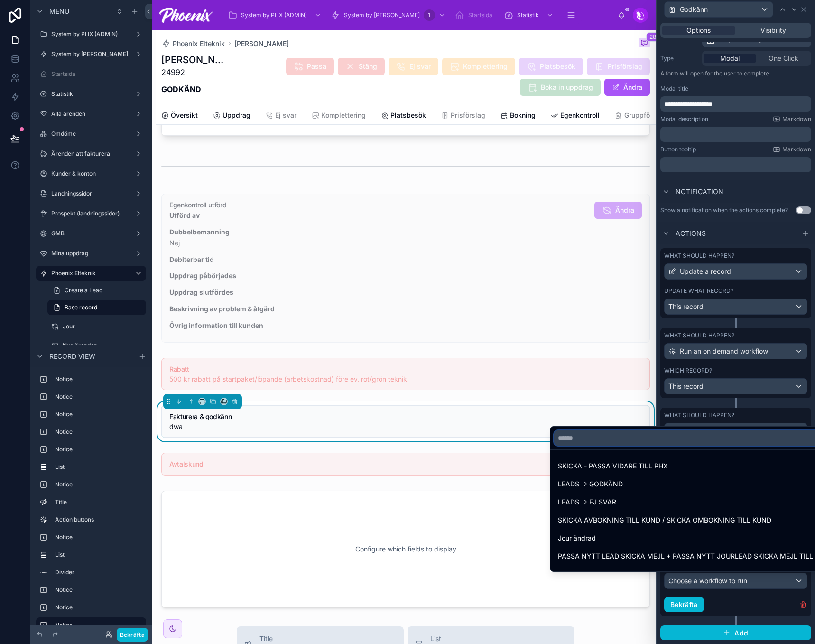
click at [635, 441] on input "text" at bounding box center [686, 437] width 265 height 15
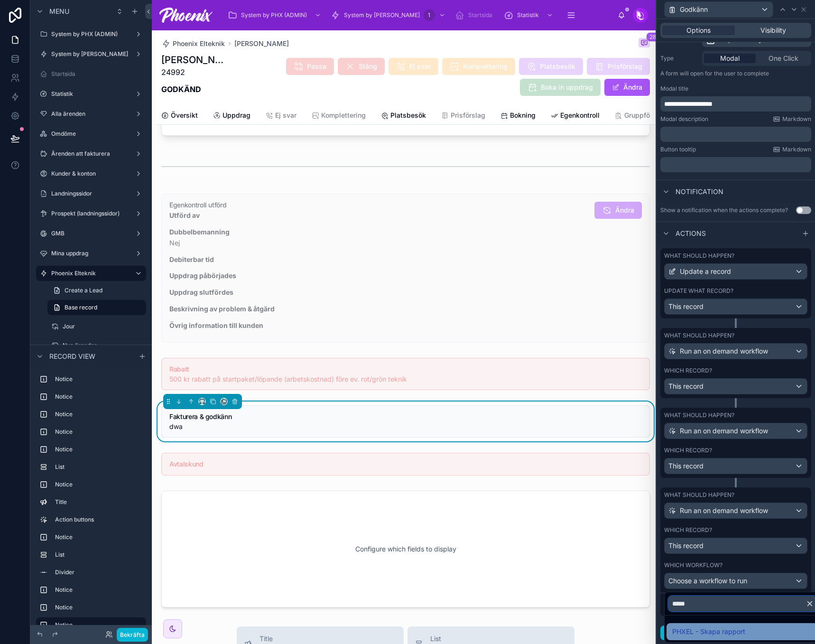
type input "*****"
click at [692, 626] on span "PHXEL - Skapa rapport" at bounding box center [708, 631] width 73 height 11
click at [745, 445] on div "What should happen? Run an on demand workflow Which record? This record" at bounding box center [735, 443] width 151 height 70
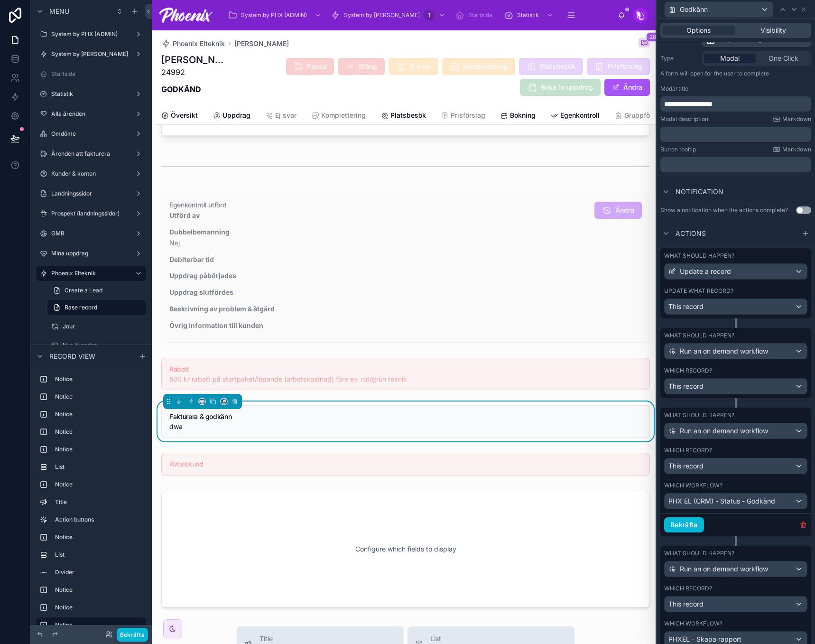
click at [737, 376] on div "Which record? This record" at bounding box center [735, 381] width 143 height 28
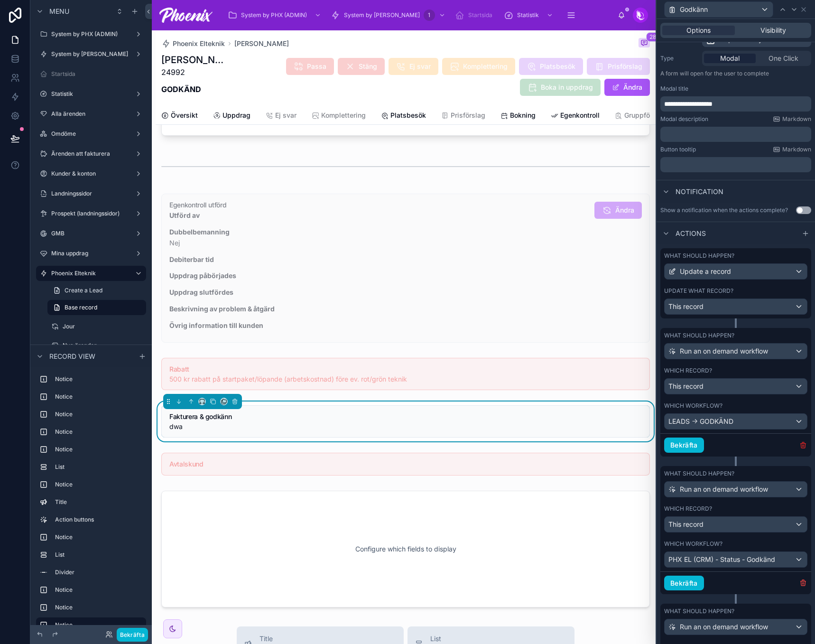
click at [803, 446] on icon "button" at bounding box center [803, 446] width 0 height 2
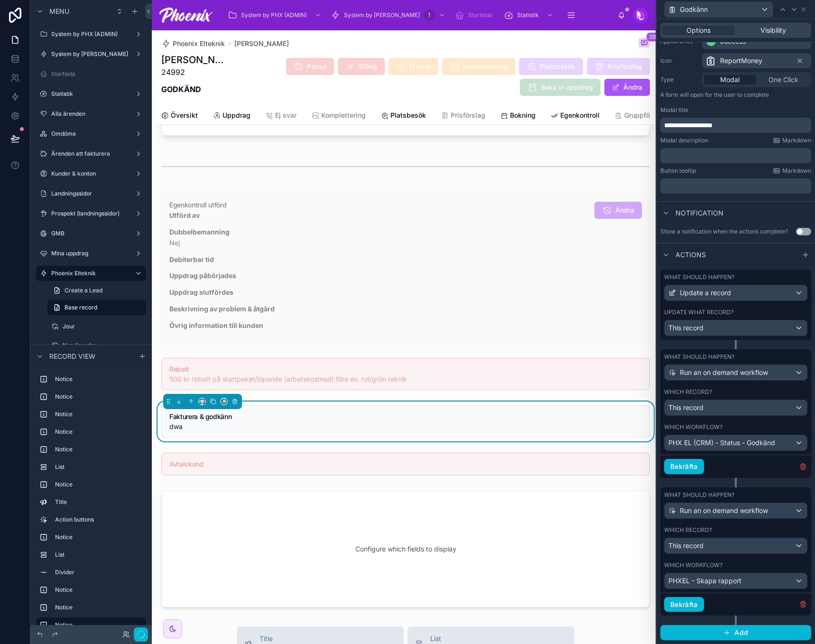
scroll to position [89, 0]
click at [692, 464] on button "Bekräfta" at bounding box center [684, 466] width 40 height 15
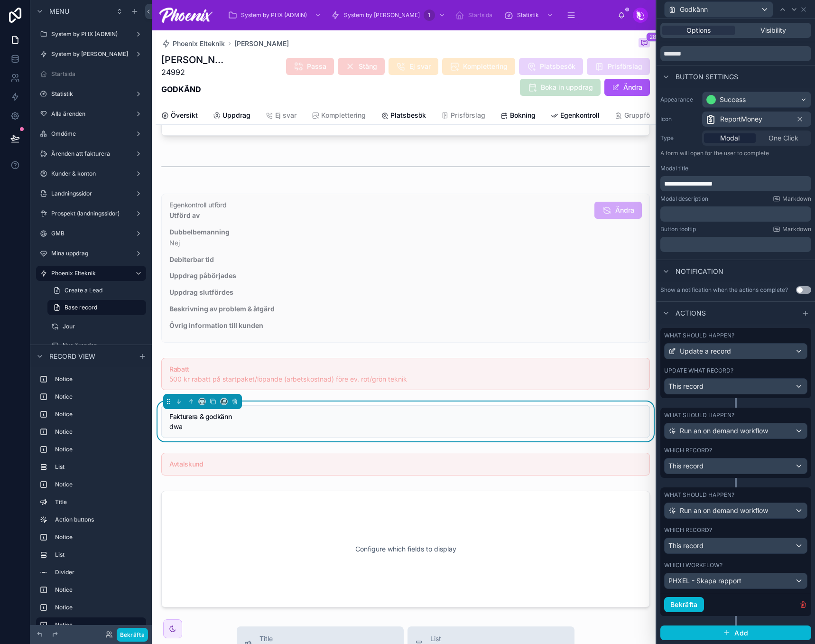
scroll to position [30, 0]
click at [683, 602] on button "Bekräfta" at bounding box center [684, 604] width 40 height 15
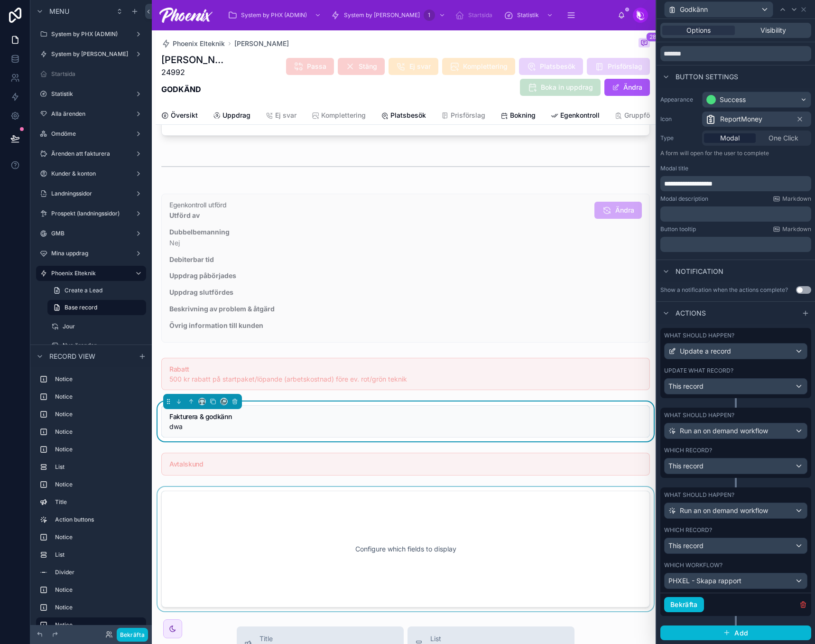
scroll to position [0, 0]
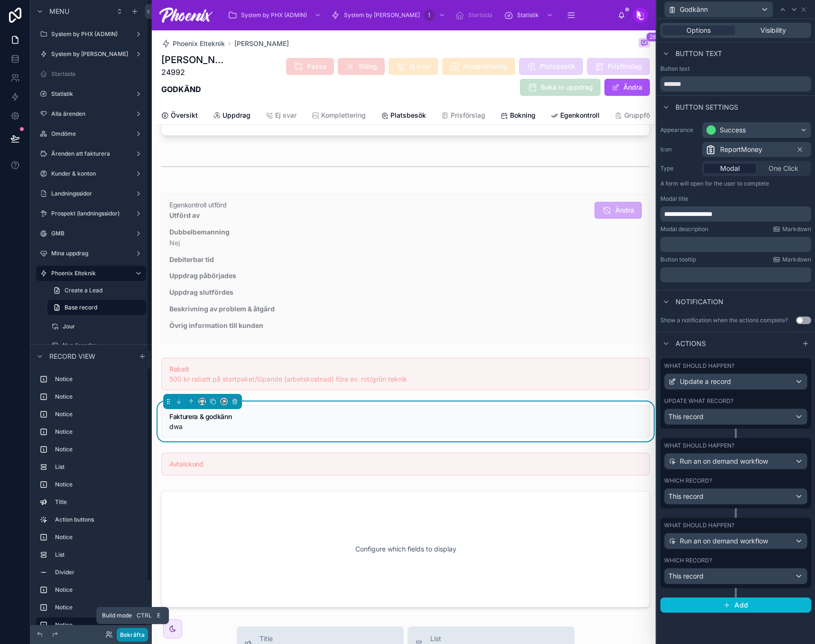
click at [139, 632] on button "Bekräfta" at bounding box center [132, 635] width 31 height 14
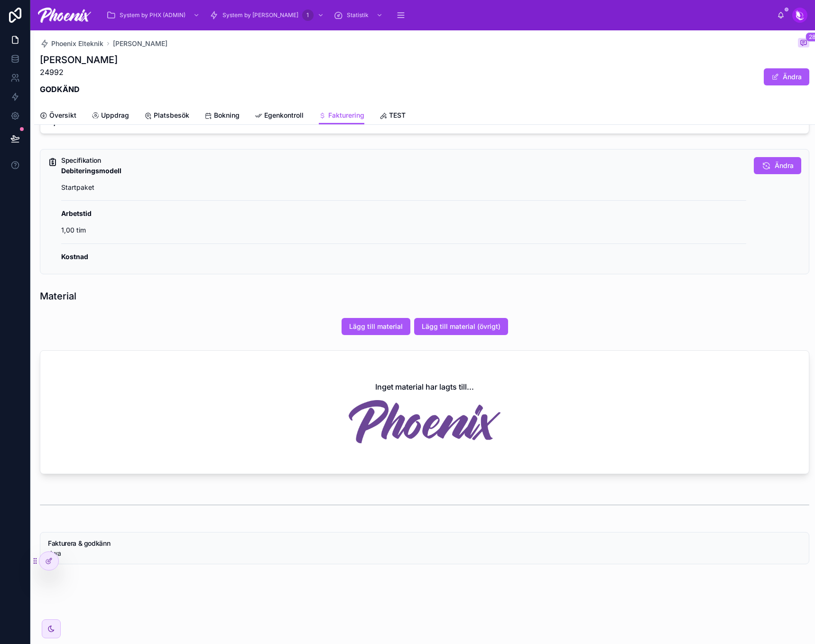
scroll to position [166, 0]
click at [49, 557] on icon at bounding box center [49, 561] width 8 height 8
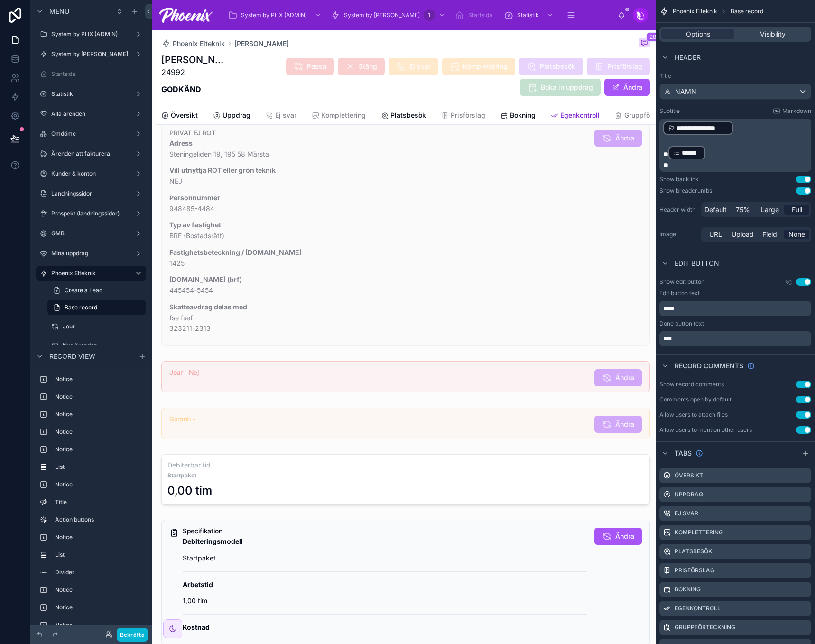
click at [565, 119] on span "Egenkontroll" at bounding box center [579, 115] width 39 height 9
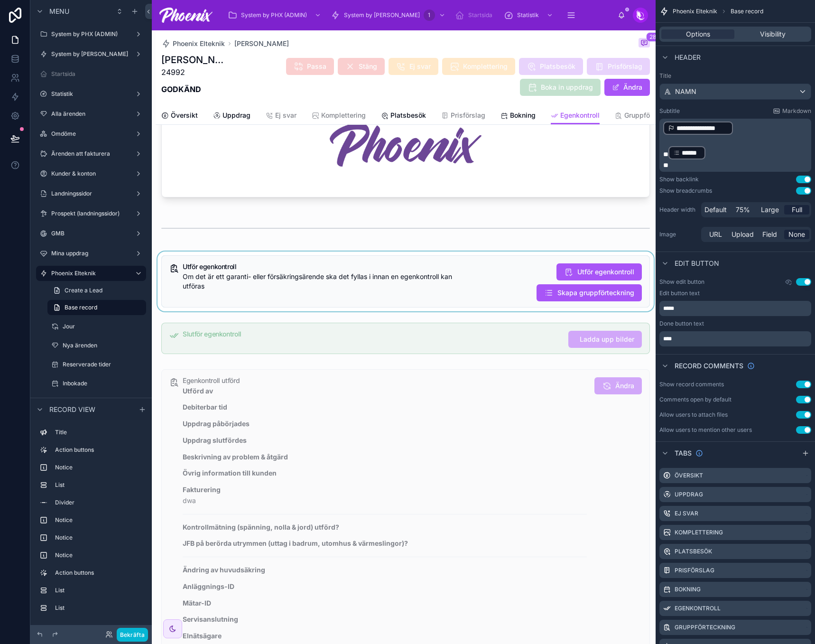
click at [423, 295] on div at bounding box center [406, 281] width 500 height 60
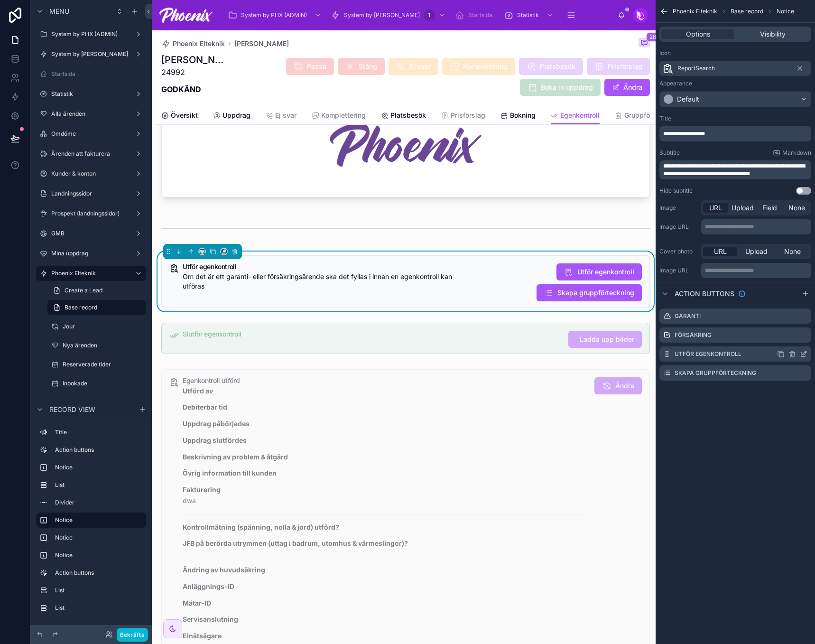
click at [801, 351] on icon "scrollable content" at bounding box center [804, 354] width 8 height 8
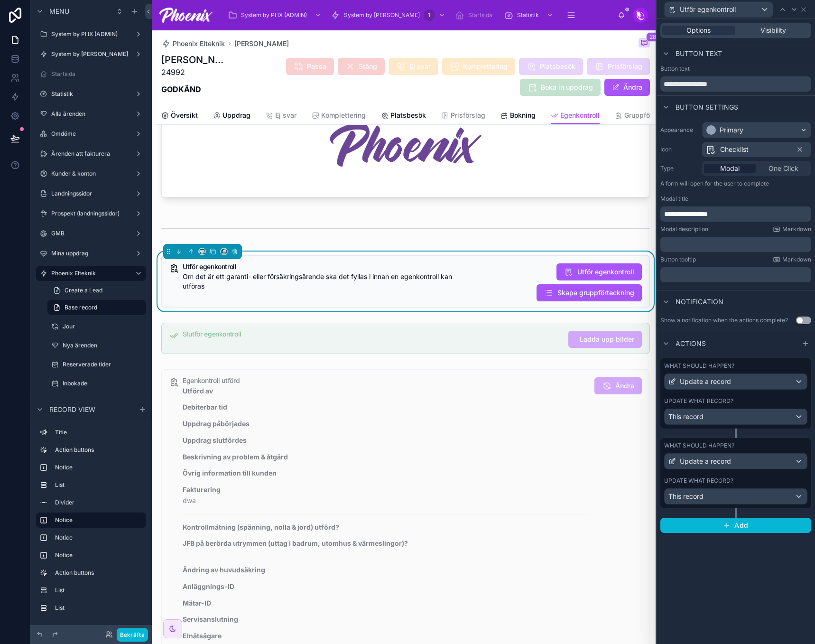
click at [727, 480] on label "Update what record?" at bounding box center [698, 481] width 69 height 8
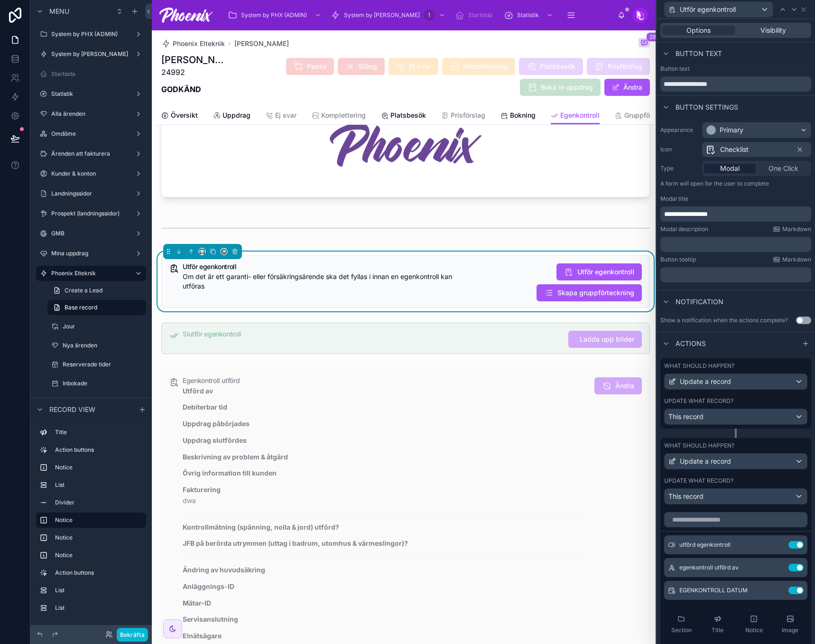
click at [727, 479] on label "Update what record?" at bounding box center [698, 481] width 69 height 8
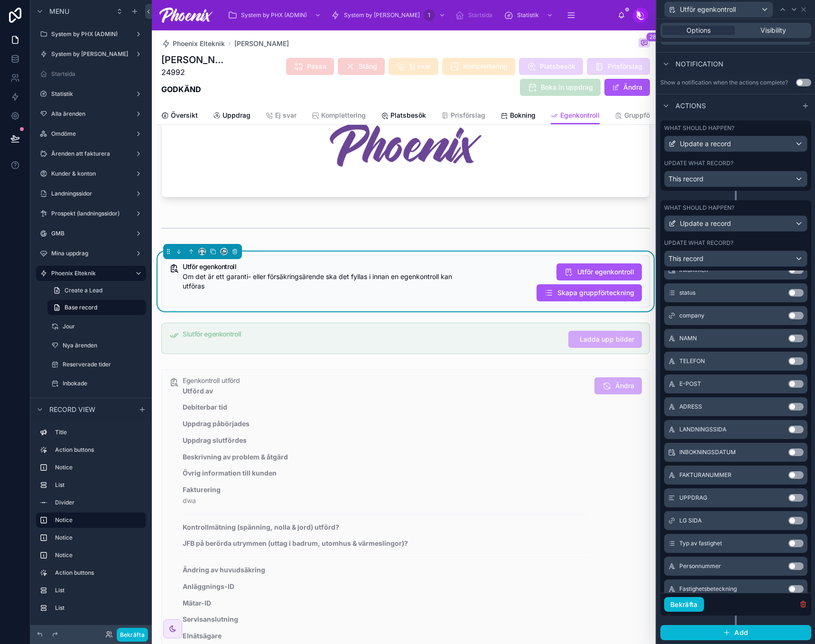
scroll to position [237, 0]
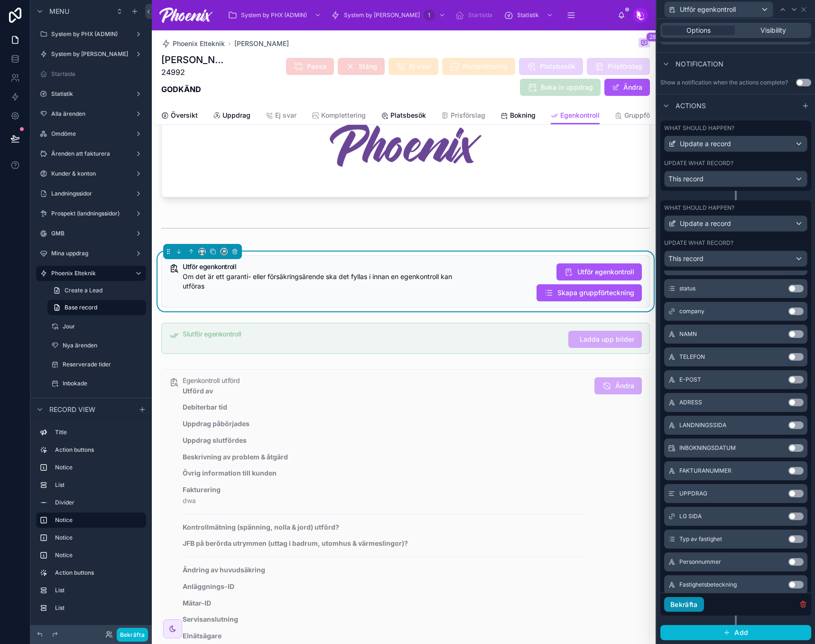
click at [689, 607] on button "Bekräfta" at bounding box center [684, 604] width 40 height 15
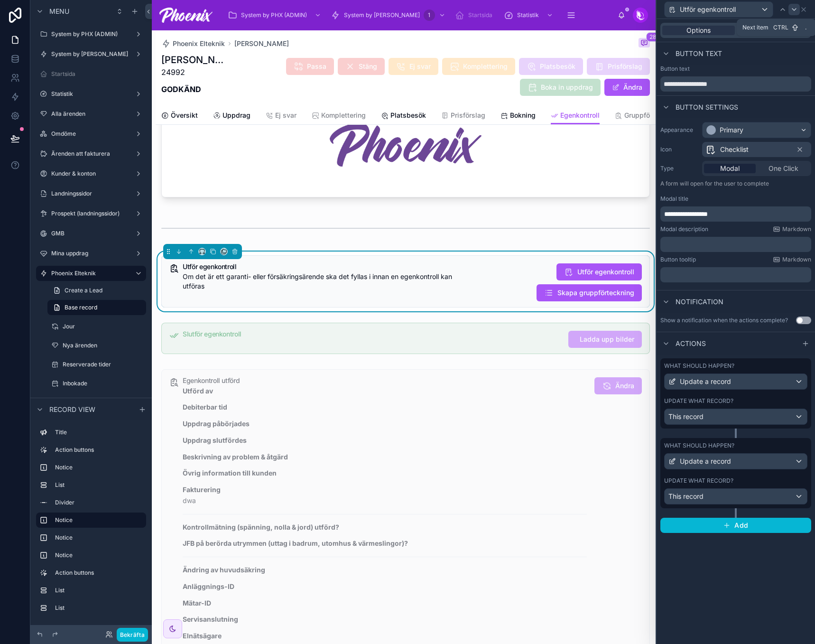
click at [791, 10] on icon at bounding box center [794, 10] width 8 height 8
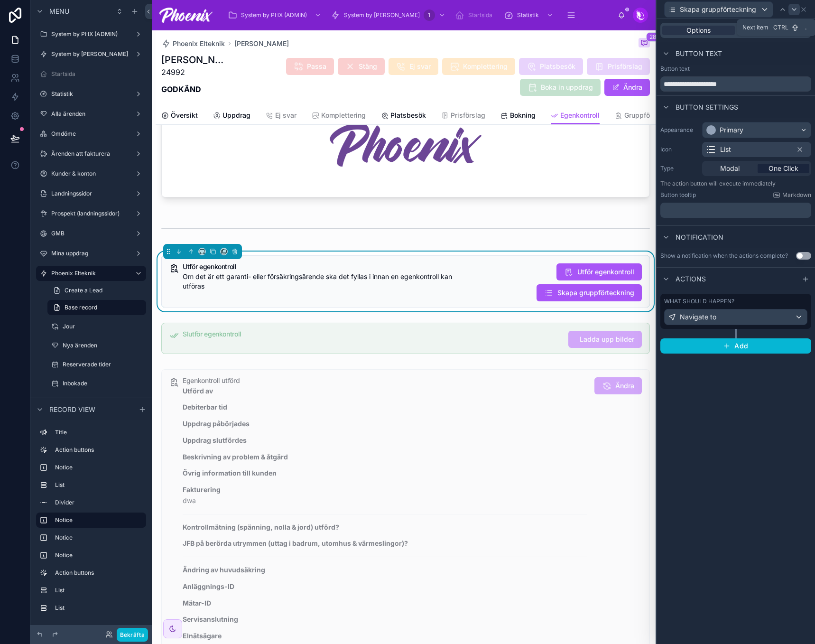
click at [792, 10] on icon at bounding box center [794, 10] width 8 height 8
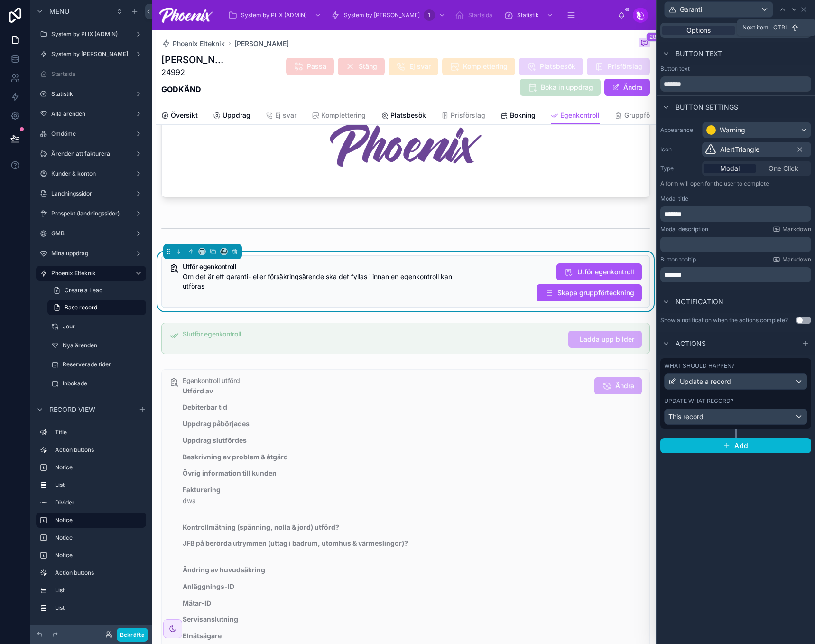
click at [792, 10] on icon at bounding box center [794, 10] width 8 height 8
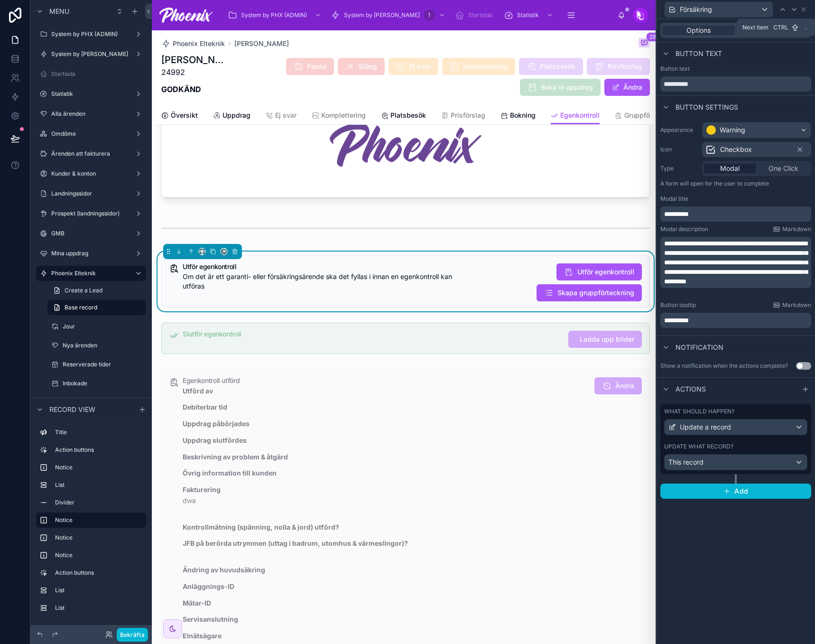
click at [792, 10] on icon at bounding box center [794, 10] width 8 height 8
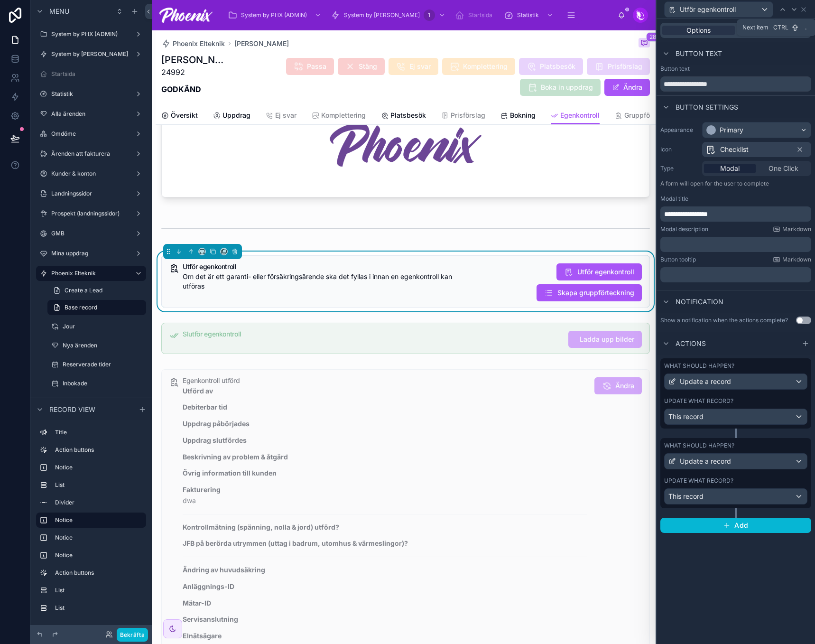
click at [792, 10] on icon at bounding box center [794, 10] width 8 height 8
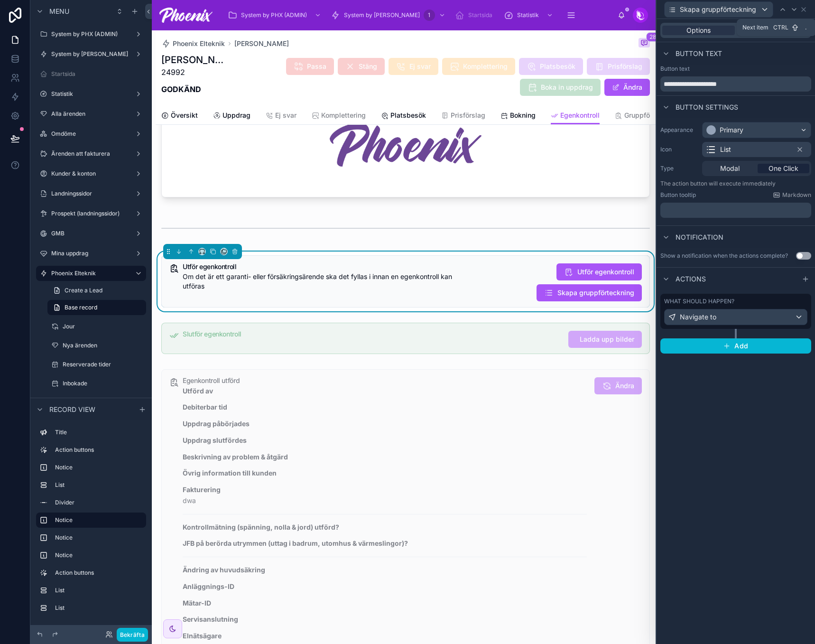
click at [792, 10] on icon at bounding box center [794, 10] width 8 height 8
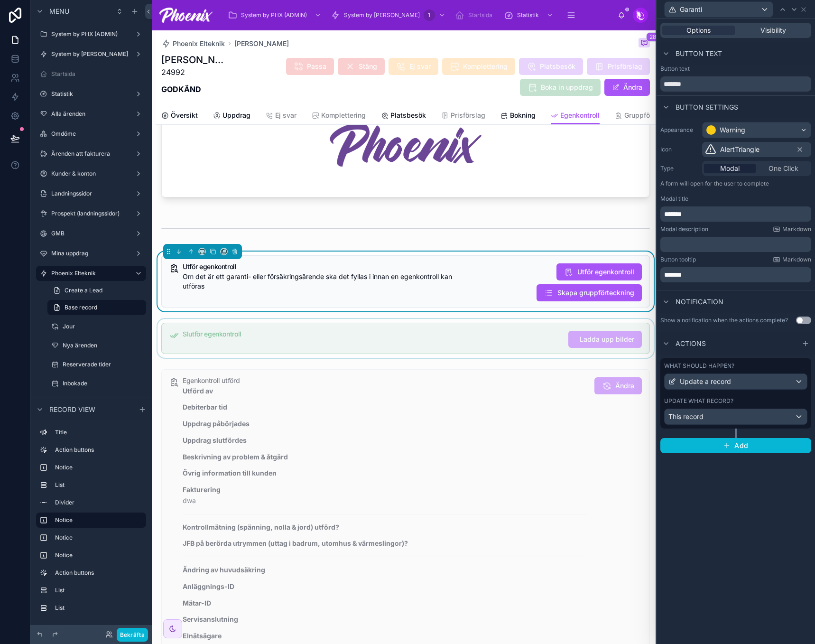
click at [508, 329] on div at bounding box center [406, 338] width 500 height 39
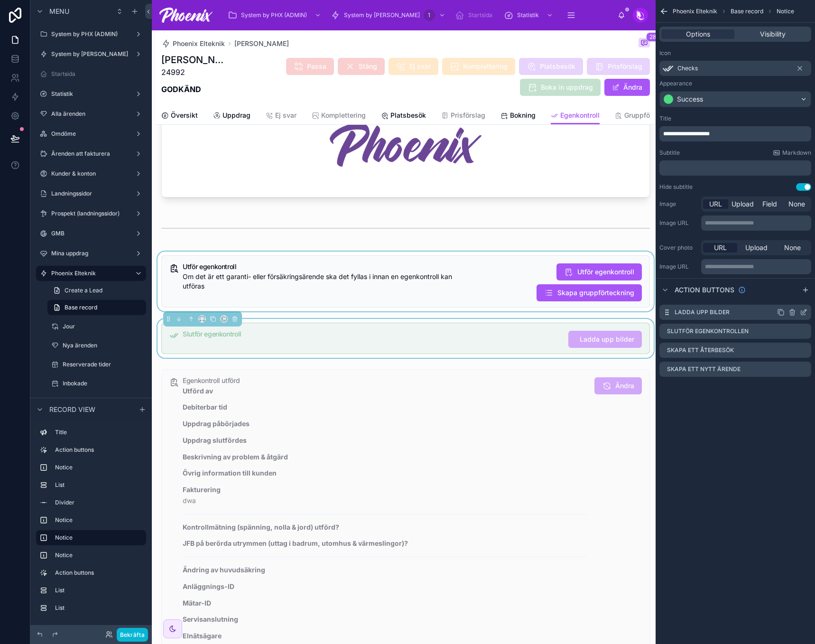
click at [804, 313] on icon "scrollable content" at bounding box center [805, 311] width 4 height 4
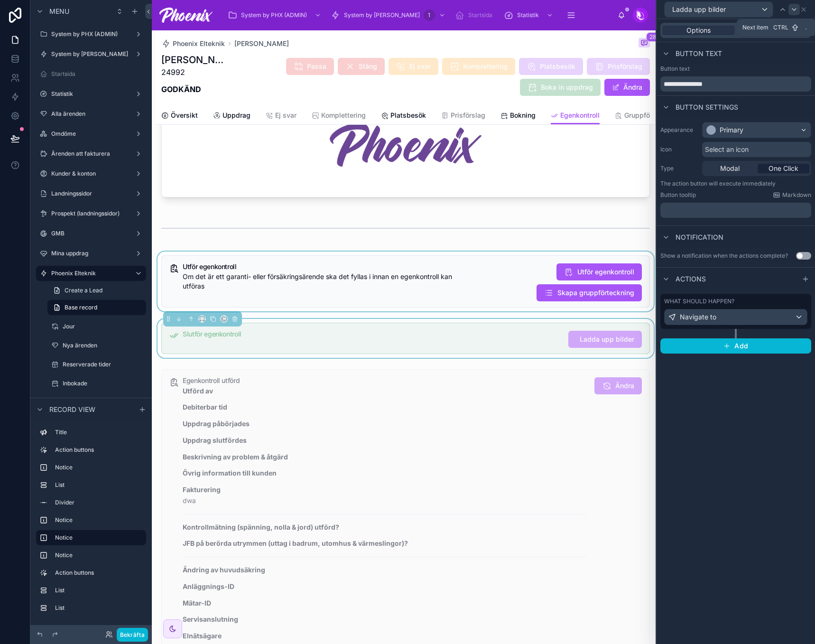
click at [794, 10] on icon at bounding box center [794, 10] width 4 height 2
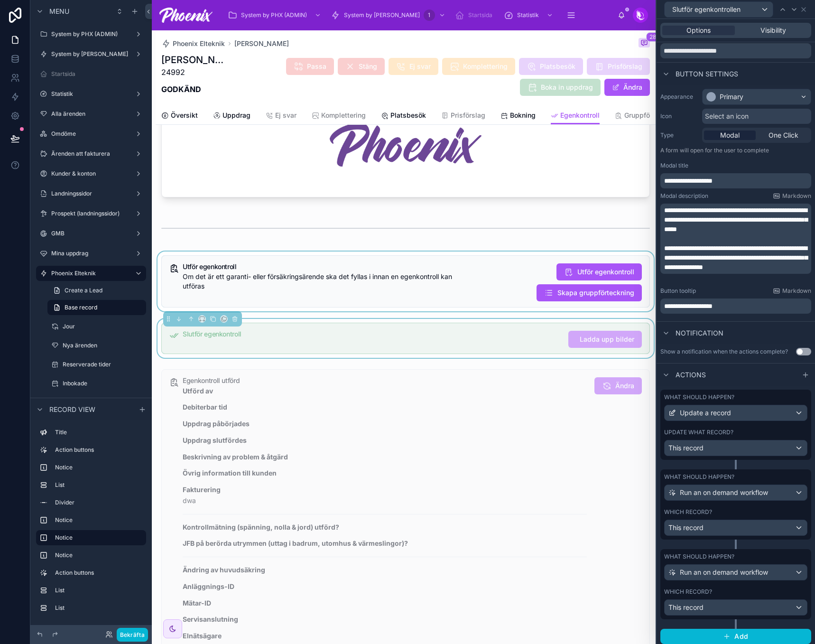
scroll to position [37, 0]
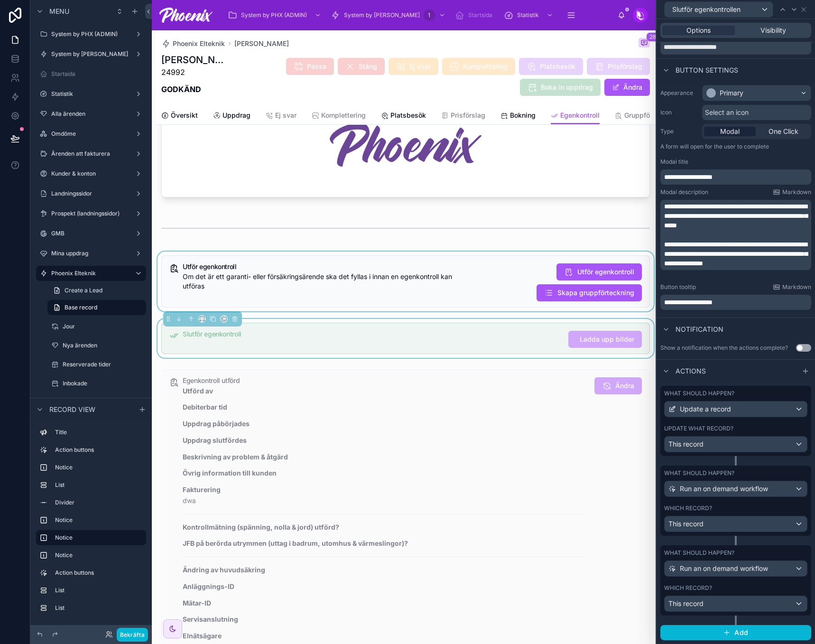
click at [681, 582] on div "What should happen? Run an on demand workflow Which record? This record" at bounding box center [735, 580] width 151 height 70
click at [710, 507] on label "Which record?" at bounding box center [688, 508] width 48 height 8
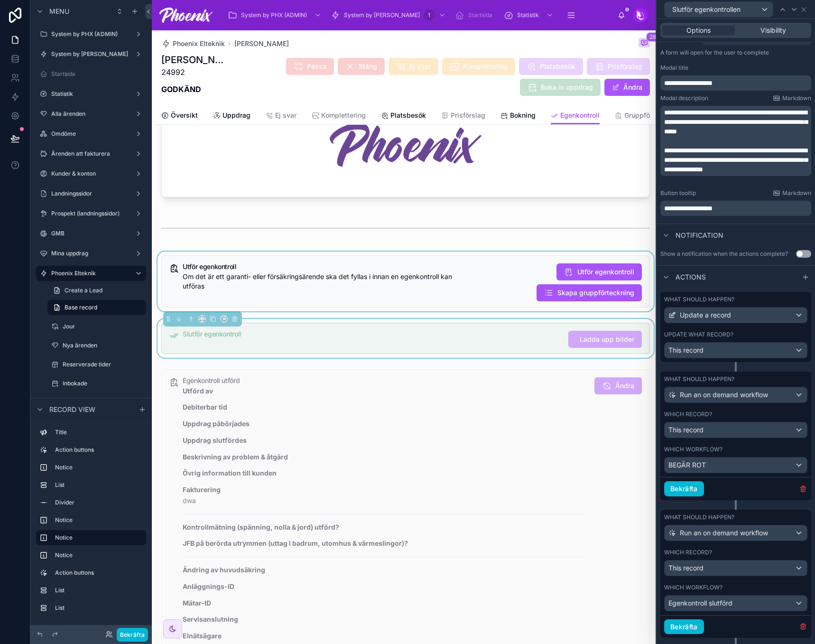
scroll to position [132, 0]
click at [798, 8] on div at bounding box center [794, 9] width 11 height 11
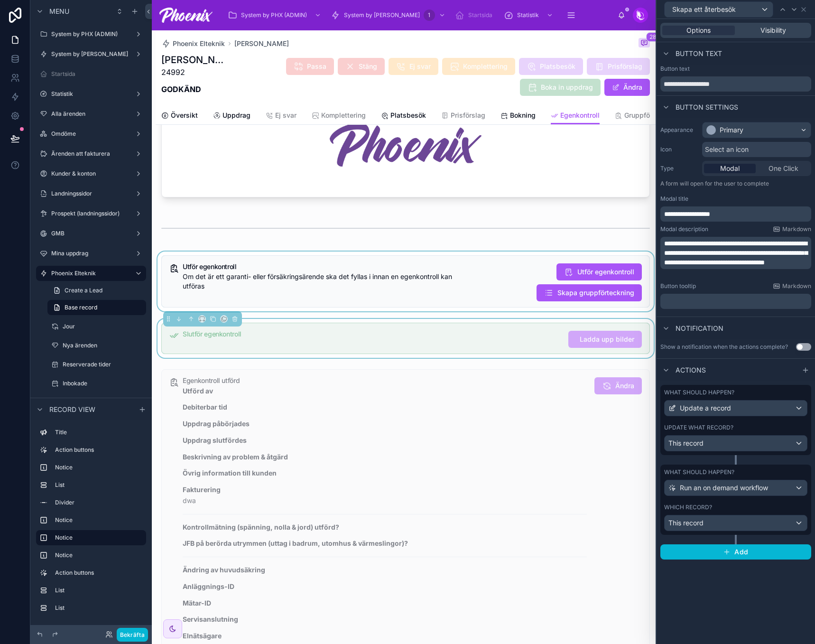
click at [752, 509] on div "Which record?" at bounding box center [735, 507] width 143 height 8
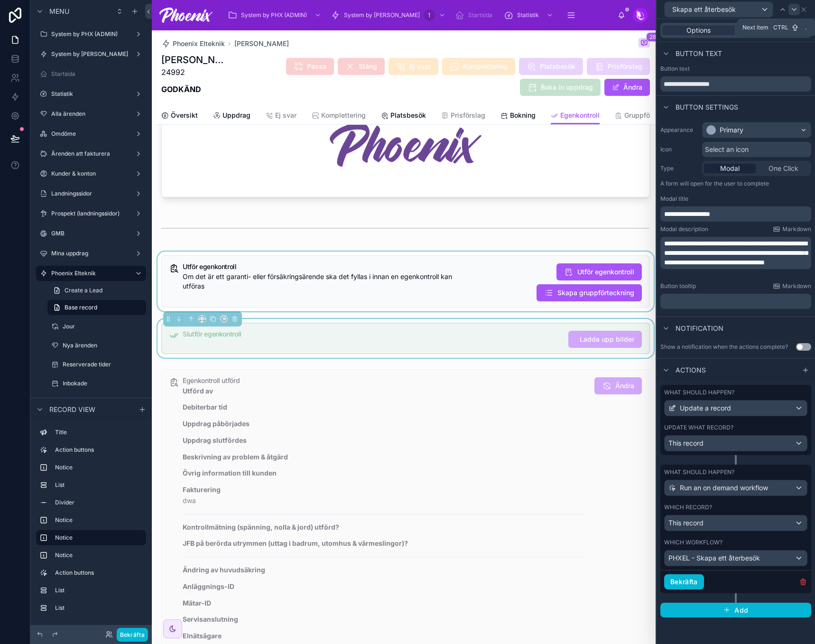
click at [793, 4] on div at bounding box center [794, 9] width 11 height 11
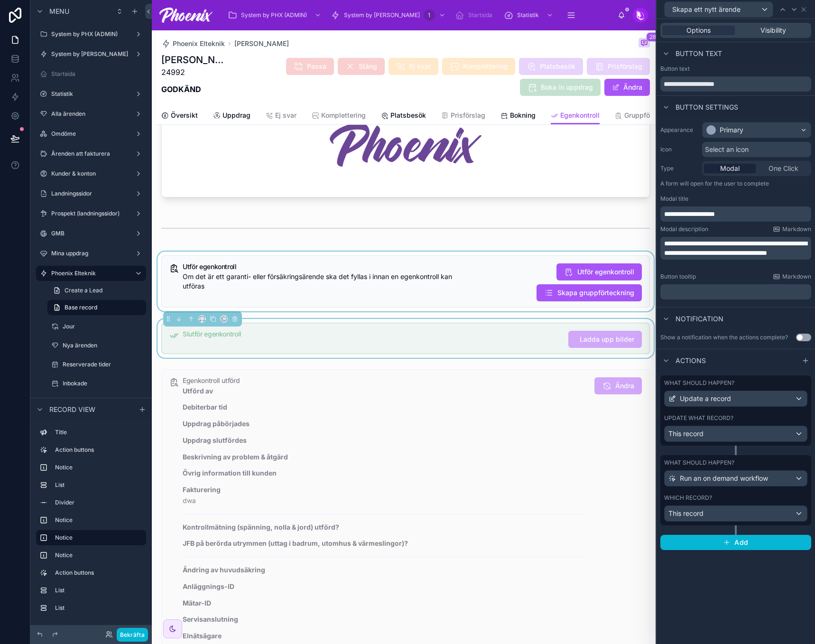
click at [721, 495] on div "Which record?" at bounding box center [735, 498] width 143 height 8
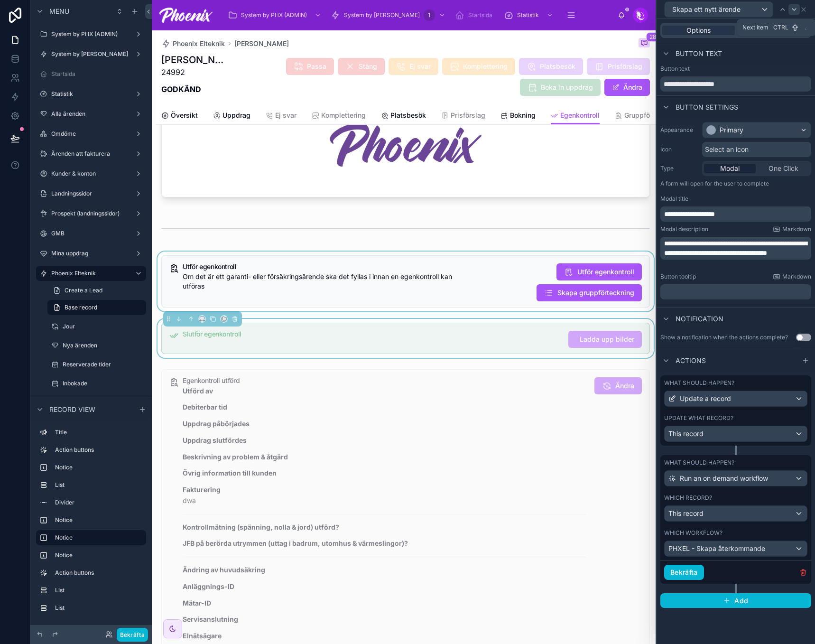
click at [795, 9] on icon at bounding box center [794, 10] width 8 height 8
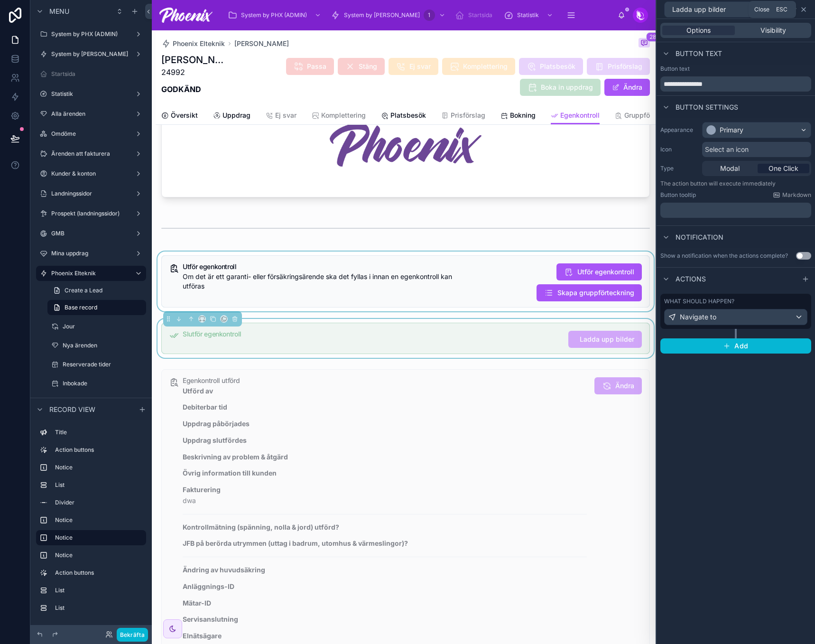
click at [803, 11] on icon at bounding box center [804, 10] width 8 height 8
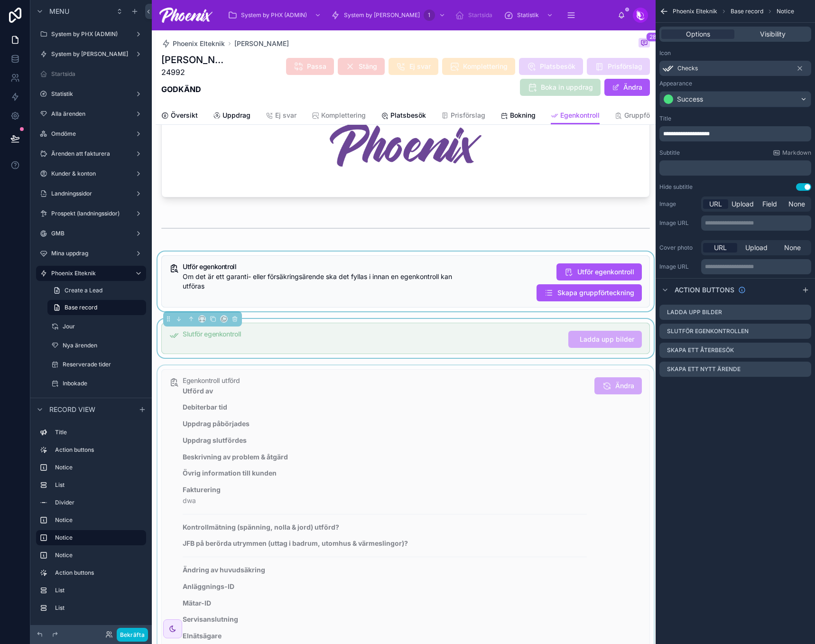
click at [514, 402] on div at bounding box center [406, 583] width 500 height 437
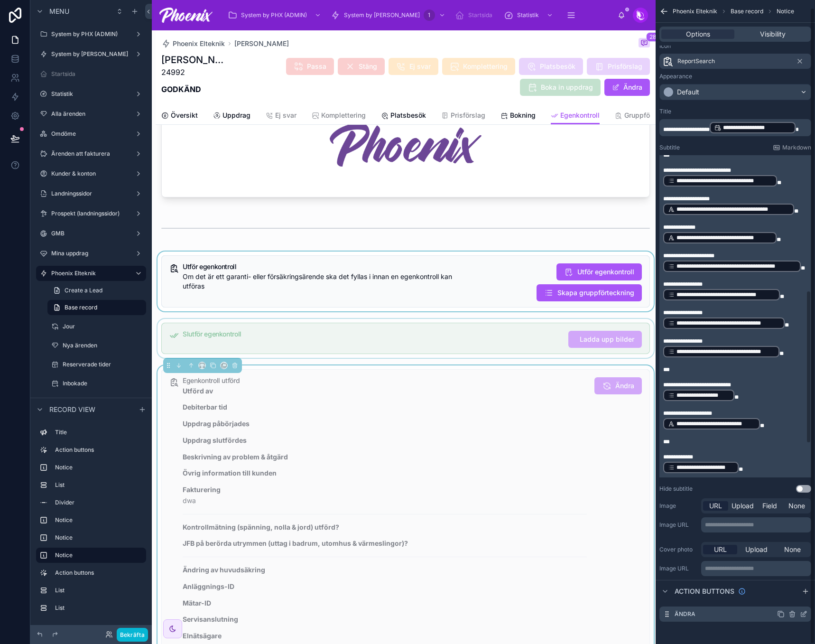
scroll to position [8, 0]
click at [803, 613] on icon "scrollable content" at bounding box center [805, 612] width 4 height 4
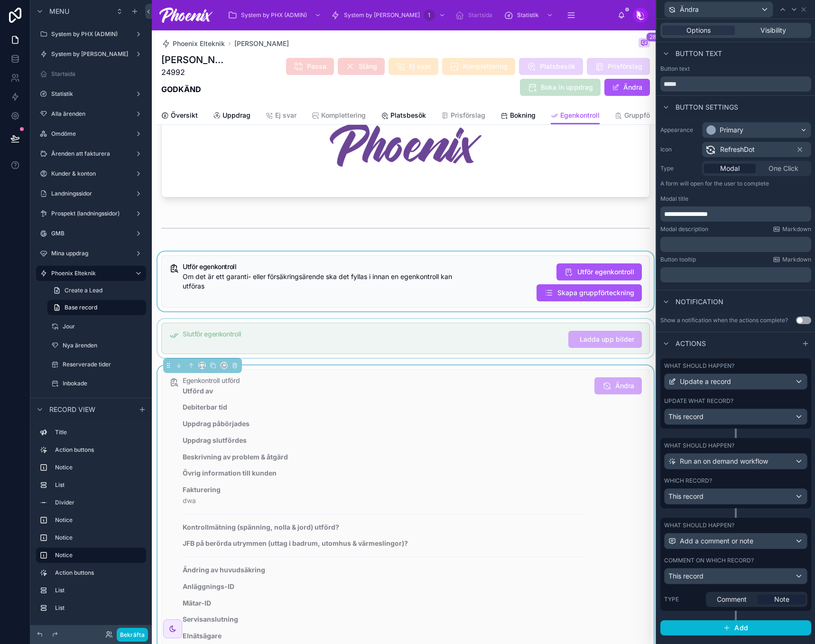
click at [764, 561] on div "Comment on which record?" at bounding box center [735, 561] width 143 height 8
click at [801, 622] on icon "button" at bounding box center [803, 623] width 4 height 4
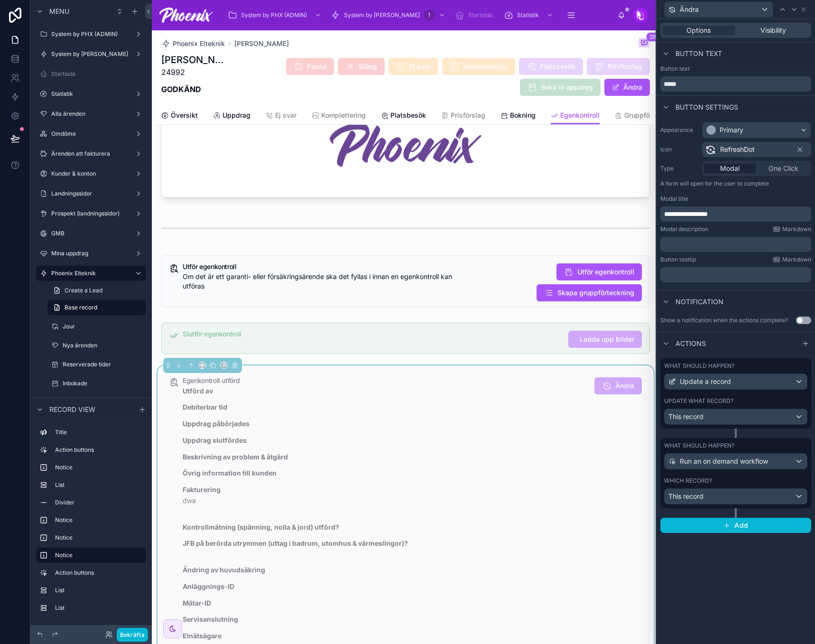
click at [735, 482] on div "Which record?" at bounding box center [735, 481] width 143 height 8
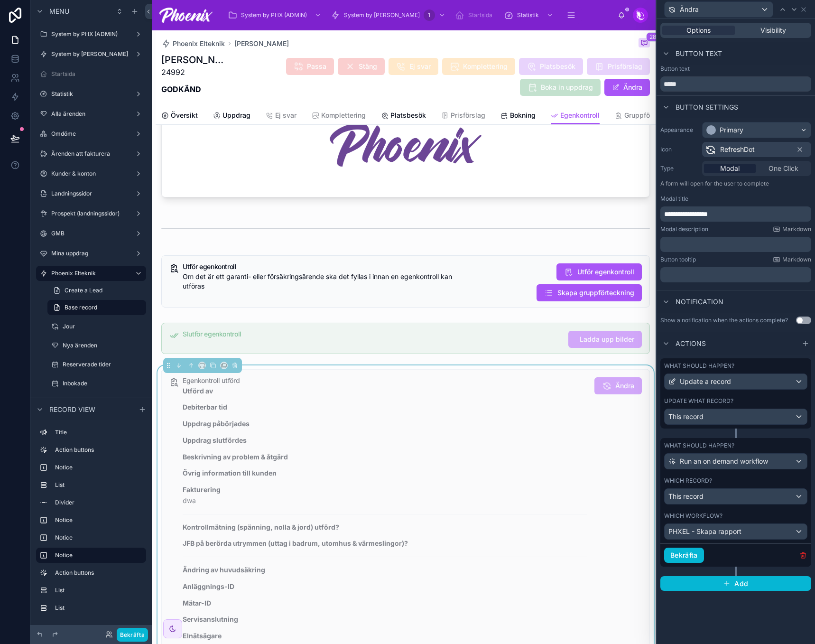
click at [800, 554] on icon "button" at bounding box center [803, 555] width 8 height 8
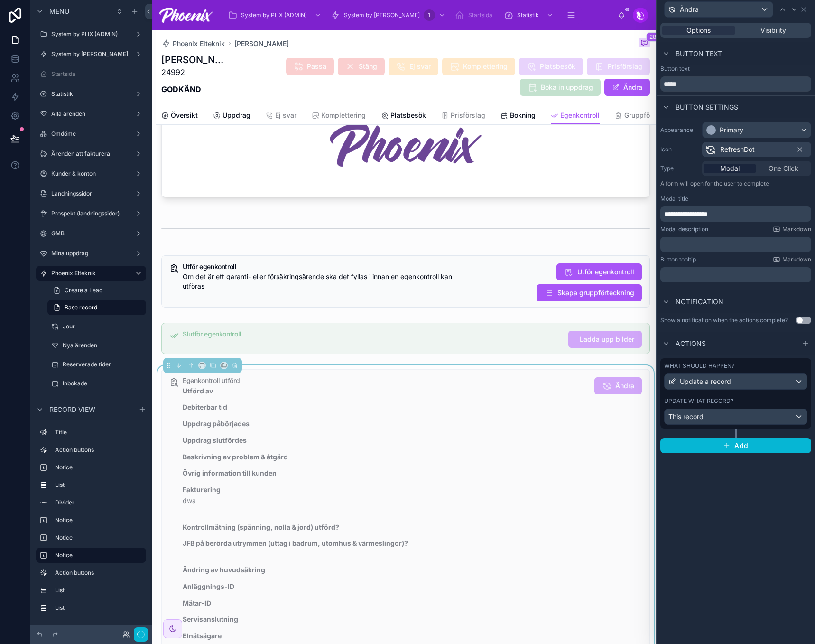
click at [754, 398] on div "Update what record?" at bounding box center [735, 401] width 143 height 8
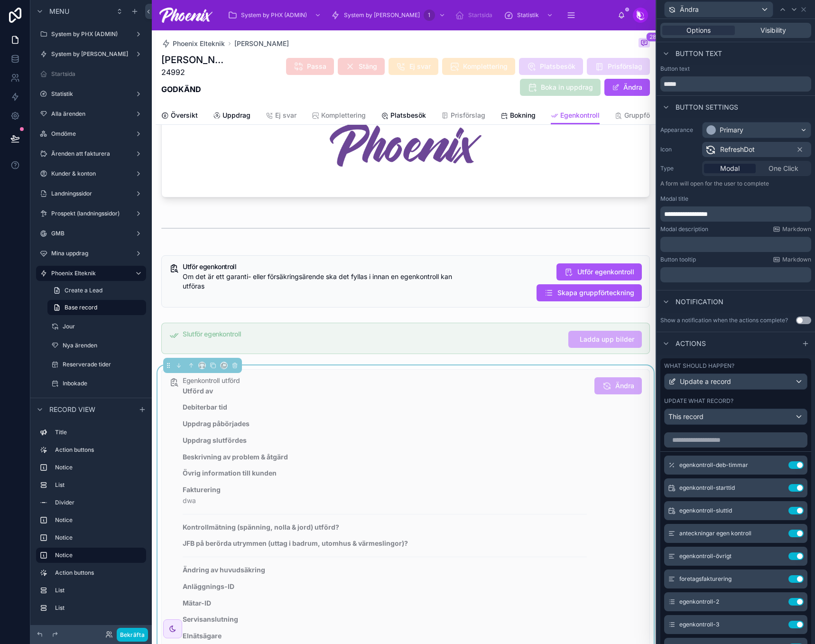
click at [754, 400] on div "Update what record?" at bounding box center [735, 401] width 143 height 8
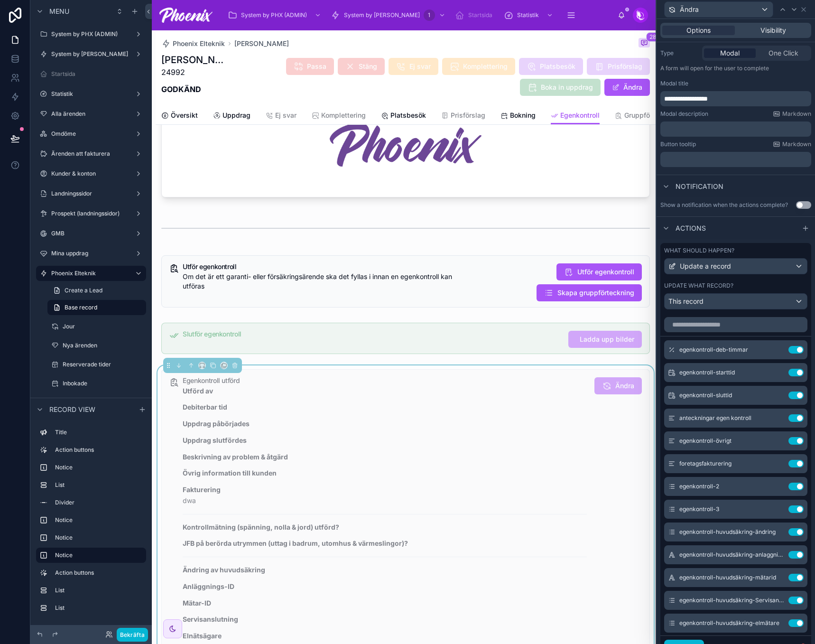
scroll to position [158, 0]
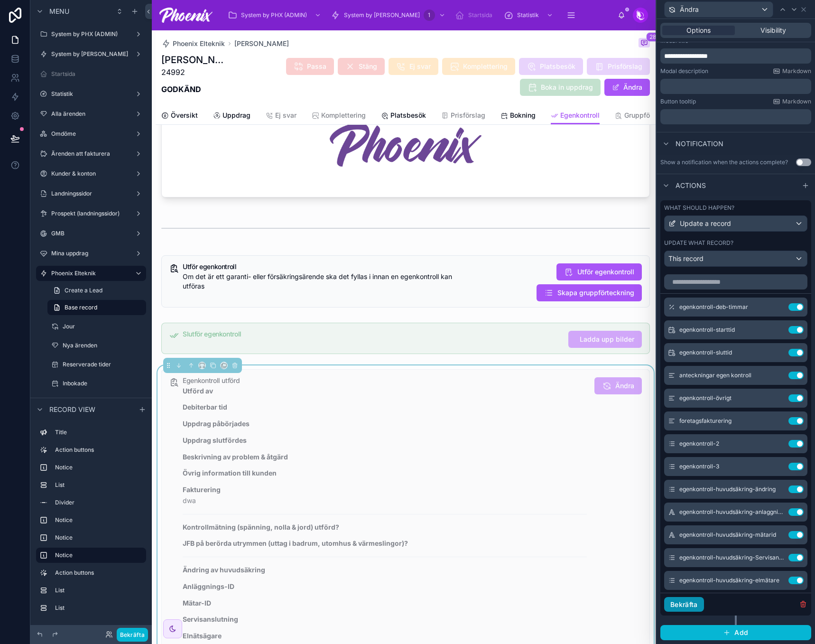
click at [694, 603] on button "Bekräfta" at bounding box center [684, 604] width 40 height 15
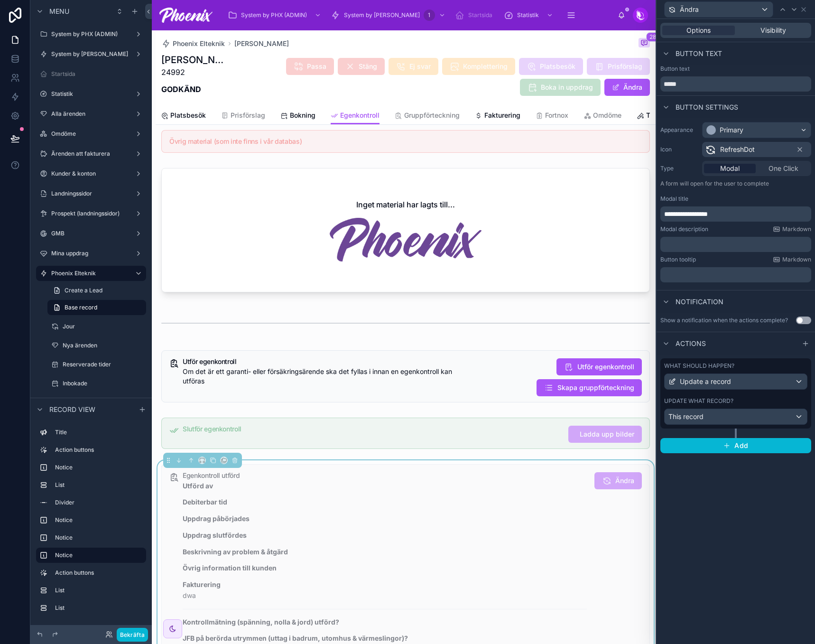
scroll to position [0, 241]
click at [491, 116] on span "Fakturering" at bounding box center [490, 115] width 36 height 9
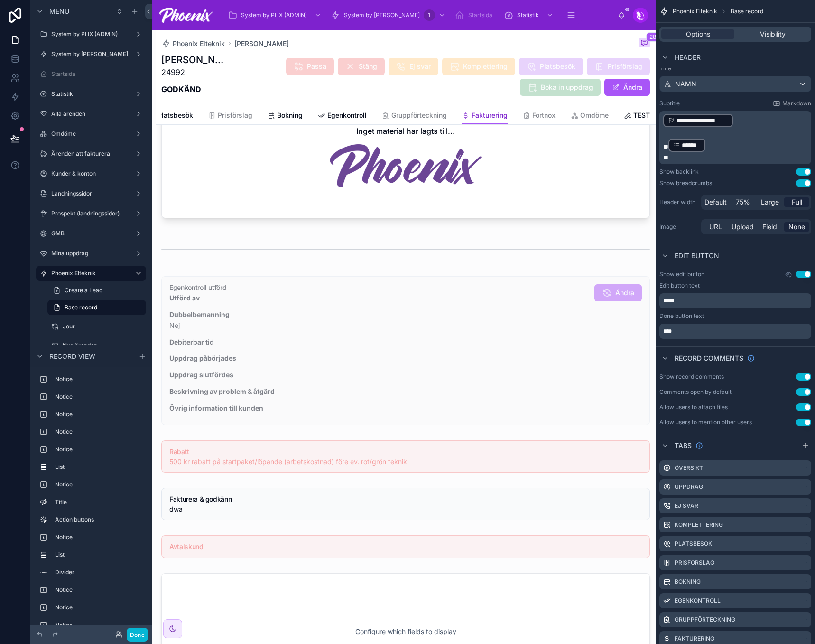
scroll to position [1162, 0]
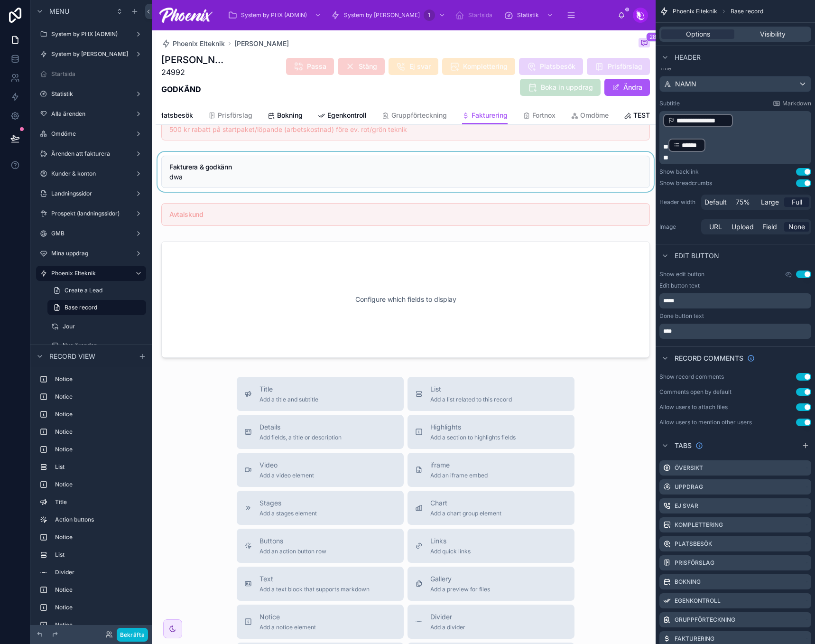
click at [441, 181] on div at bounding box center [406, 172] width 500 height 40
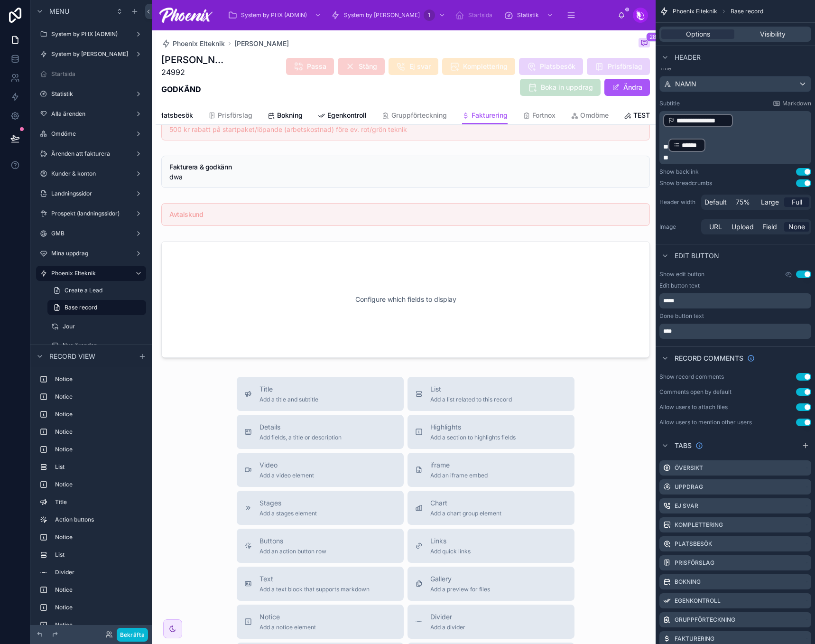
scroll to position [0, 0]
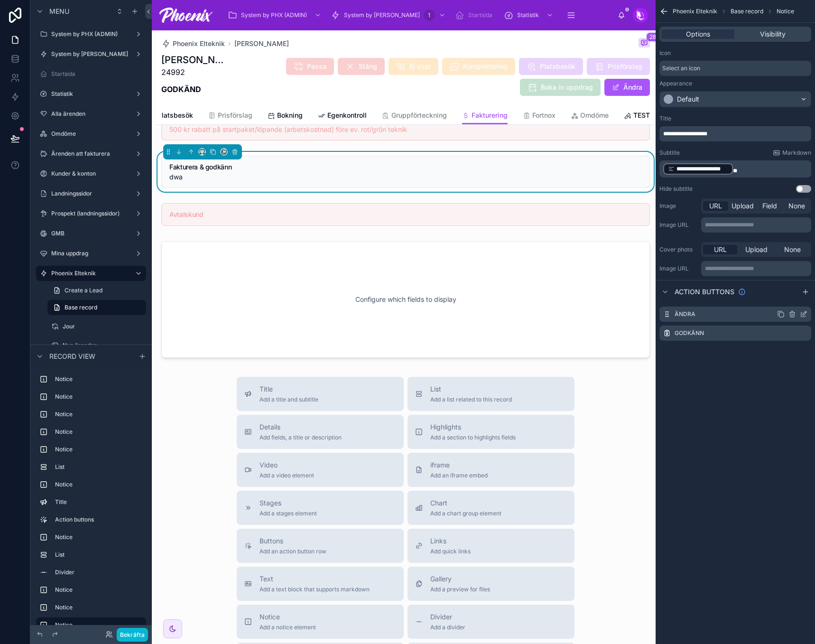
click at [805, 313] on icon "scrollable content" at bounding box center [804, 314] width 8 height 8
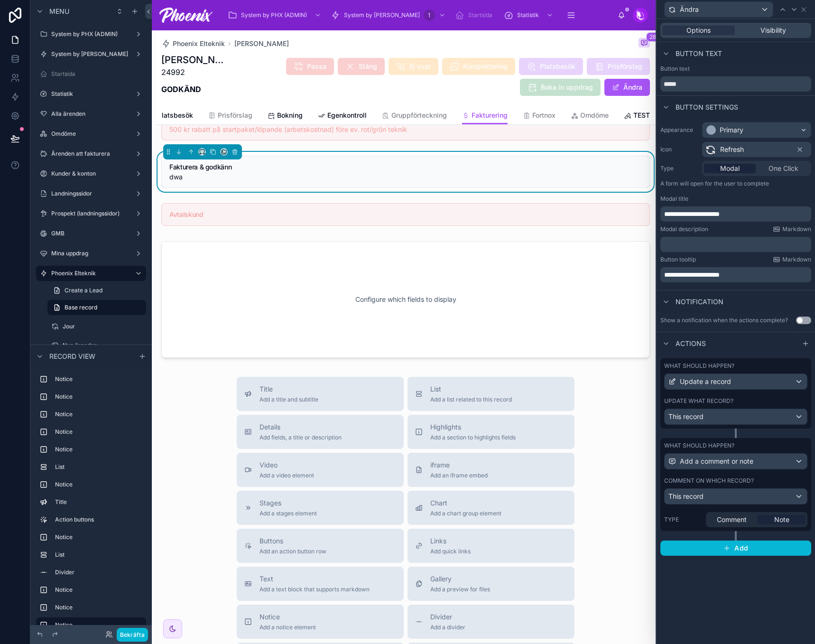
click at [778, 476] on div "What should happen? Add a comment or note Comment on which record? This record …" at bounding box center [735, 484] width 151 height 93
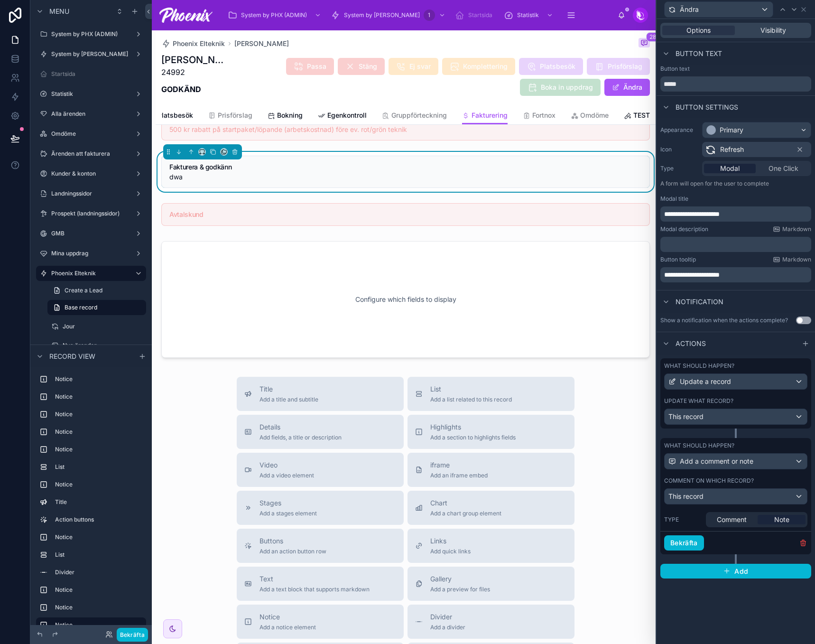
click at [767, 401] on div "Update what record?" at bounding box center [735, 401] width 143 height 8
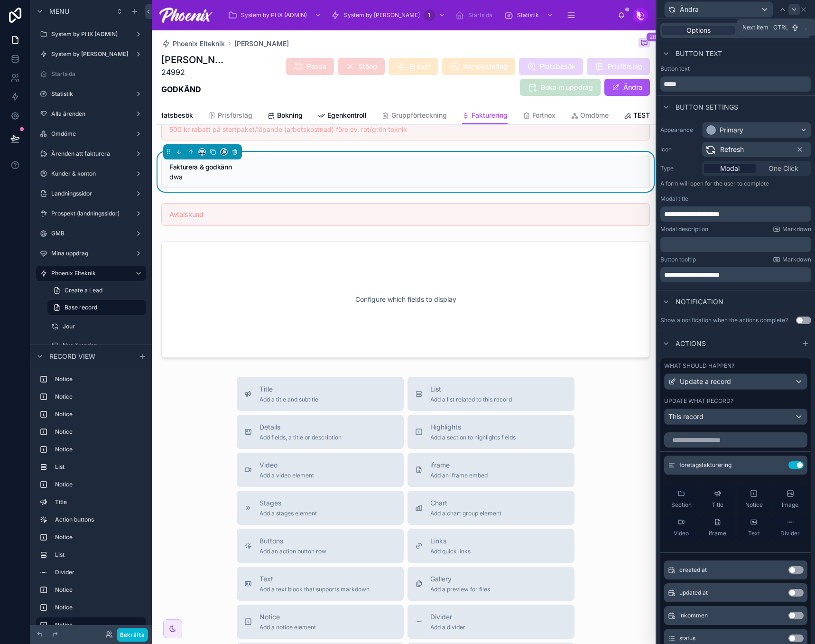
click at [789, 8] on div at bounding box center [794, 9] width 11 height 11
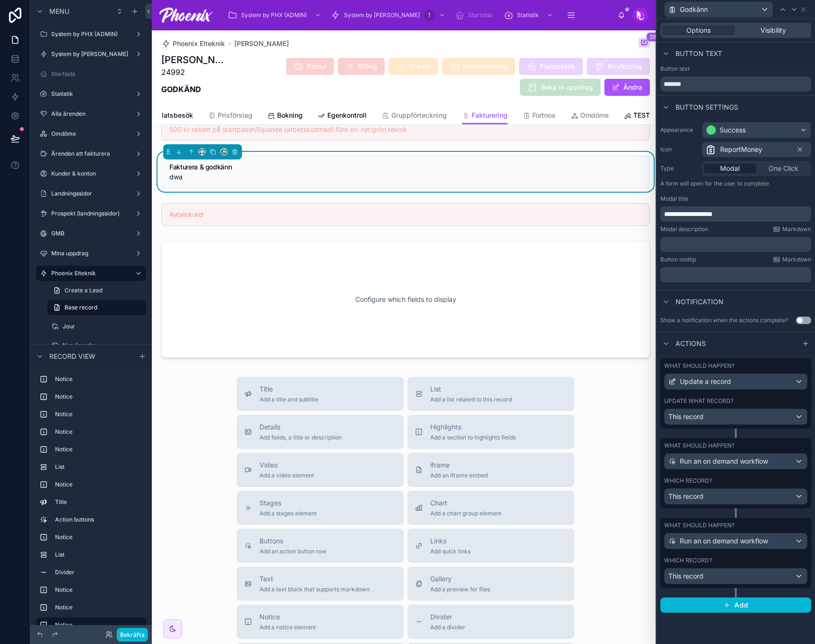
click at [733, 559] on div "Which record?" at bounding box center [735, 561] width 143 height 8
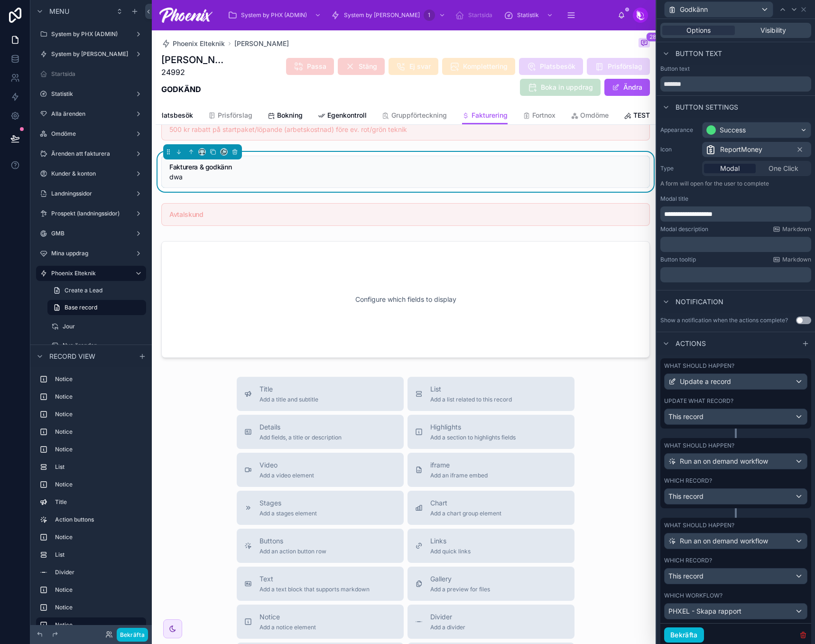
drag, startPoint x: 798, startPoint y: 635, endPoint x: 782, endPoint y: 588, distance: 48.9
click at [799, 634] on icon "button" at bounding box center [803, 635] width 8 height 8
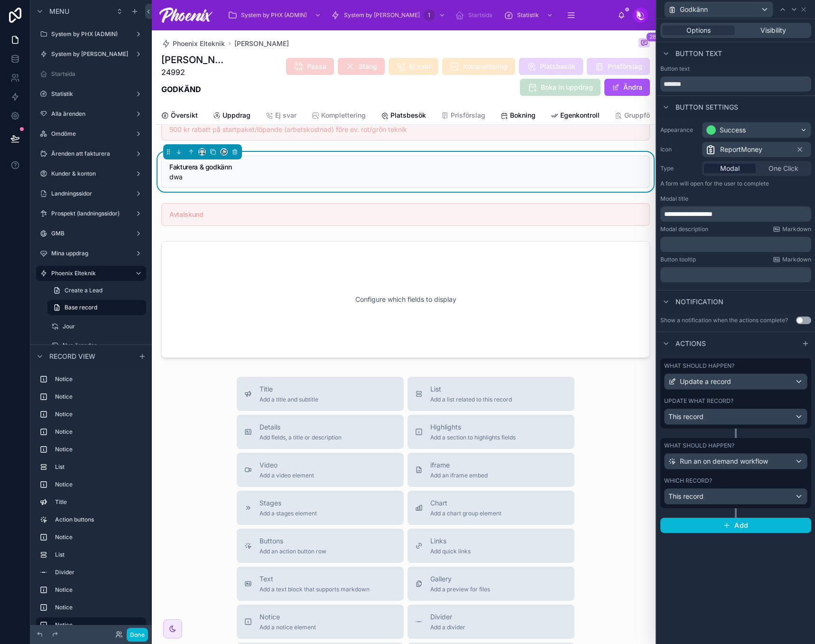
click at [734, 479] on div "Which record?" at bounding box center [735, 481] width 143 height 8
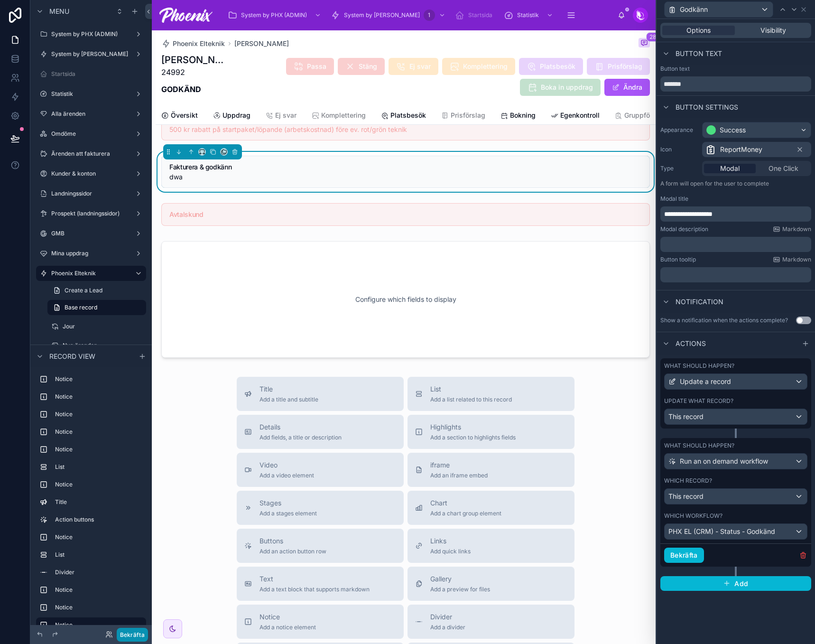
click at [125, 639] on button "Bekräfta" at bounding box center [132, 635] width 31 height 14
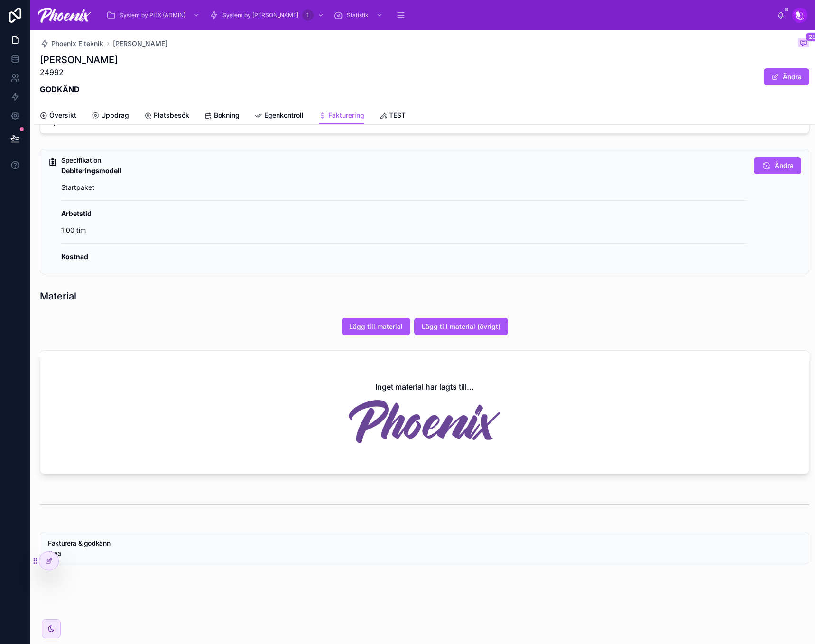
scroll to position [166, 0]
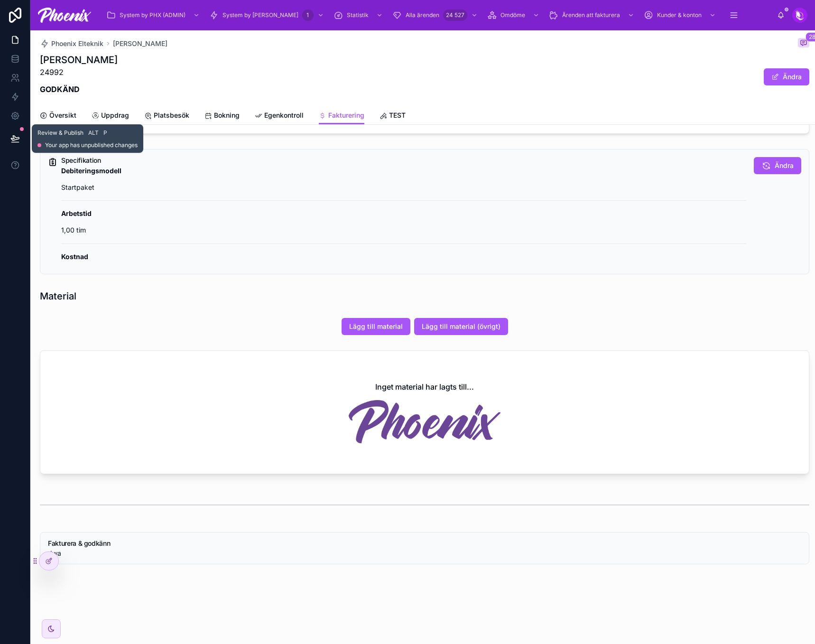
click at [23, 142] on button at bounding box center [15, 138] width 21 height 27
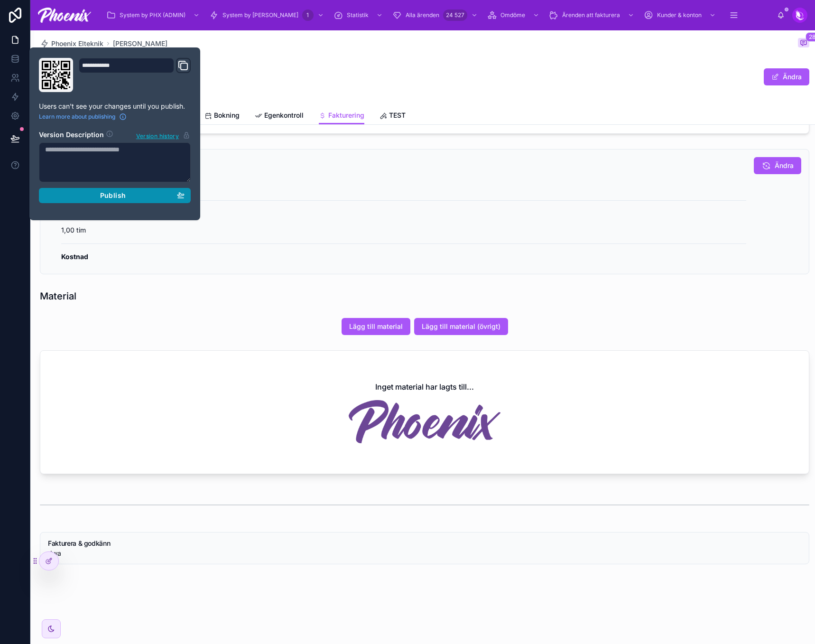
drag, startPoint x: 117, startPoint y: 193, endPoint x: 183, endPoint y: 196, distance: 66.1
click at [118, 194] on span "Publish" at bounding box center [113, 195] width 26 height 9
click at [517, 77] on div "Andreas Sarker 24992 GODKÄND Ändra" at bounding box center [425, 76] width 770 height 47
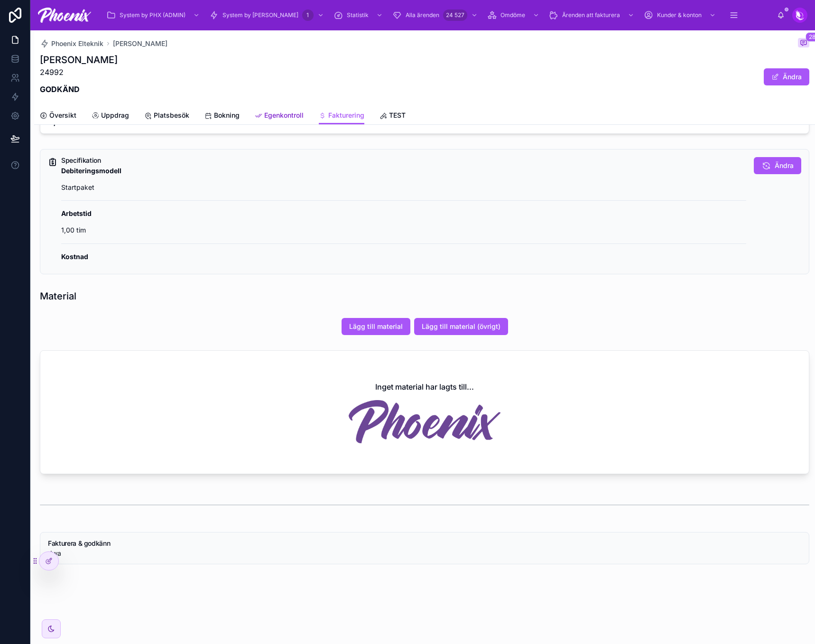
click at [267, 118] on span "Egenkontroll" at bounding box center [283, 115] width 39 height 9
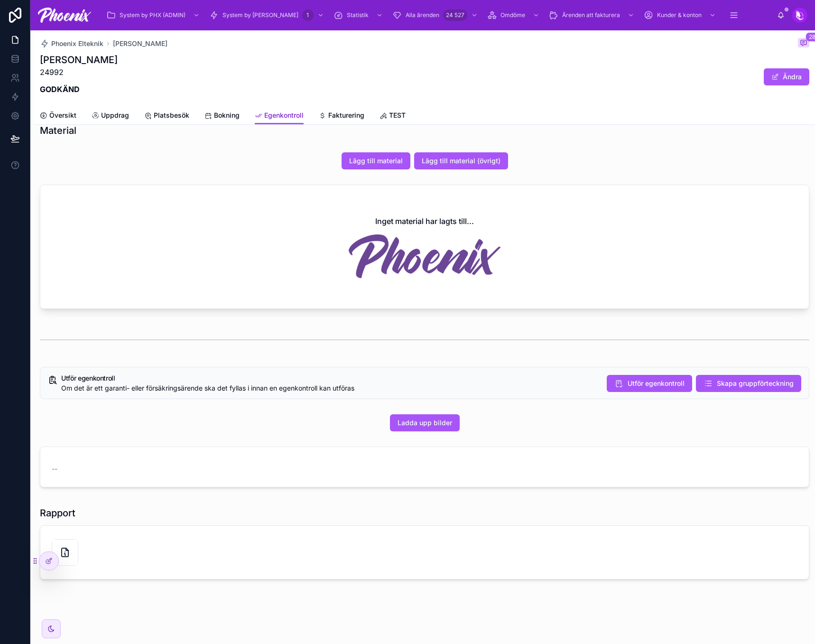
scroll to position [16, 0]
click at [640, 382] on span "Utför egenkontroll" at bounding box center [656, 383] width 57 height 9
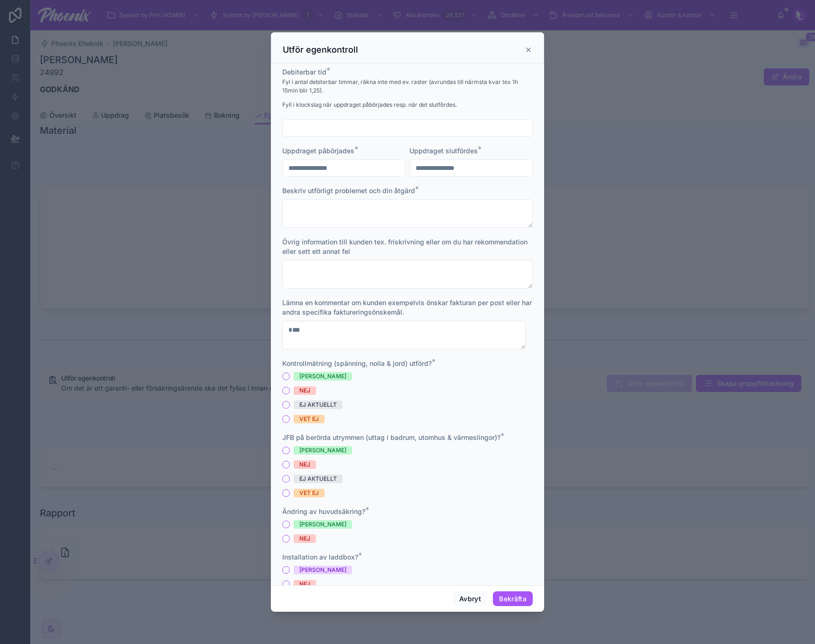
click at [329, 126] on input "text" at bounding box center [408, 127] width 250 height 13
type input "********"
click at [376, 204] on textarea at bounding box center [407, 213] width 251 height 28
click at [367, 189] on span "Beskriv utförligt problemet och din åtgärd" at bounding box center [348, 190] width 133 height 8
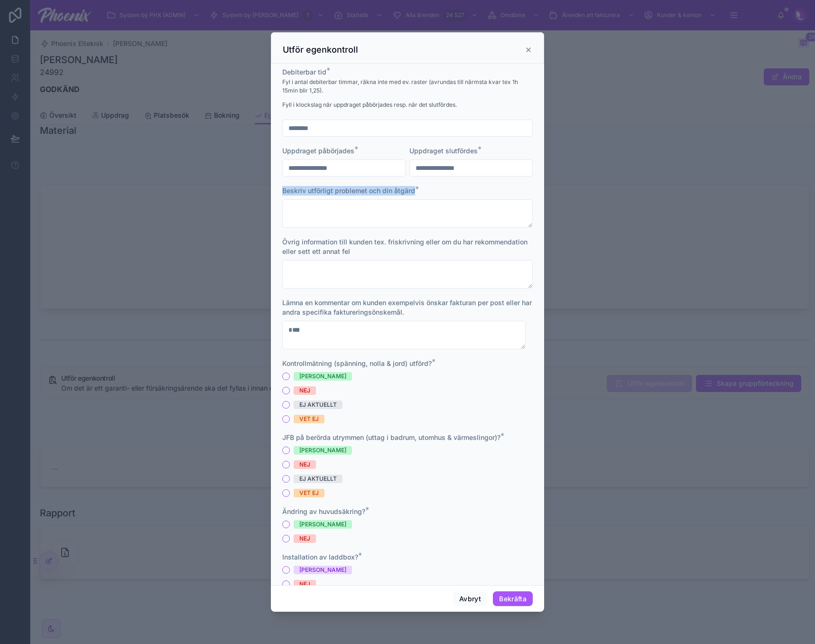
click at [367, 189] on span "Beskriv utförligt problemet och din åtgärd" at bounding box center [348, 190] width 133 height 8
copy span "Beskriv utförligt problemet och din åtgärd"
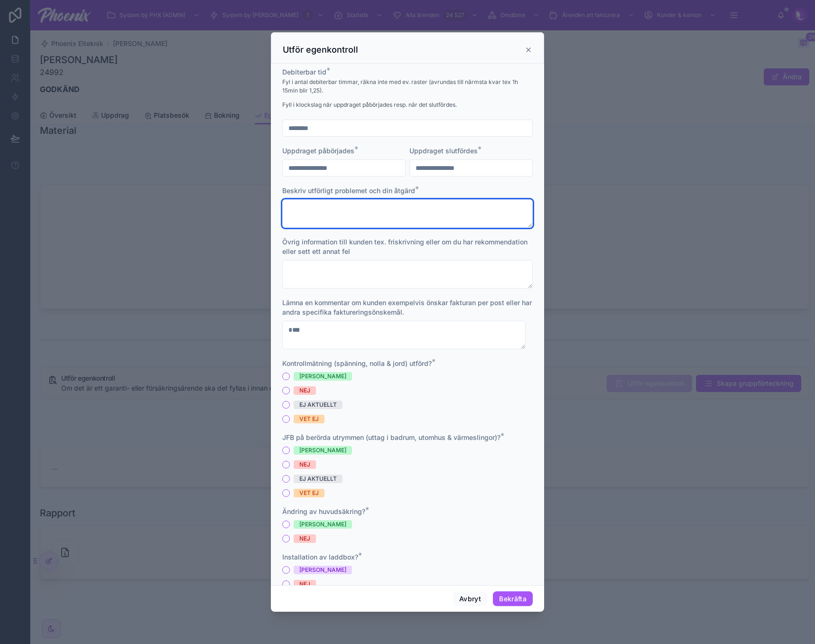
click at [365, 216] on textarea at bounding box center [407, 213] width 251 height 28
paste textarea "**********"
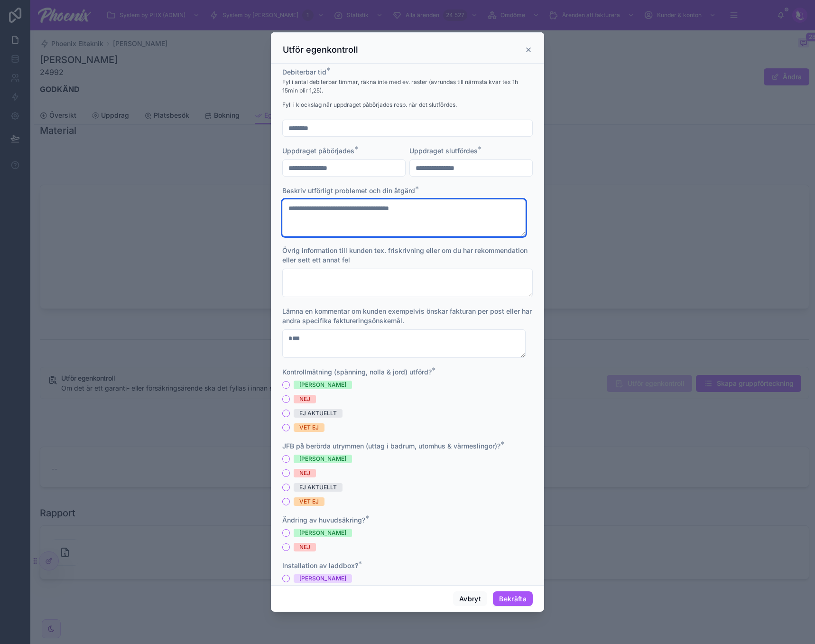
type textarea "**********"
click at [359, 257] on span "Övrig information till kunden tex. friskrivning eller om du har rekommendation …" at bounding box center [404, 255] width 245 height 18
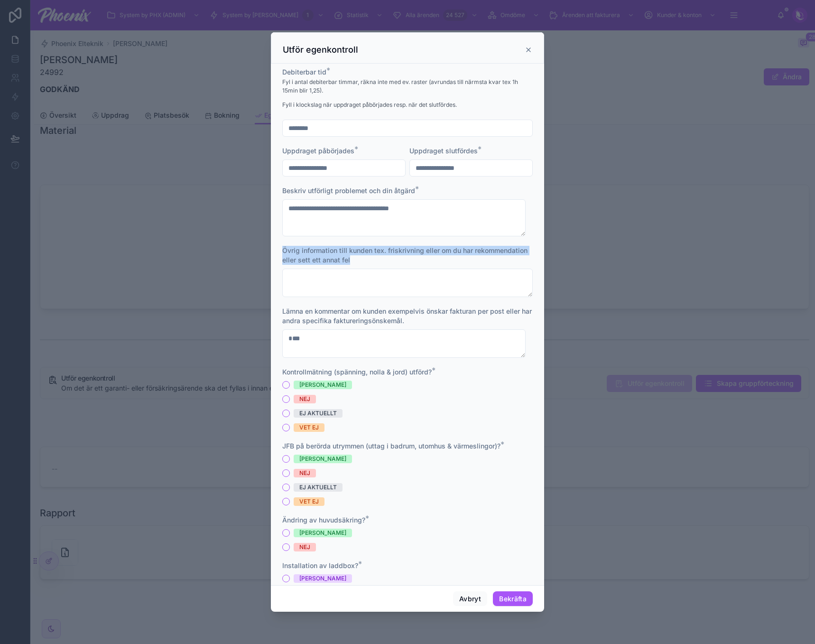
click at [359, 257] on span "Övrig information till kunden tex. friskrivning eller om du har rekommendation …" at bounding box center [404, 255] width 245 height 18
copy span "Övrig information till kunden tex. friskrivning eller om du har rekommendation …"
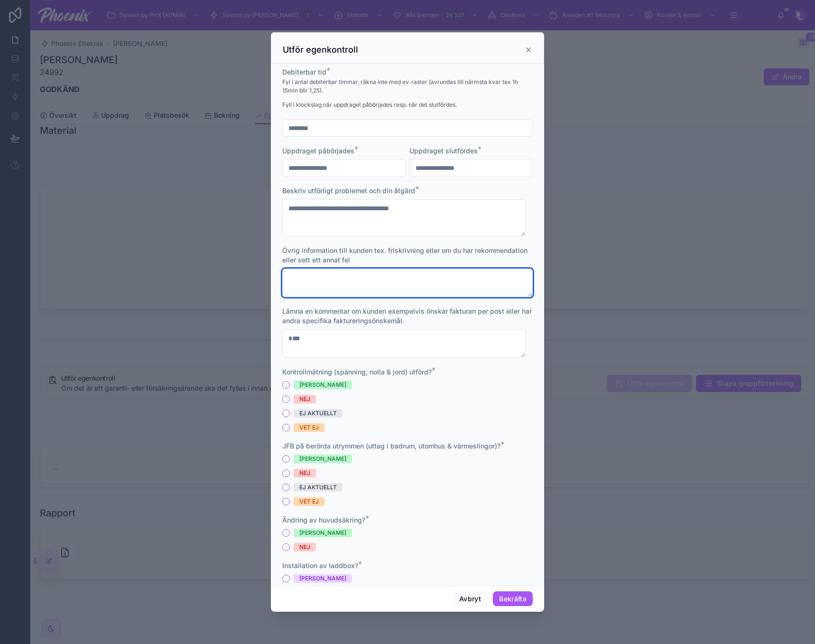
click at [362, 278] on textarea at bounding box center [407, 283] width 251 height 28
paste textarea "**********"
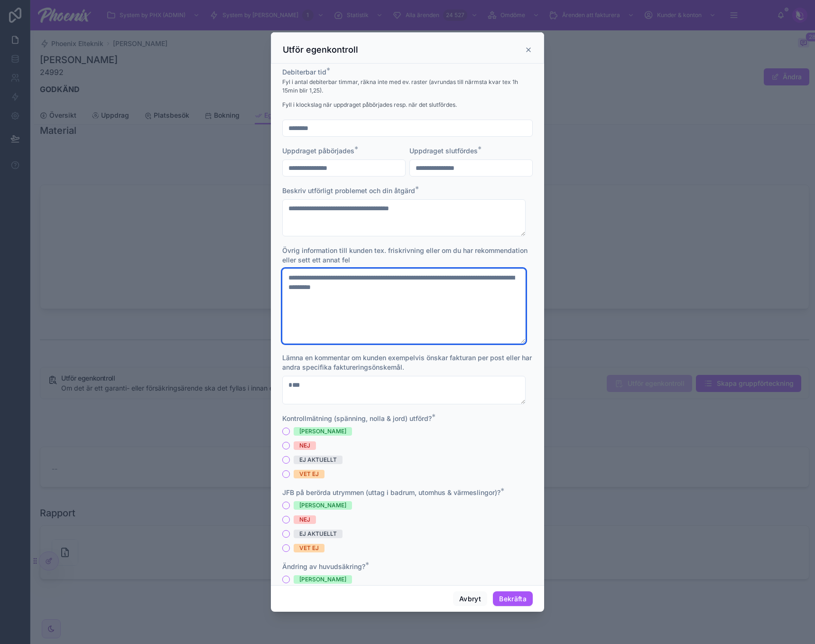
type textarea "**********"
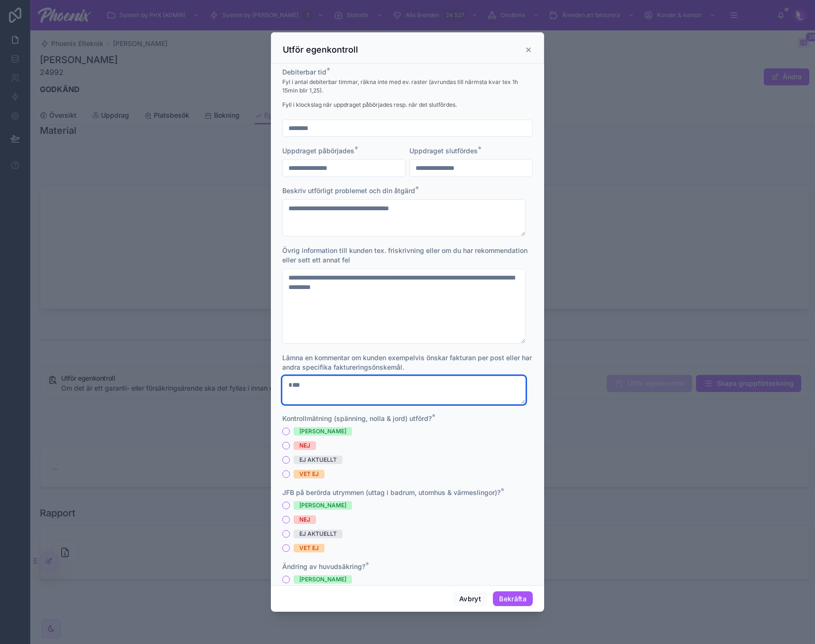
click at [344, 381] on textarea "***" at bounding box center [403, 390] width 243 height 28
click at [349, 360] on span "Lämna en kommentar om kunden exempelvis önskar fakturan per post eller har andr…" at bounding box center [407, 362] width 250 height 18
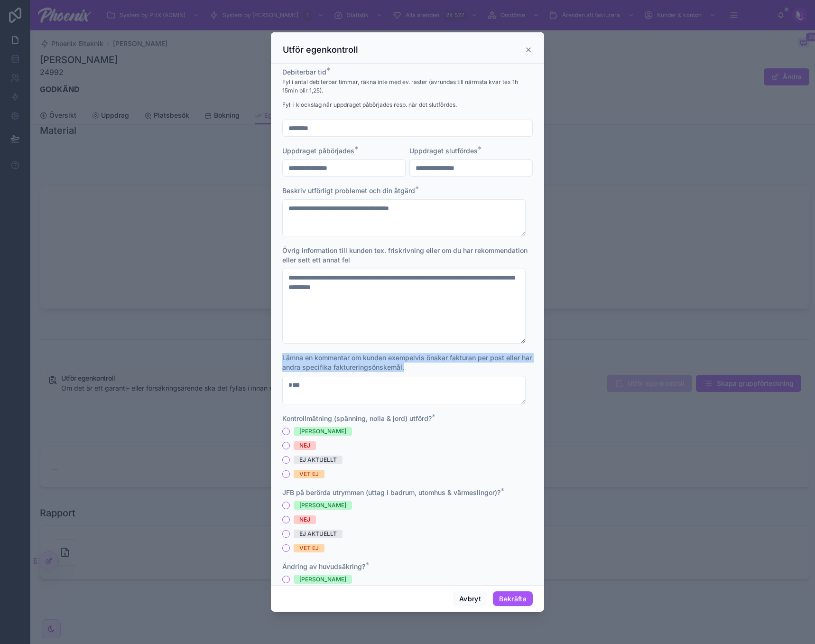
click at [349, 360] on span "Lämna en kommentar om kunden exempelvis önskar fakturan per post eller har andr…" at bounding box center [407, 362] width 250 height 18
copy span "Lämna en kommentar om kunden exempelvis önskar fakturan per post eller har andr…"
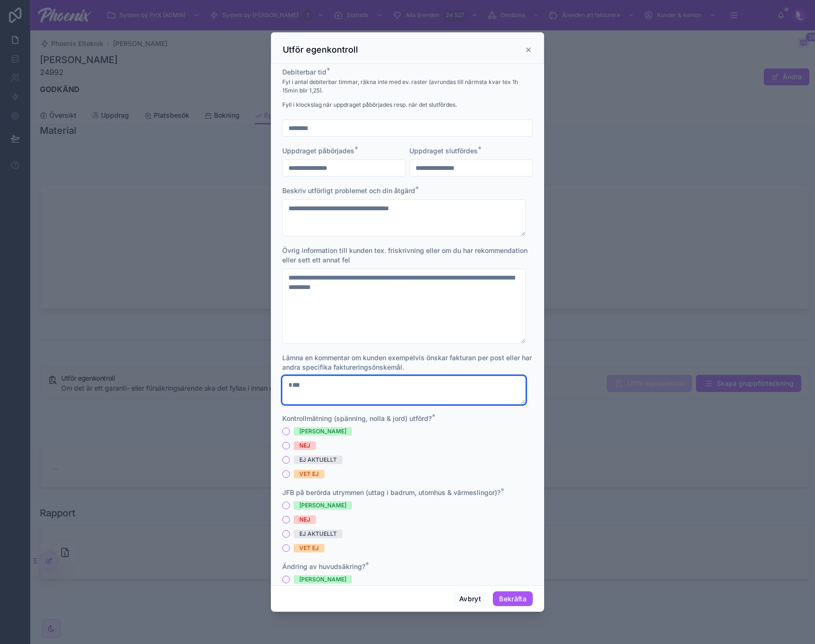
click at [353, 387] on textarea "***" at bounding box center [403, 390] width 243 height 28
paste textarea "**********"
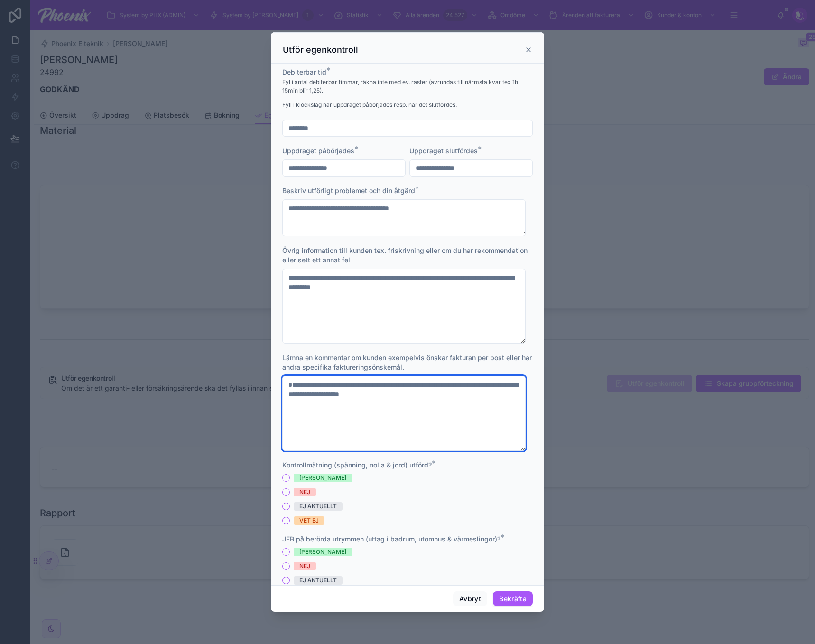
paste textarea
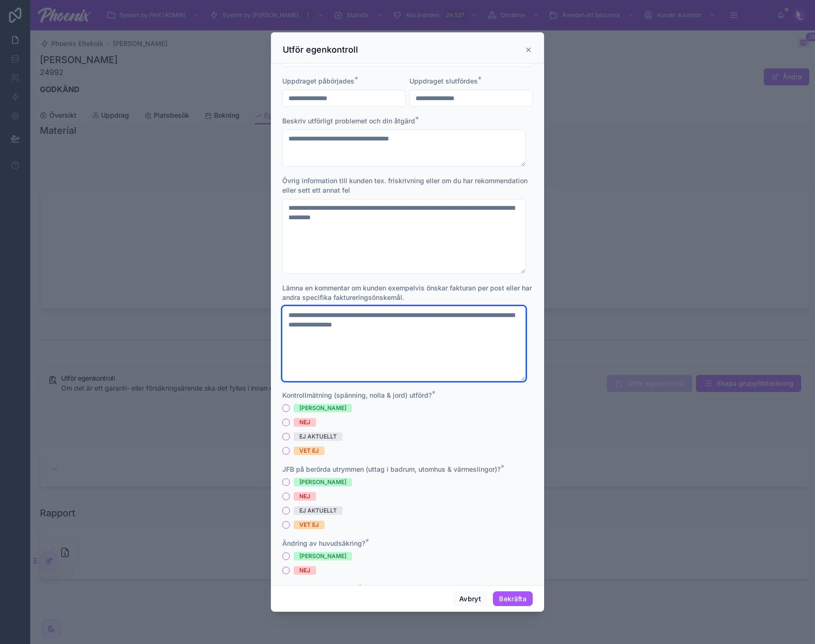
scroll to position [122, 0]
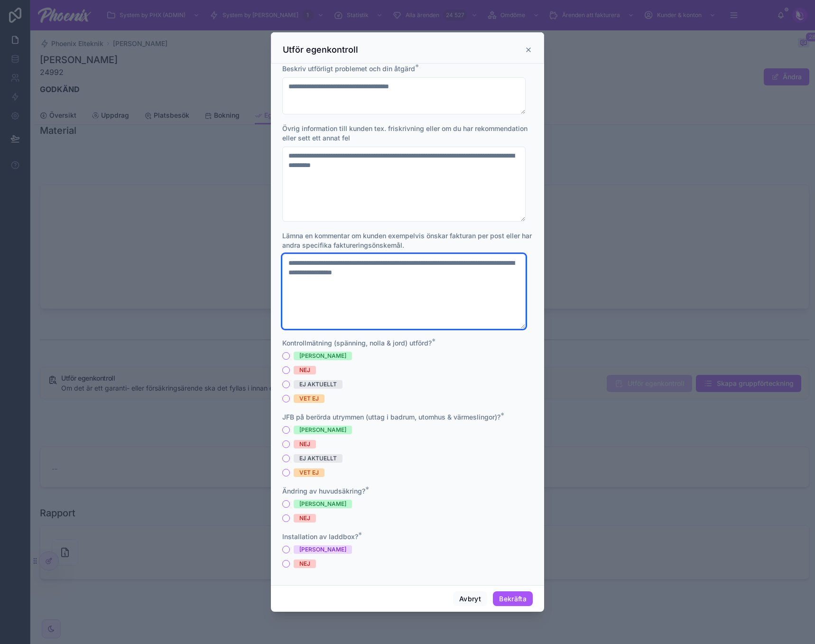
type textarea "**********"
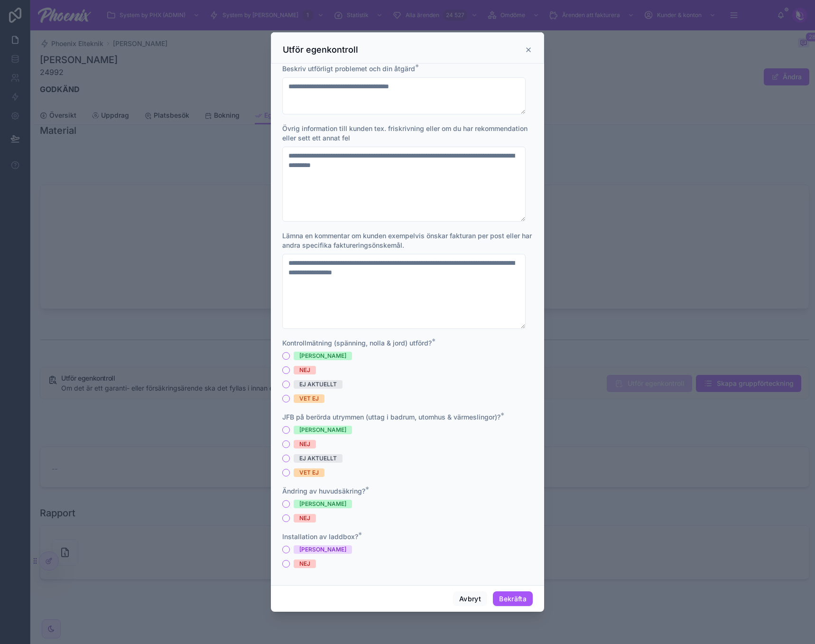
click at [303, 357] on div "JA" at bounding box center [322, 356] width 47 height 9
click at [290, 357] on button "JA" at bounding box center [286, 356] width 8 height 8
drag, startPoint x: 307, startPoint y: 430, endPoint x: 314, endPoint y: 425, distance: 8.7
click at [307, 430] on span "JA" at bounding box center [323, 430] width 58 height 9
click at [290, 430] on button "JA" at bounding box center [286, 430] width 8 height 8
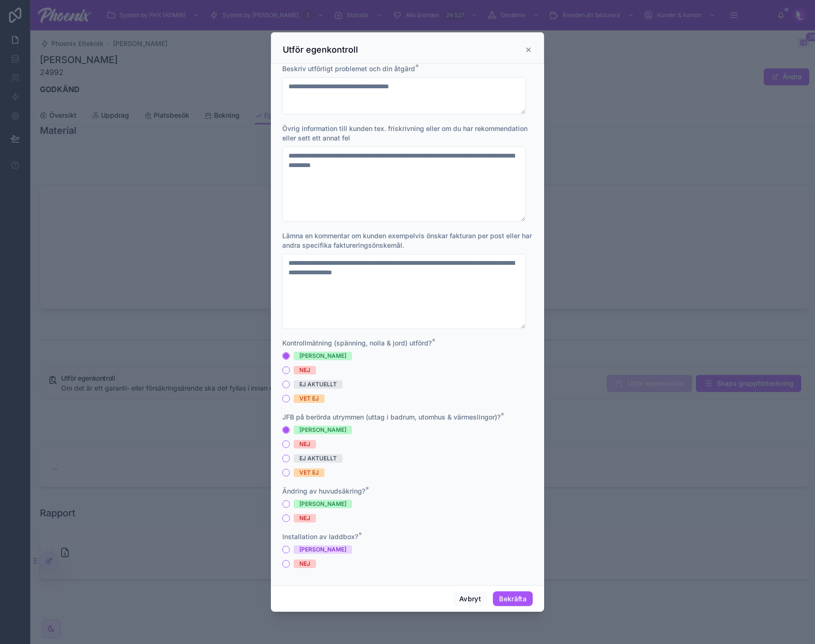
drag, startPoint x: 306, startPoint y: 503, endPoint x: 358, endPoint y: 469, distance: 62.0
click at [306, 502] on div "JA" at bounding box center [322, 504] width 47 height 9
click at [290, 502] on button "JA" at bounding box center [286, 504] width 8 height 8
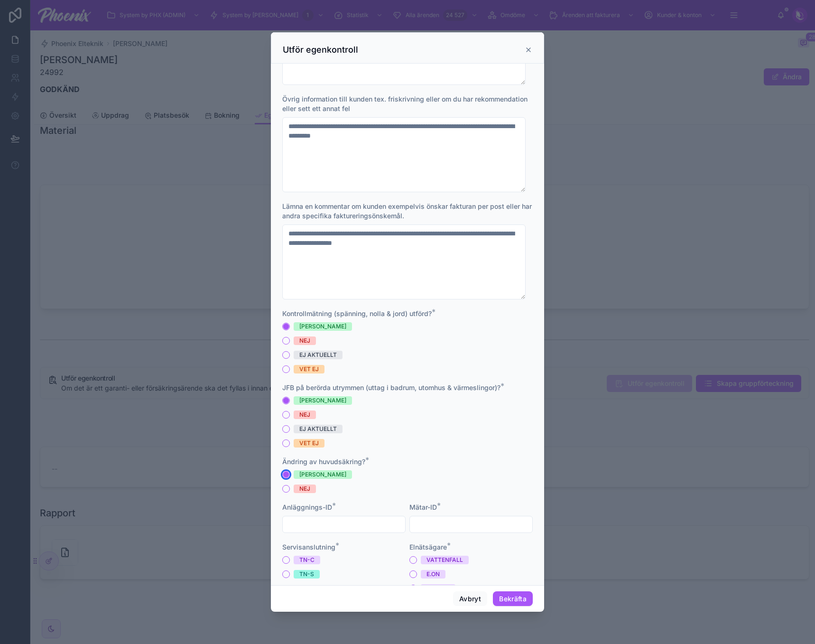
scroll to position [359, 0]
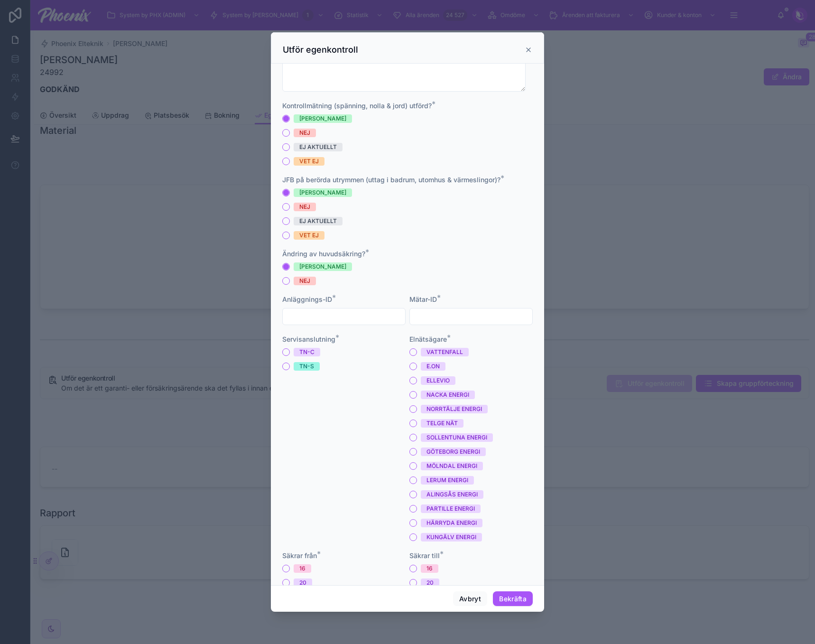
click at [327, 314] on input "text" at bounding box center [344, 316] width 122 height 13
type input "*"
click at [437, 307] on div "Mätar-ID *" at bounding box center [470, 310] width 123 height 30
click at [440, 313] on input "text" at bounding box center [471, 316] width 122 height 13
type input "*"
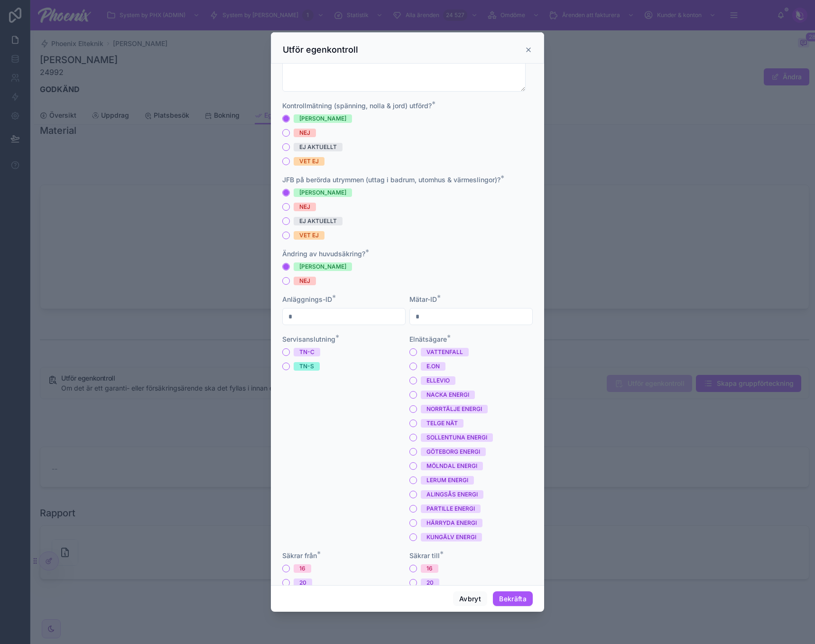
drag, startPoint x: 308, startPoint y: 351, endPoint x: 406, endPoint y: 351, distance: 97.7
click at [309, 351] on div "TN-C" at bounding box center [306, 352] width 15 height 9
click at [431, 351] on div "VATTENFALL" at bounding box center [445, 352] width 37 height 9
click at [417, 351] on button "VATTENFALL" at bounding box center [413, 352] width 8 height 8
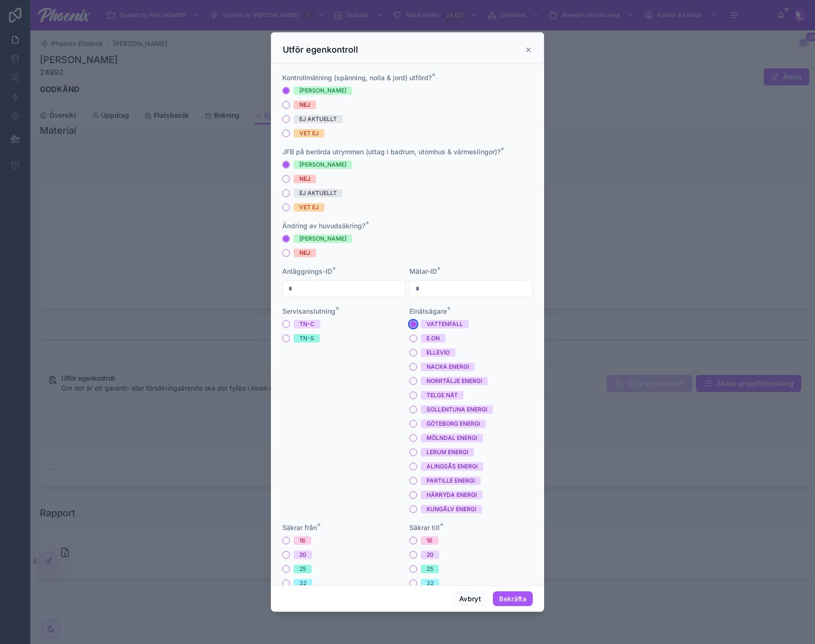
scroll to position [466, 0]
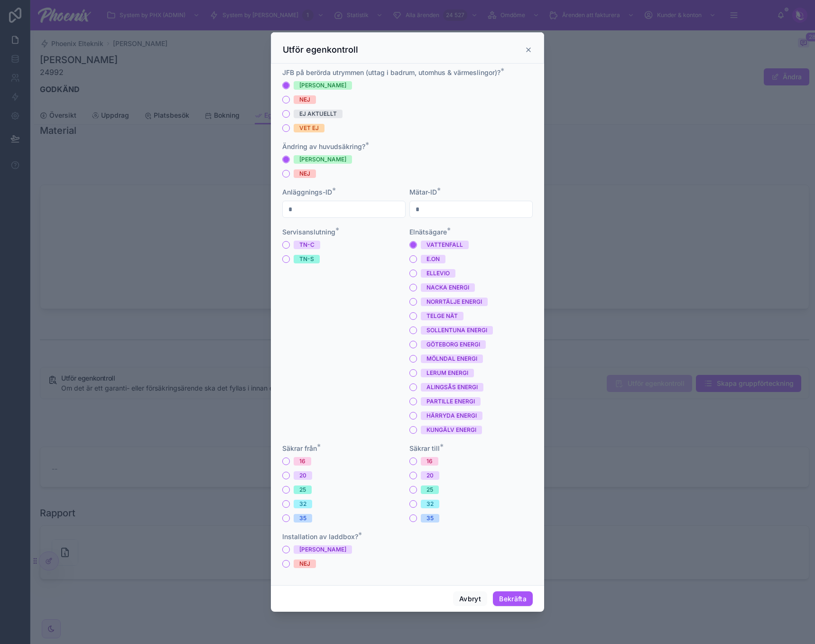
click at [303, 459] on div "16" at bounding box center [302, 461] width 6 height 9
click at [290, 459] on button "16" at bounding box center [286, 461] width 8 height 8
click at [415, 458] on div "16" at bounding box center [470, 461] width 123 height 9
click at [421, 458] on span "16" at bounding box center [430, 461] width 18 height 9
click at [417, 458] on button "16" at bounding box center [413, 461] width 8 height 8
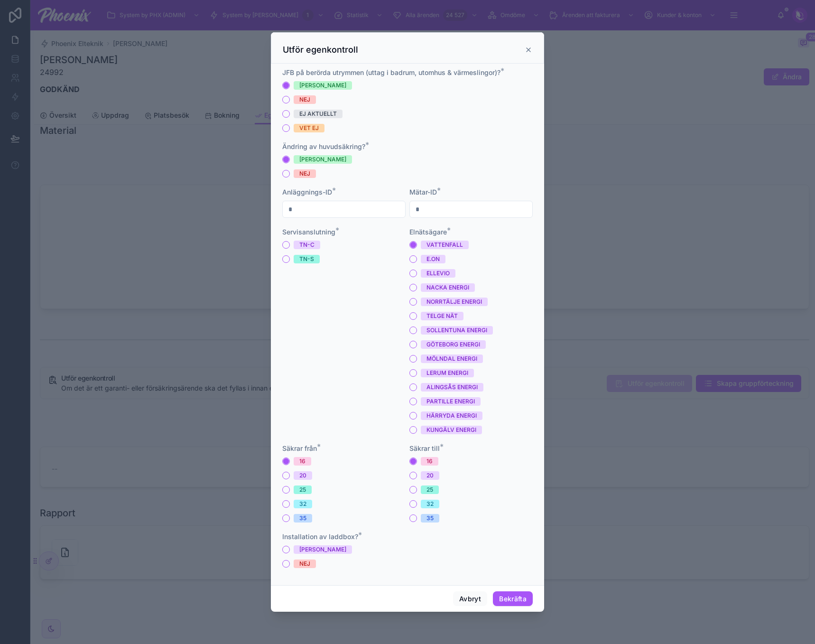
drag, startPoint x: 301, startPoint y: 546, endPoint x: 352, endPoint y: 539, distance: 50.7
click at [302, 546] on div "JA" at bounding box center [322, 549] width 47 height 9
click at [290, 546] on button "JA" at bounding box center [286, 550] width 8 height 8
click at [440, 555] on input "text" at bounding box center [471, 553] width 122 height 13
type input "*"
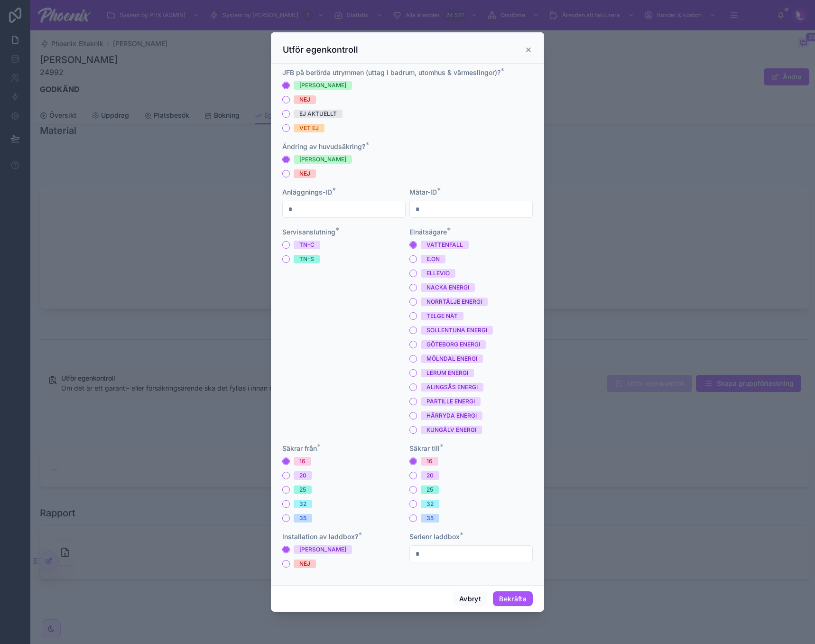
click at [446, 577] on form "**********" at bounding box center [407, 89] width 251 height 976
click at [511, 603] on button "Bekräfta" at bounding box center [513, 598] width 40 height 15
click at [290, 239] on div "Servisanslutning * TN-C TN-S Servisanslutning is required" at bounding box center [343, 330] width 123 height 207
click at [302, 246] on div "TN-C" at bounding box center [306, 245] width 15 height 9
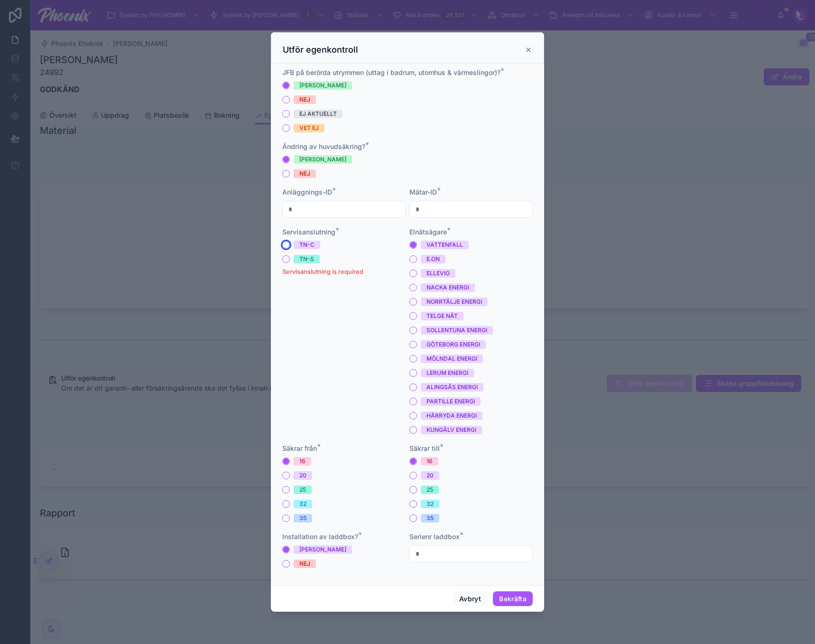
click at [290, 246] on button "TN-C" at bounding box center [286, 245] width 8 height 8
click at [516, 600] on button "Bekräfta" at bounding box center [513, 598] width 40 height 15
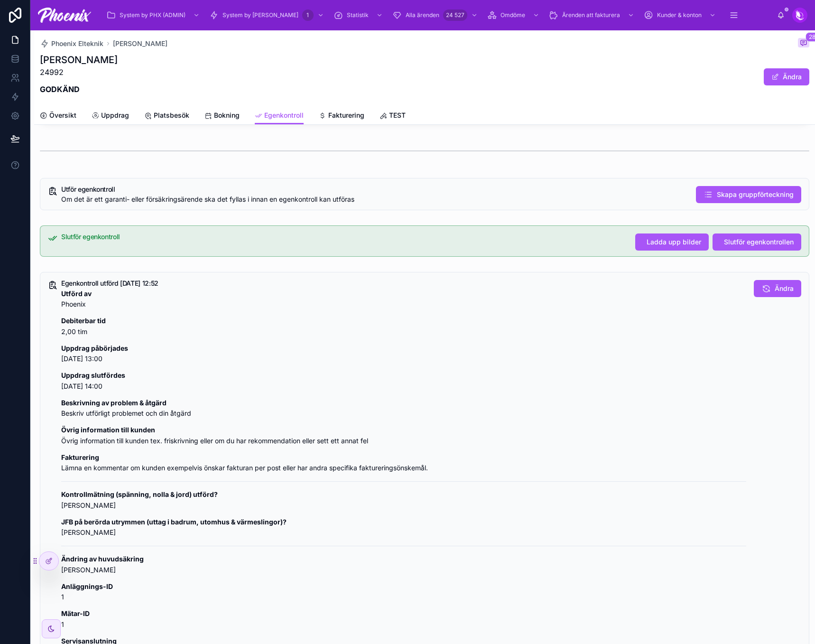
scroll to position [301, 0]
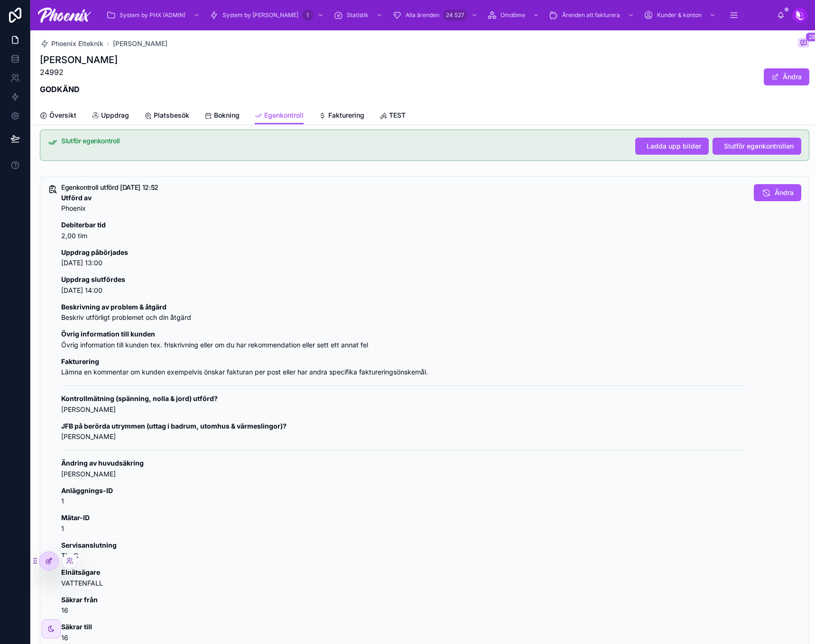
click at [54, 562] on div at bounding box center [48, 561] width 19 height 18
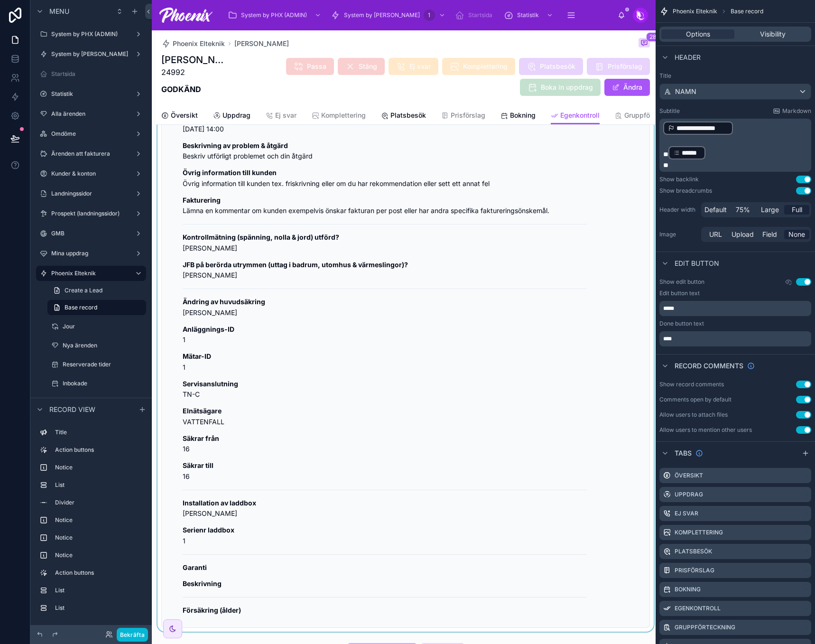
scroll to position [443, 0]
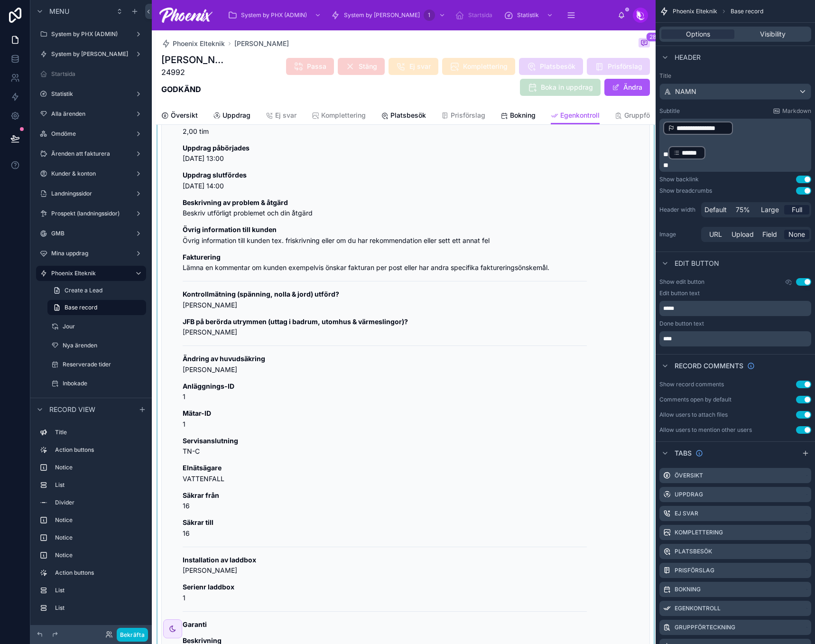
click at [495, 453] on div at bounding box center [406, 378] width 500 height 621
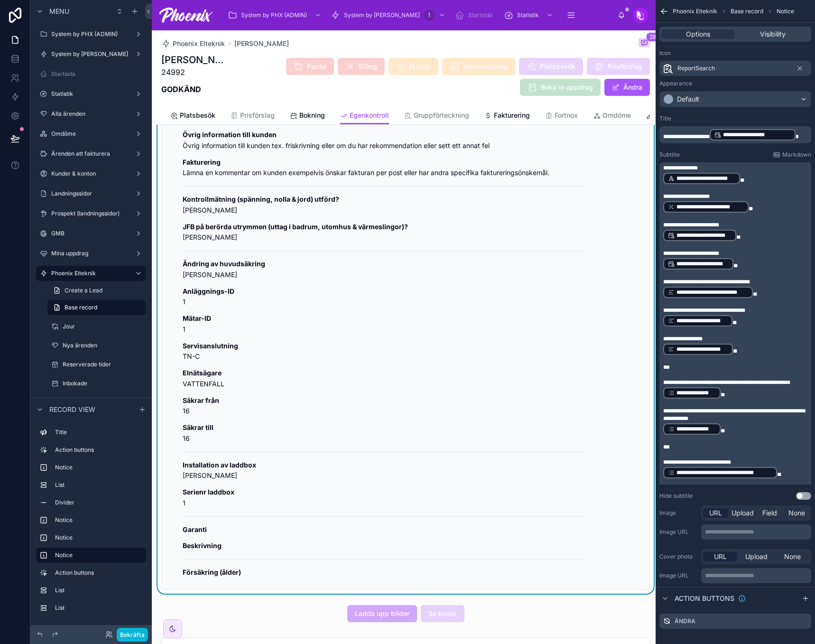
scroll to position [0, 241]
click at [633, 117] on span "TEST" at bounding box center [641, 115] width 17 height 9
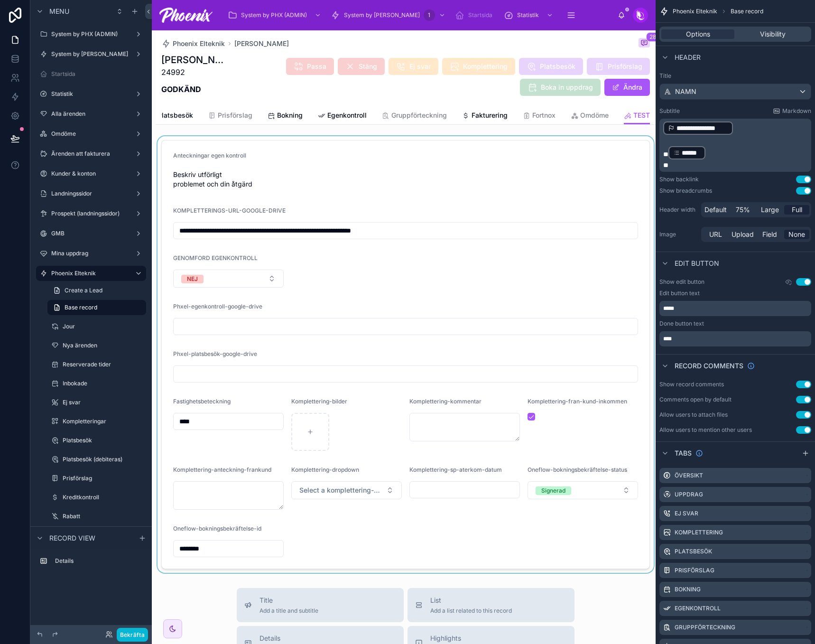
click at [611, 222] on div at bounding box center [406, 354] width 500 height 436
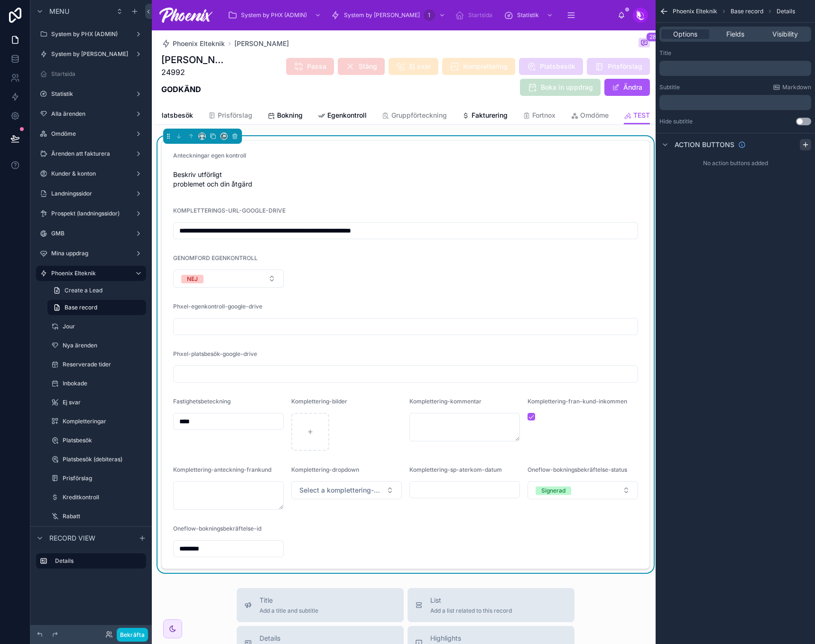
click at [807, 148] on icon "scrollable content" at bounding box center [806, 145] width 8 height 8
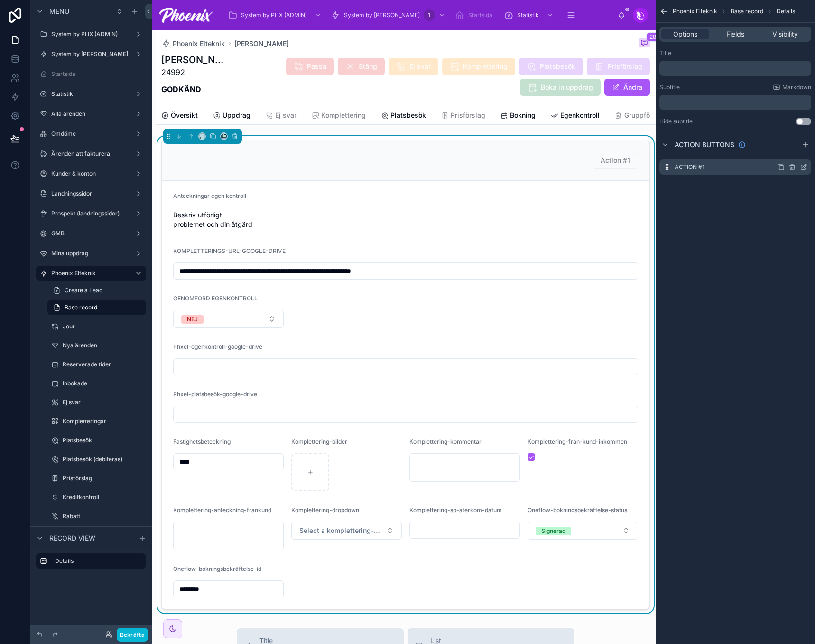
click at [802, 165] on icon "scrollable content" at bounding box center [804, 167] width 8 height 8
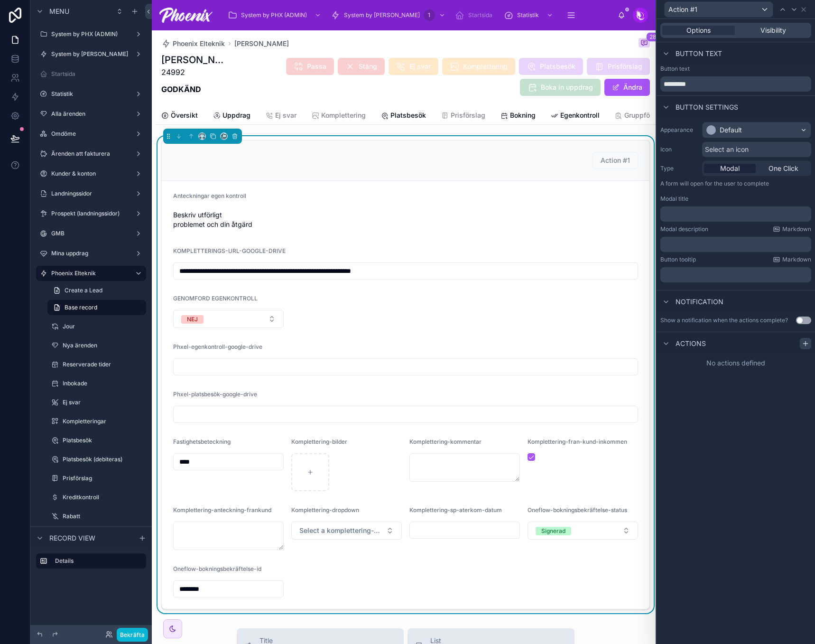
click at [802, 341] on icon at bounding box center [806, 344] width 8 height 8
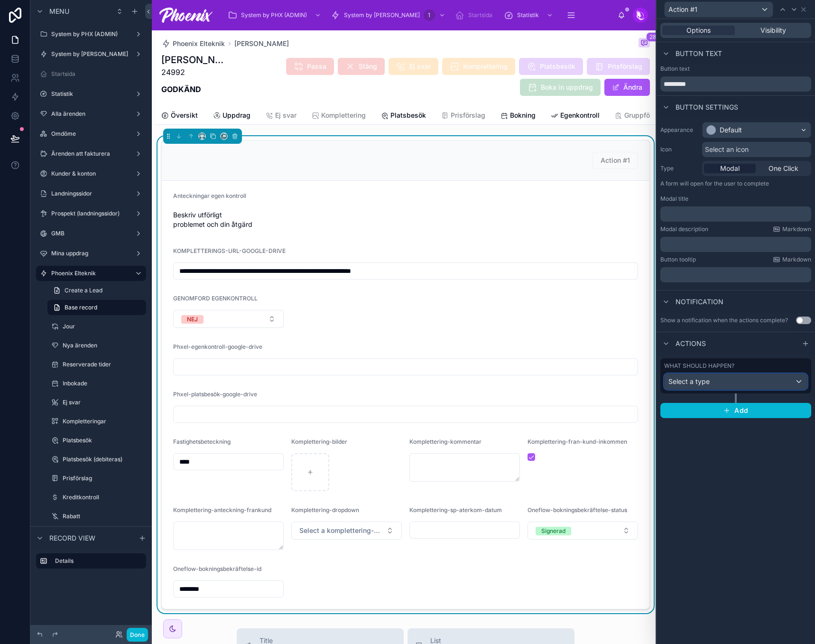
click at [714, 376] on div "Select a type" at bounding box center [736, 381] width 142 height 15
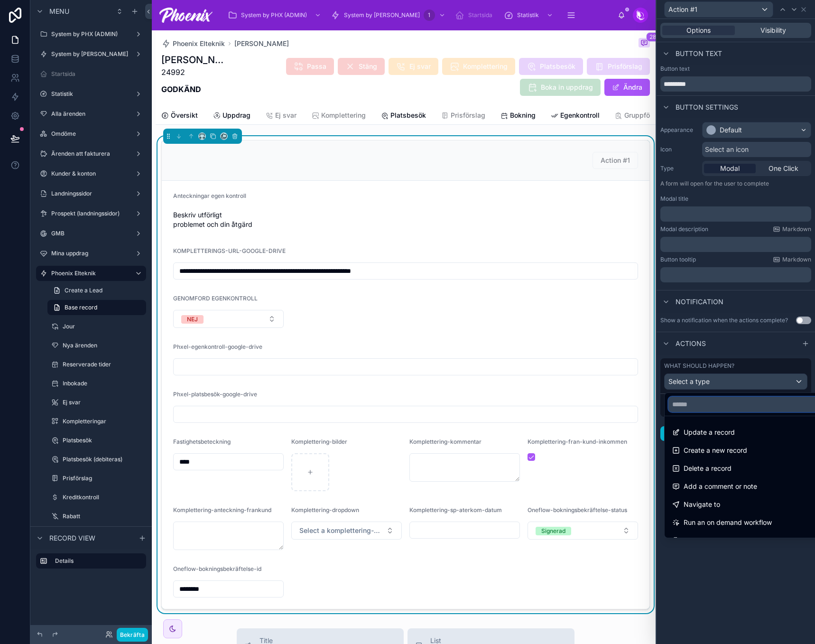
click at [699, 406] on input "text" at bounding box center [746, 404] width 157 height 15
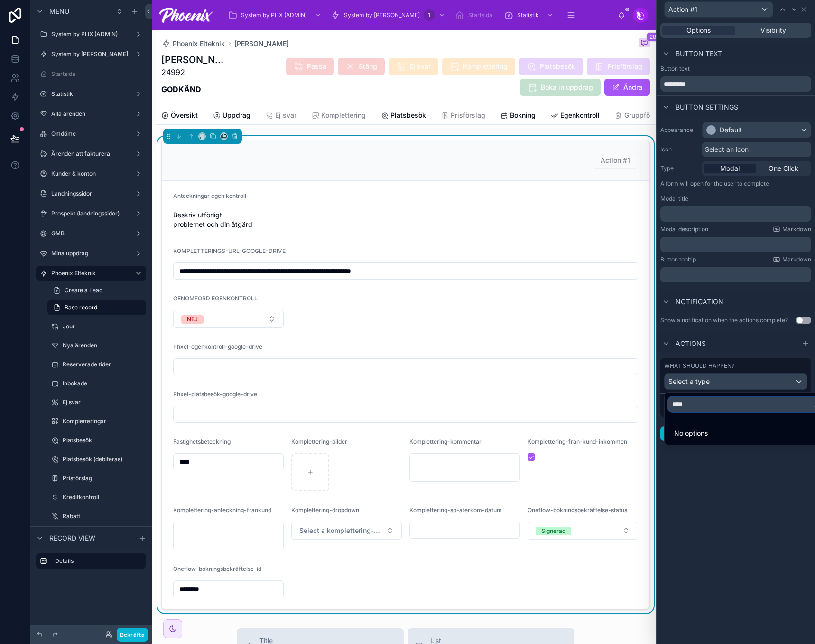
type input "****"
click at [703, 379] on div at bounding box center [736, 322] width 158 height 644
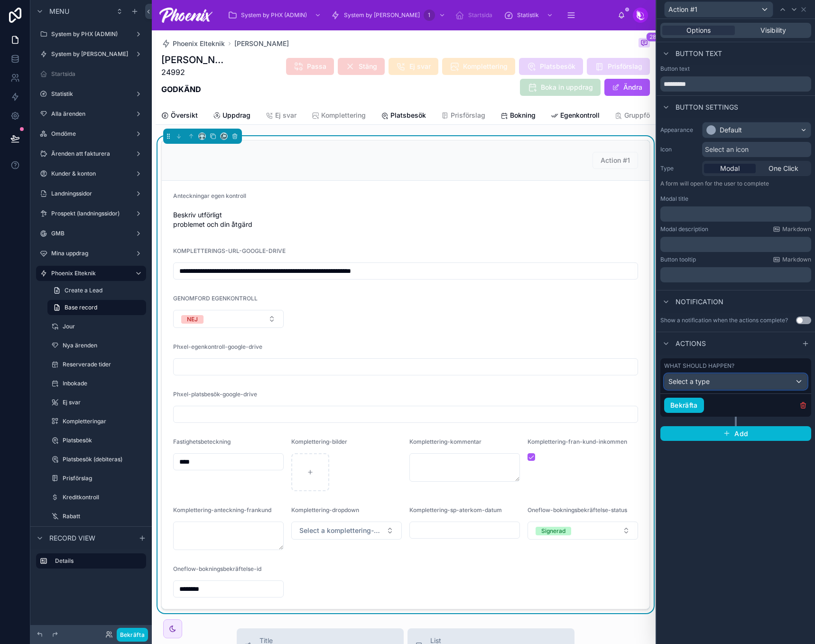
click at [703, 383] on span "Select a type" at bounding box center [688, 381] width 41 height 8
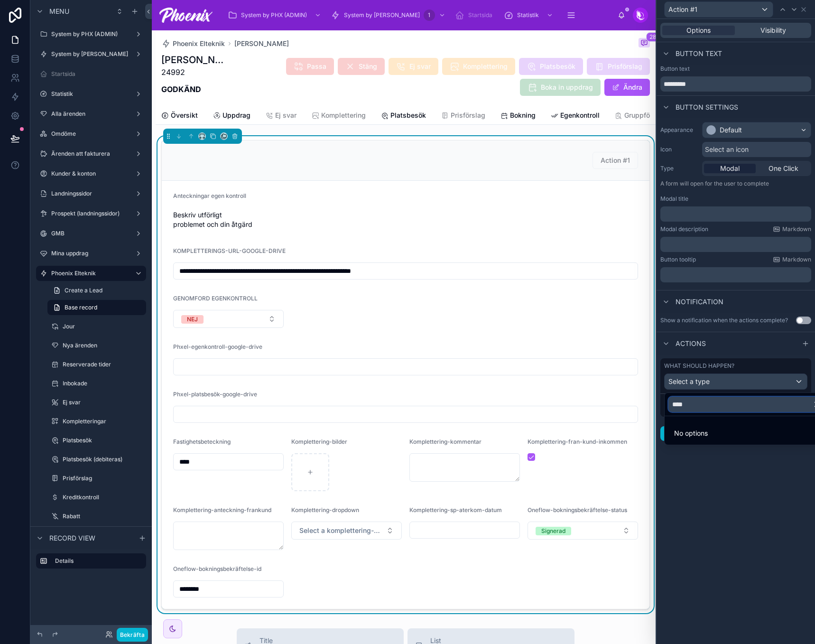
click at [695, 401] on input "****" at bounding box center [746, 404] width 157 height 15
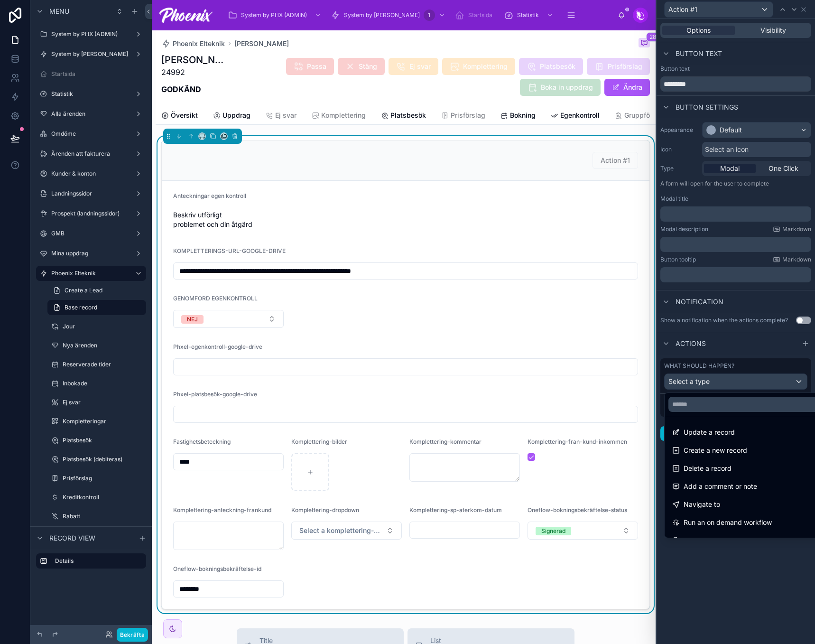
drag, startPoint x: 720, startPoint y: 520, endPoint x: 702, endPoint y: 426, distance: 96.2
click at [720, 517] on span "Run an on demand workflow" at bounding box center [728, 522] width 88 height 11
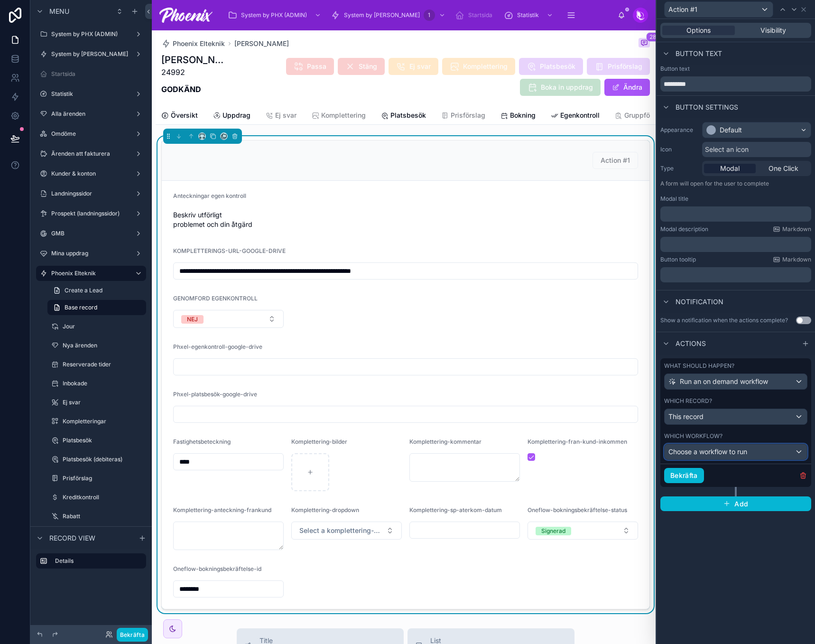
click at [699, 455] on span "Choose a workflow to run" at bounding box center [707, 451] width 79 height 8
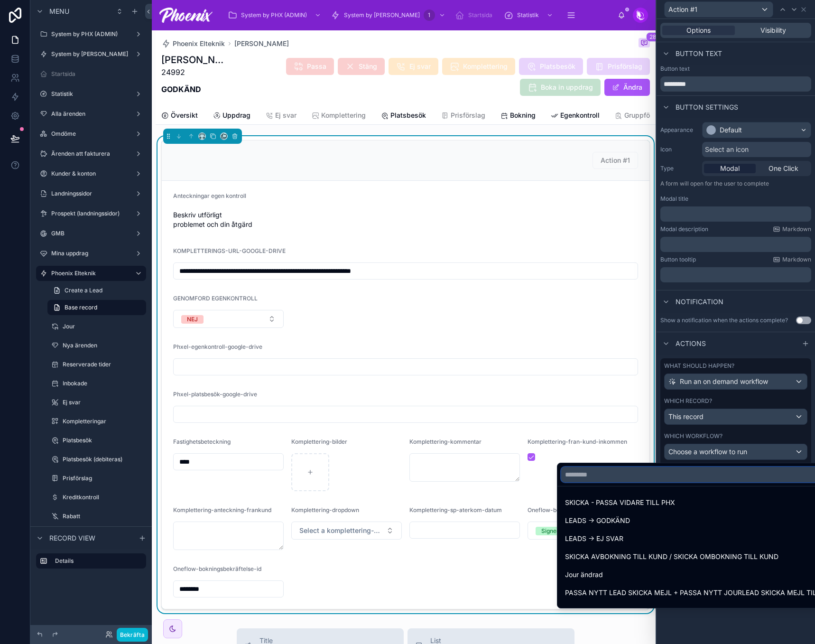
click at [668, 479] on input "text" at bounding box center [693, 474] width 265 height 15
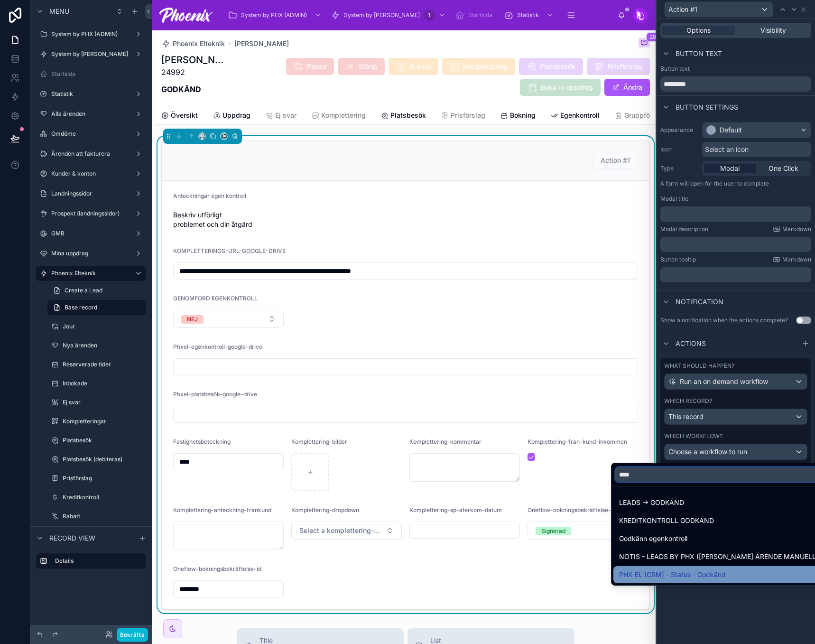
type input "****"
drag, startPoint x: 698, startPoint y: 578, endPoint x: 729, endPoint y: 550, distance: 41.3
click at [699, 578] on span "PHX EL (CRM) - Status - Godkänd" at bounding box center [672, 574] width 107 height 11
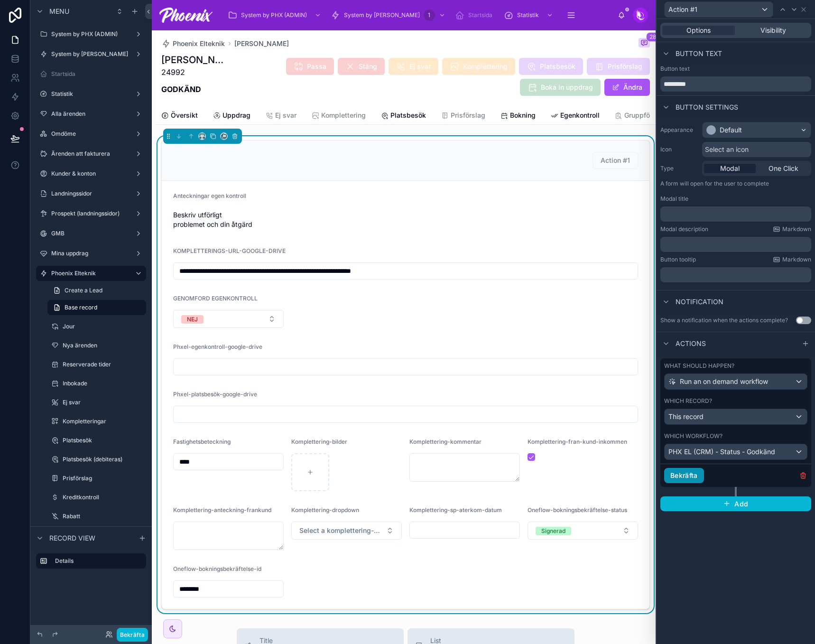
click at [692, 475] on button "Bekräfta" at bounding box center [684, 475] width 40 height 15
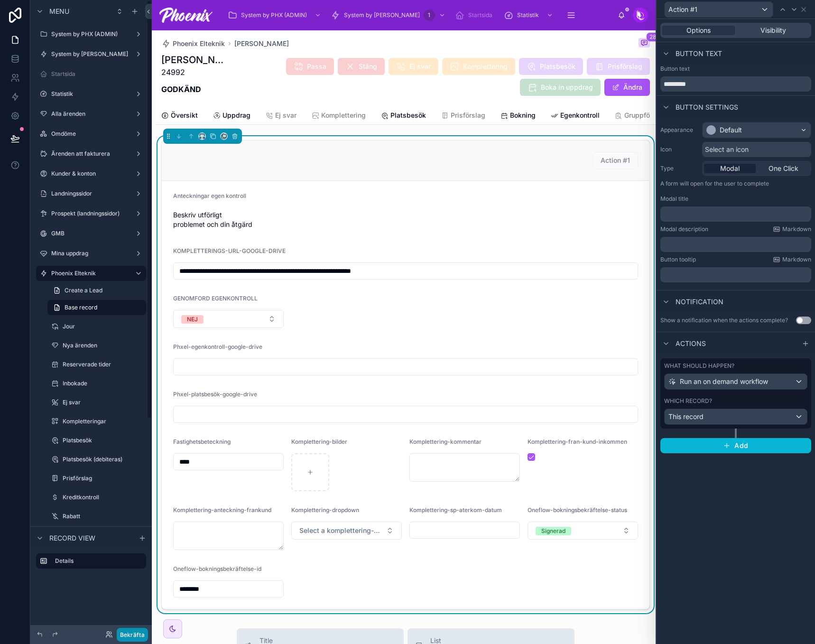
click at [140, 637] on button "Bekräfta" at bounding box center [132, 635] width 31 height 14
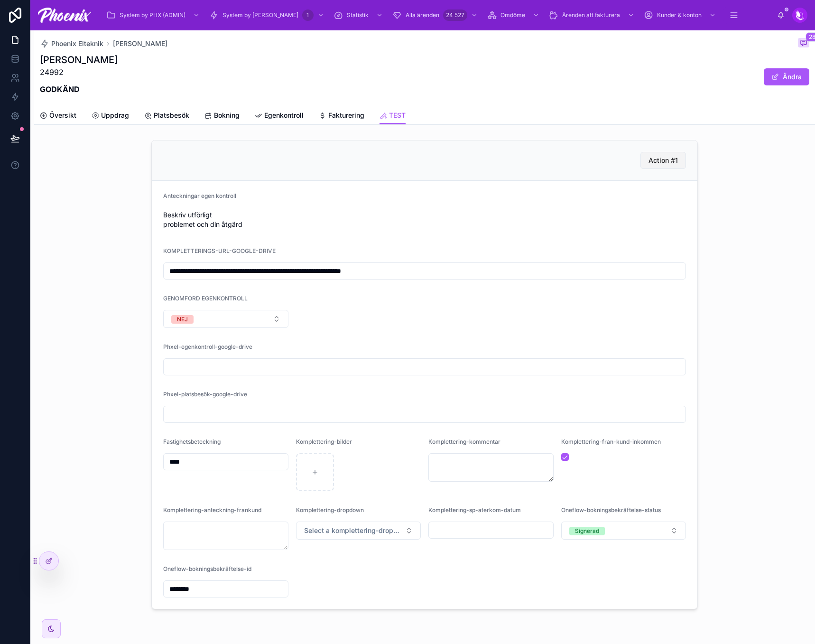
click at [663, 160] on span "Action #1" at bounding box center [663, 160] width 29 height 9
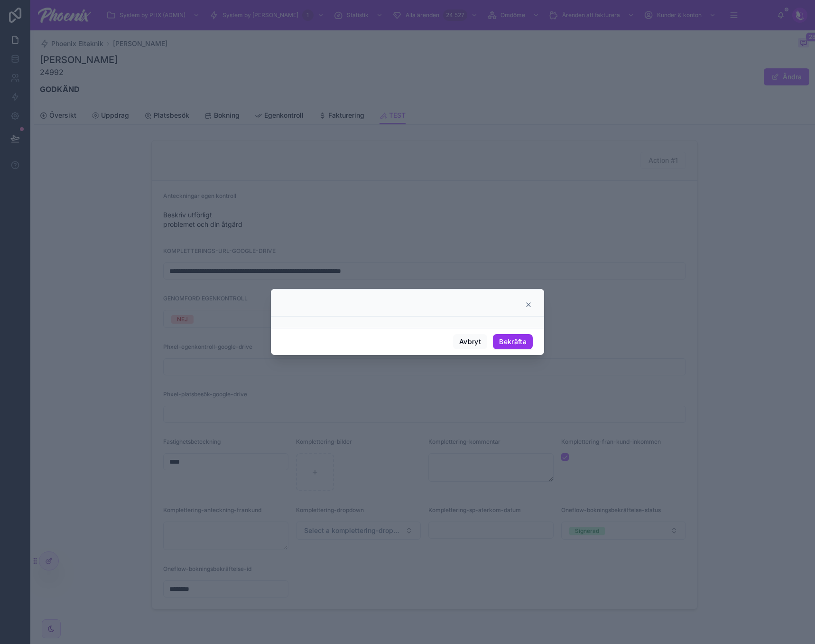
click at [521, 345] on button "Bekräfta" at bounding box center [513, 341] width 40 height 15
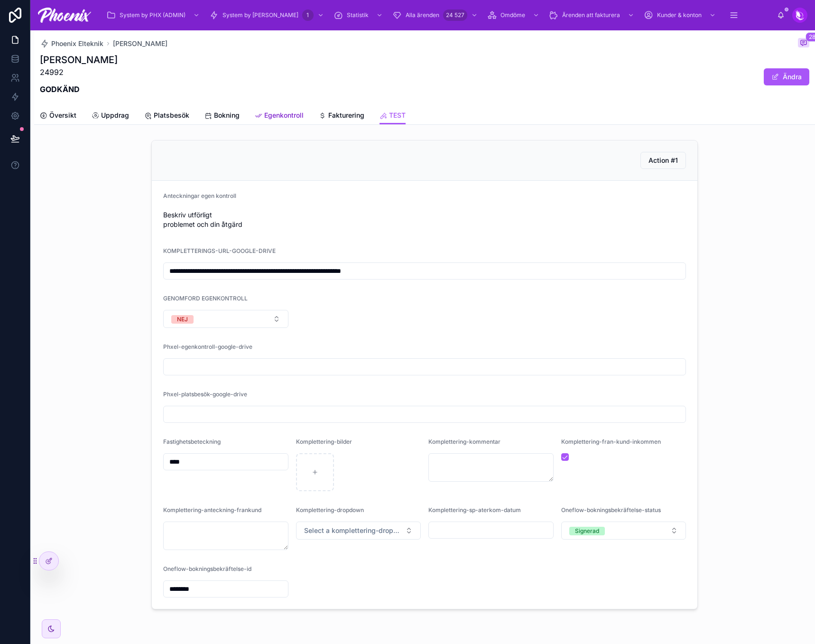
click at [277, 122] on link "Egenkontroll" at bounding box center [279, 116] width 49 height 19
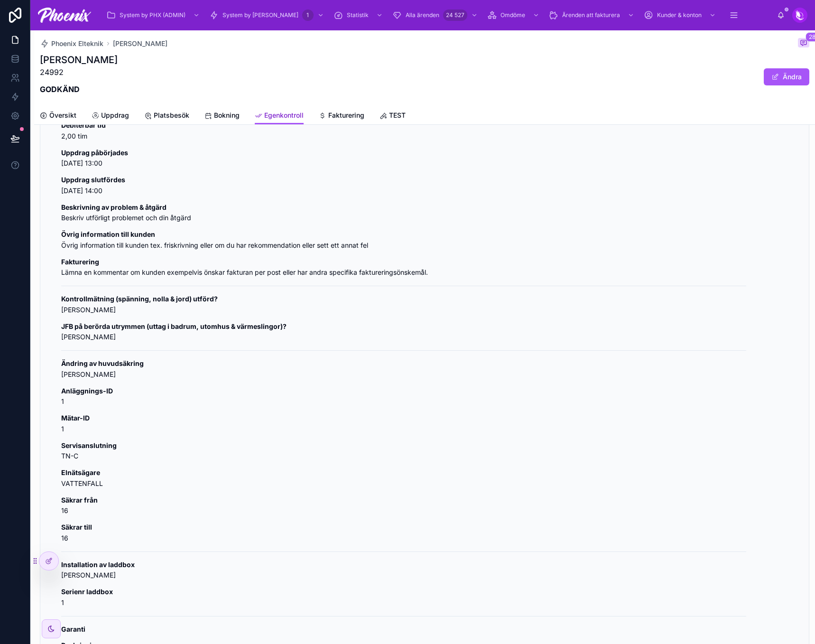
scroll to position [285, 0]
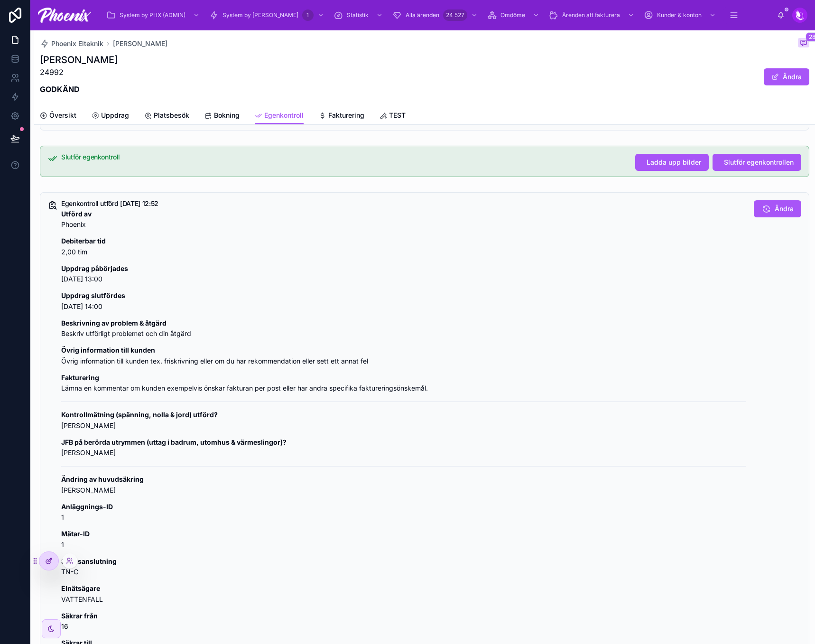
click at [42, 562] on div at bounding box center [48, 561] width 19 height 18
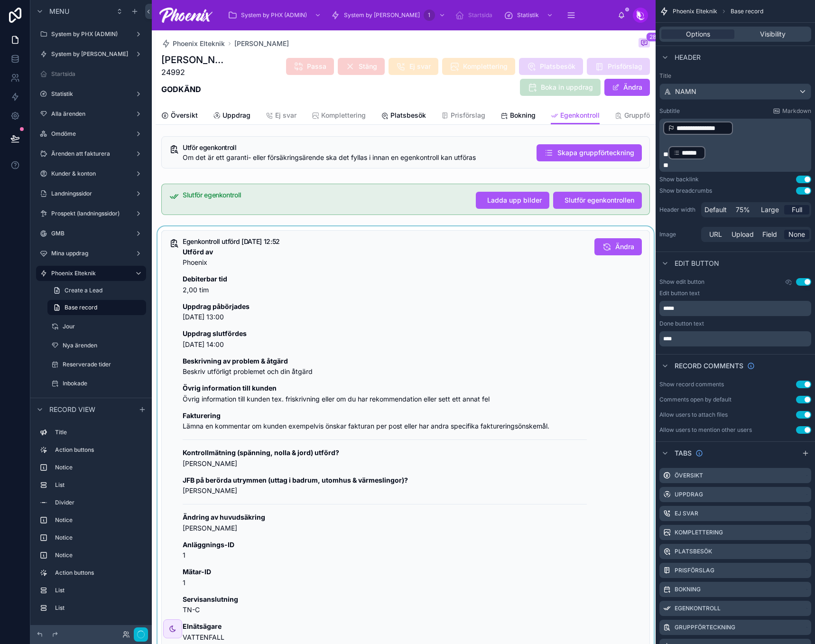
click at [346, 318] on div at bounding box center [406, 536] width 500 height 621
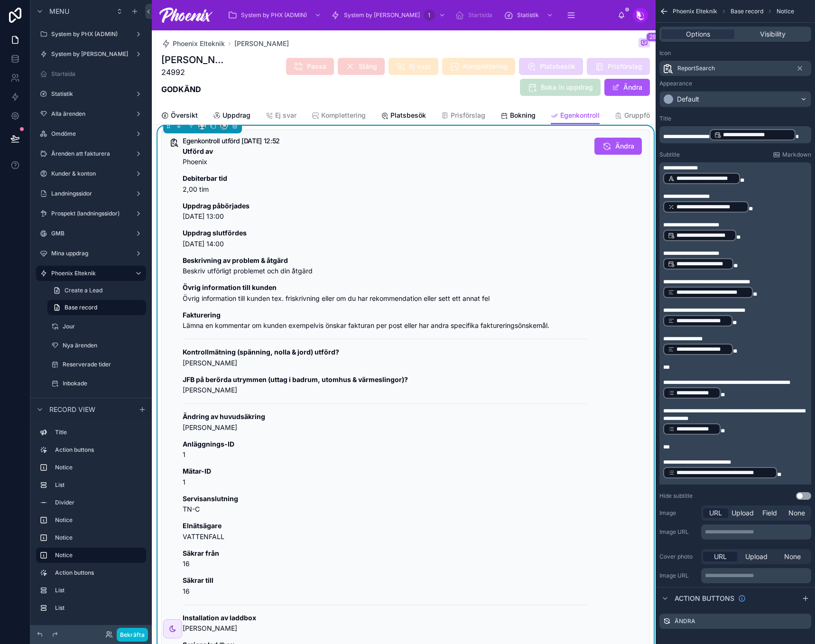
scroll to position [380, 0]
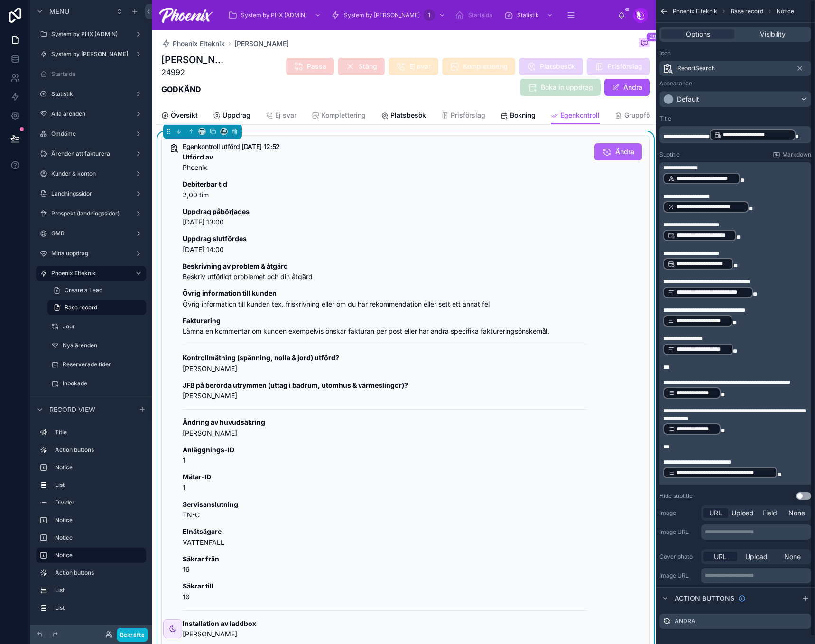
click at [619, 160] on button "Ändra" at bounding box center [617, 151] width 47 height 17
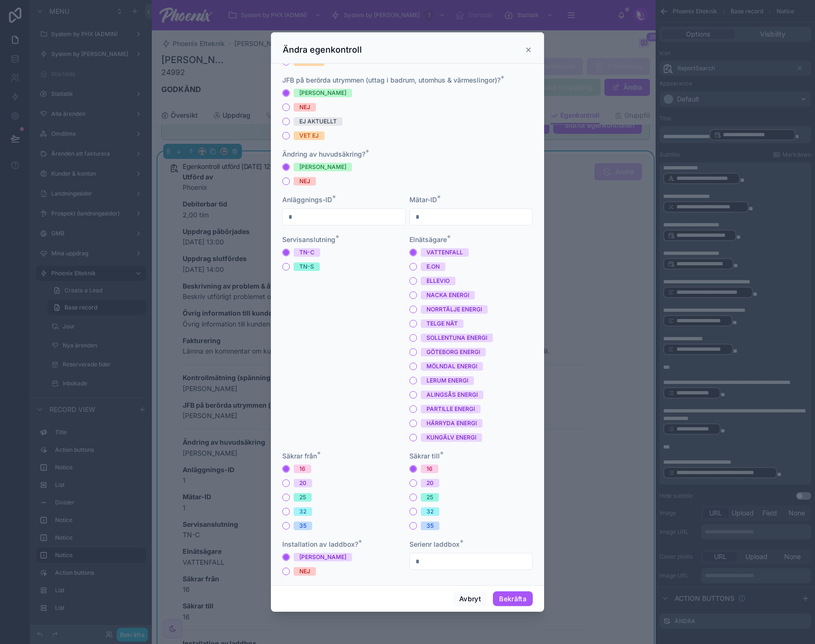
scroll to position [466, 0]
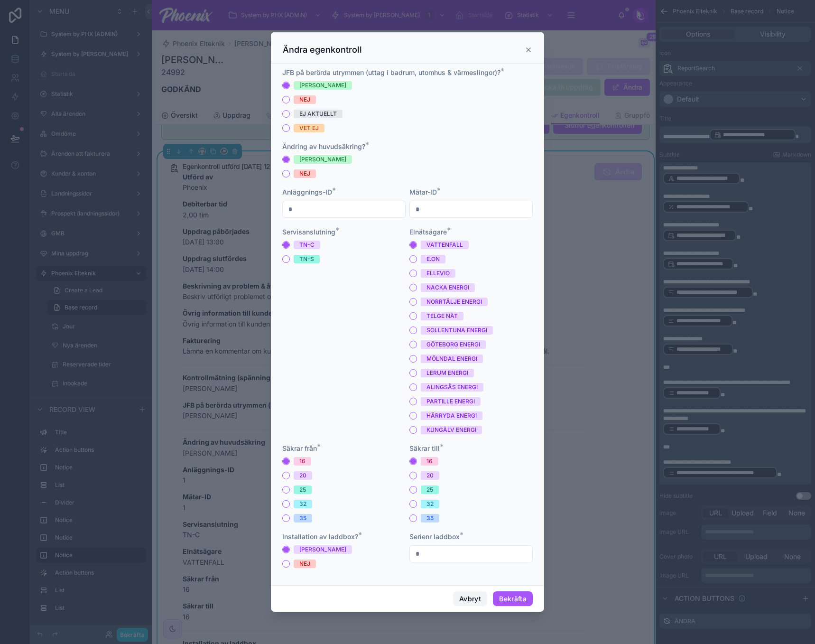
click at [466, 595] on button "Avbryt" at bounding box center [470, 598] width 34 height 15
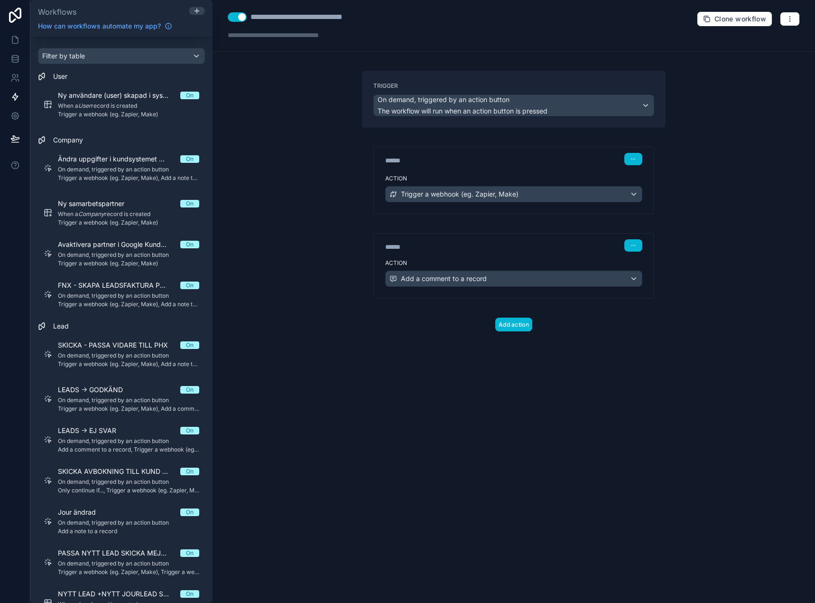
click at [298, 98] on div "**********" at bounding box center [514, 301] width 603 height 603
click at [94, 394] on span "LEADS -> GODKÄND" at bounding box center [96, 389] width 76 height 9
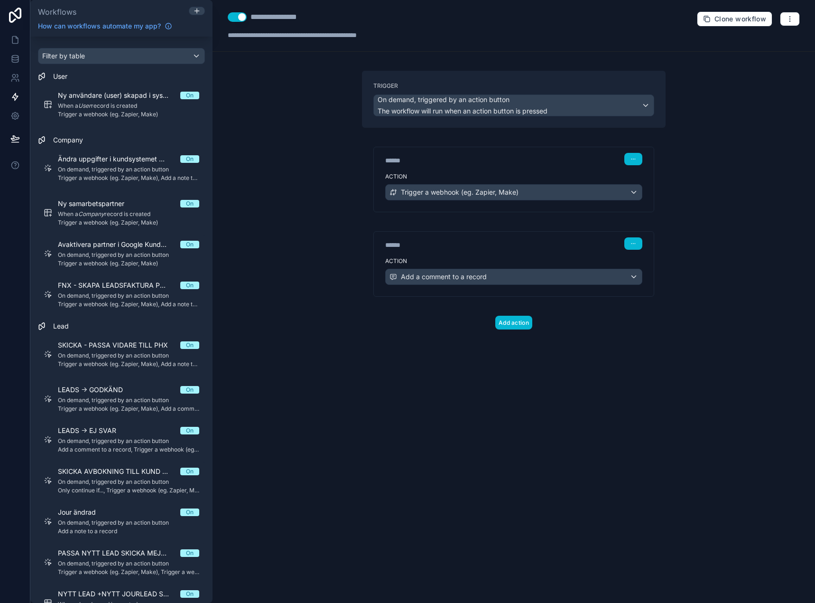
click at [296, 102] on div "**********" at bounding box center [514, 301] width 603 height 603
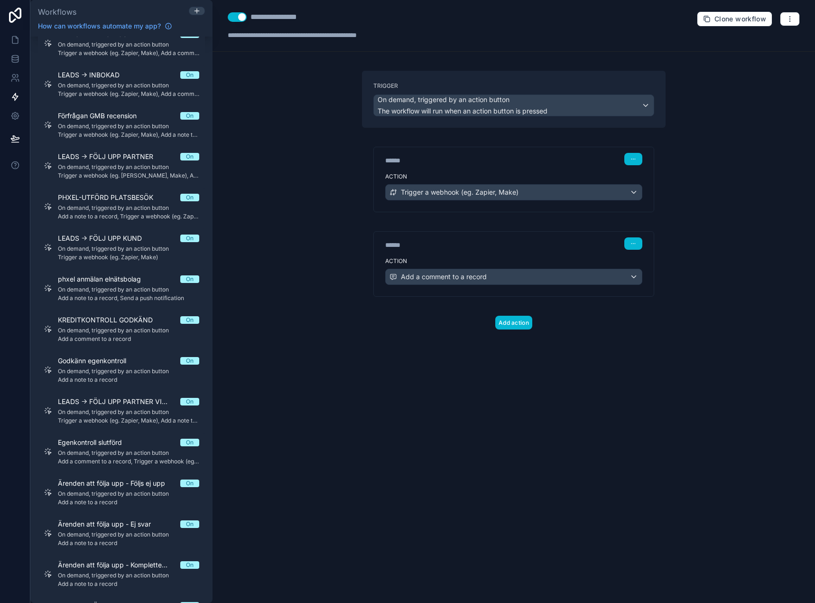
scroll to position [1661, 0]
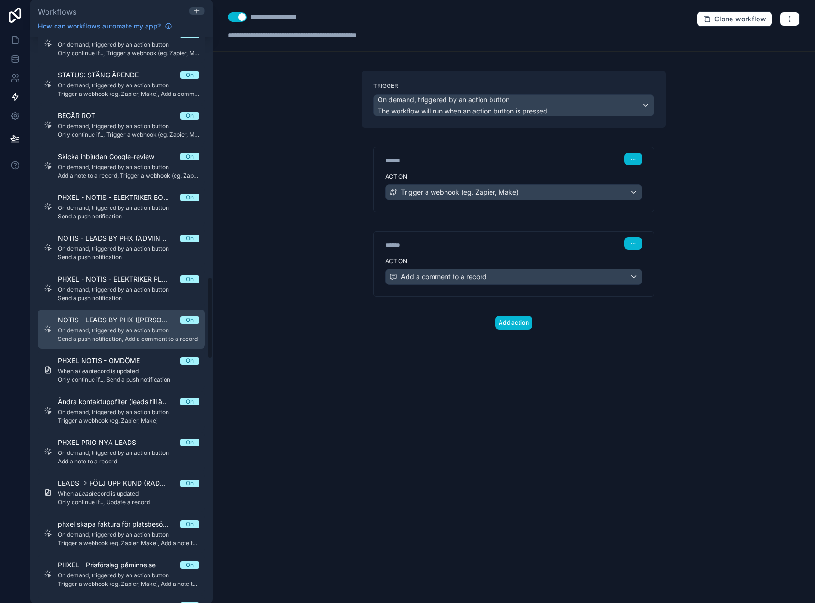
click at [148, 318] on span "NOTIS - LEADS BY PHX (GODKÄND ÄRENDE MANUELLT)" at bounding box center [119, 319] width 122 height 9
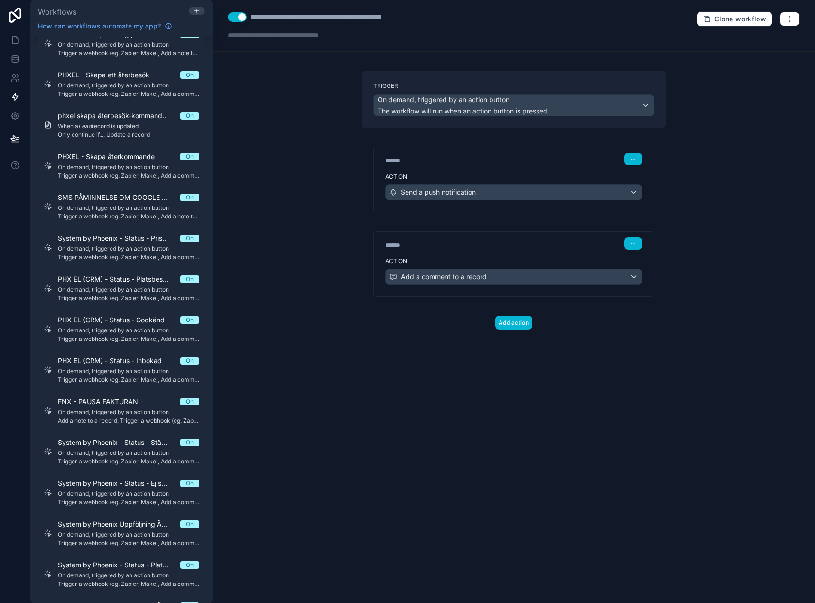
scroll to position [70, 0]
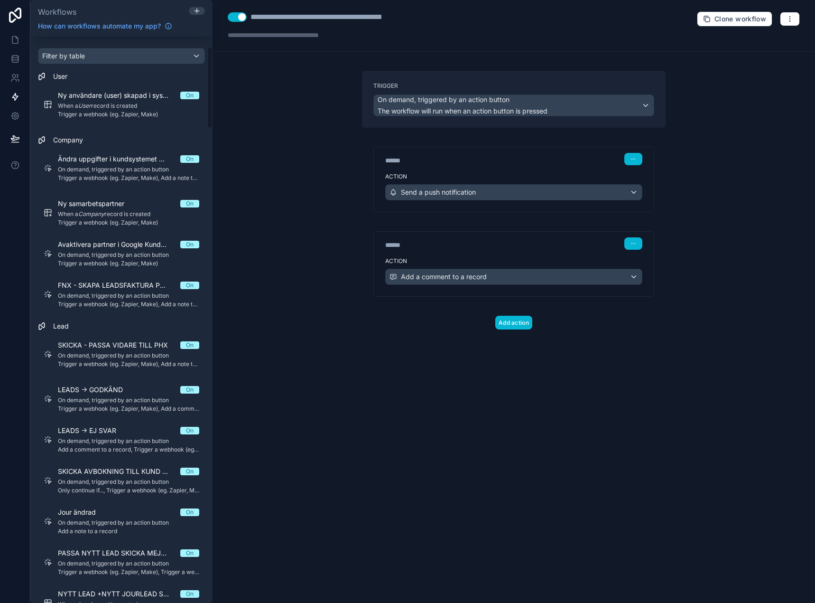
scroll to position [70, 0]
